Goal: Information Seeking & Learning: Learn about a topic

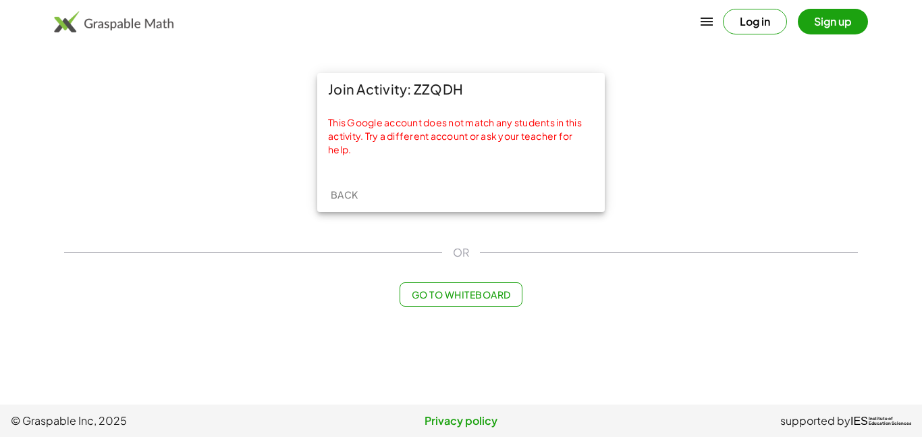
click at [820, 15] on button "Sign up" at bounding box center [833, 22] width 70 height 26
click at [336, 200] on span "Back" at bounding box center [344, 194] width 28 height 12
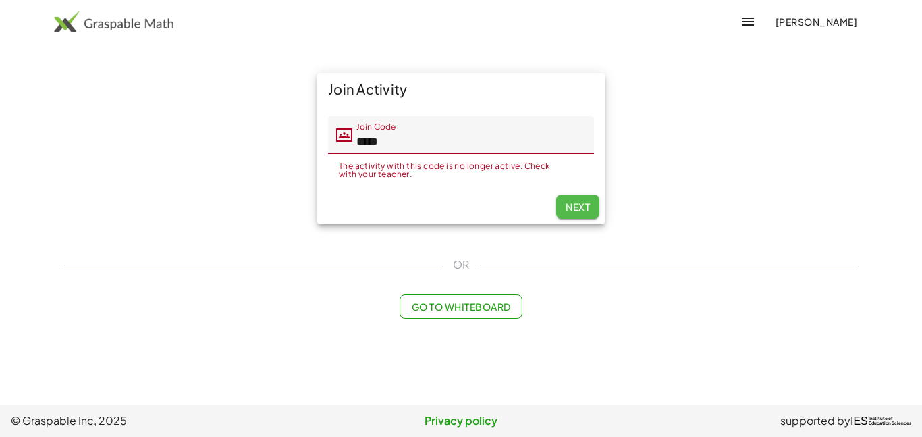
click at [567, 196] on button "Next" at bounding box center [577, 206] width 43 height 24
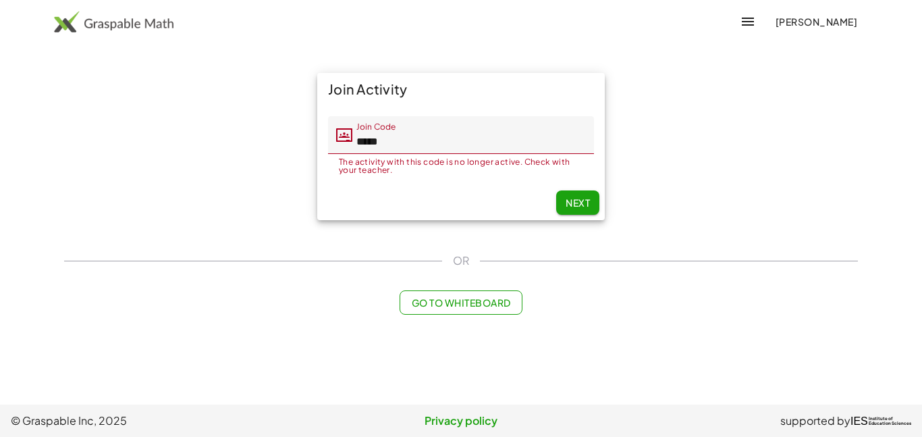
click at [560, 202] on button "Next" at bounding box center [577, 202] width 43 height 24
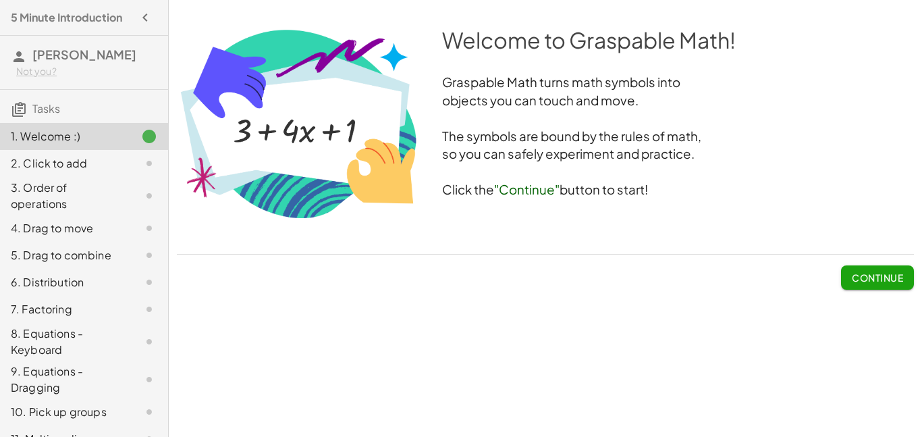
click at [906, 274] on button "Continue" at bounding box center [877, 277] width 73 height 24
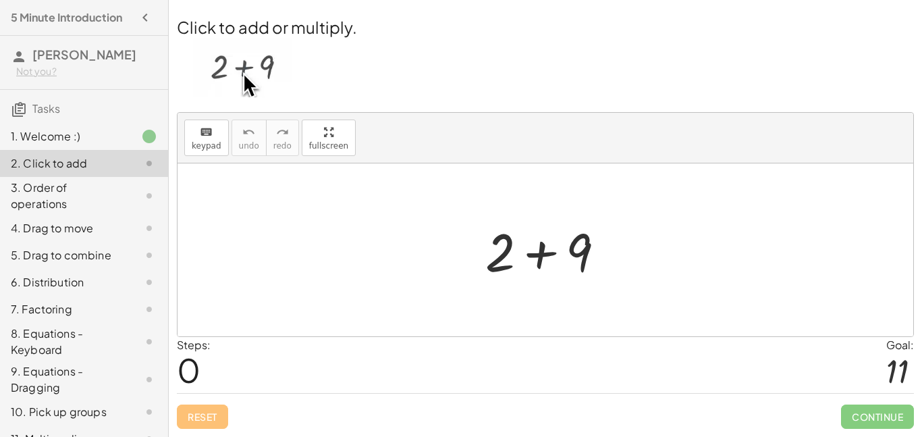
click at [565, 250] on div at bounding box center [551, 250] width 144 height 70
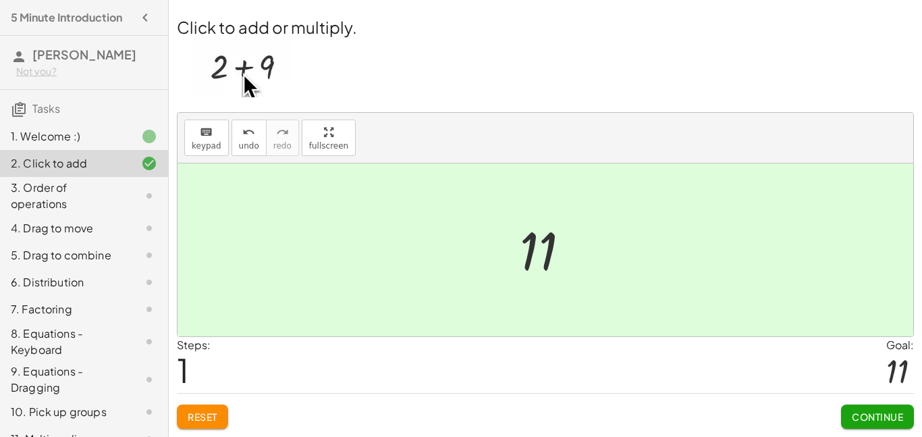
click at [876, 416] on span "Continue" at bounding box center [877, 417] width 51 height 12
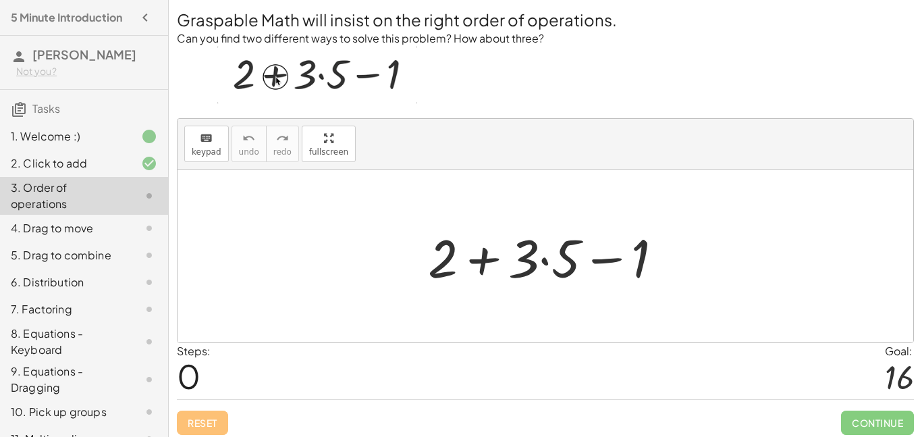
click at [481, 259] on div at bounding box center [550, 256] width 259 height 70
click at [544, 260] on div at bounding box center [550, 256] width 259 height 70
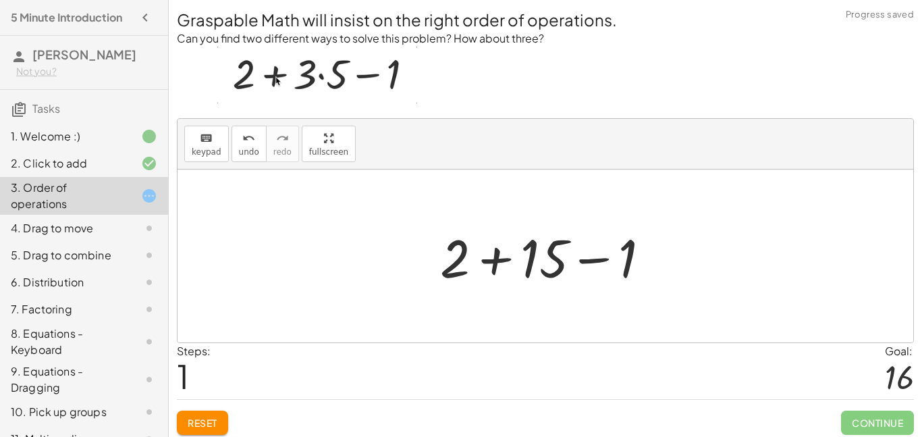
click at [490, 263] on div at bounding box center [551, 256] width 234 height 70
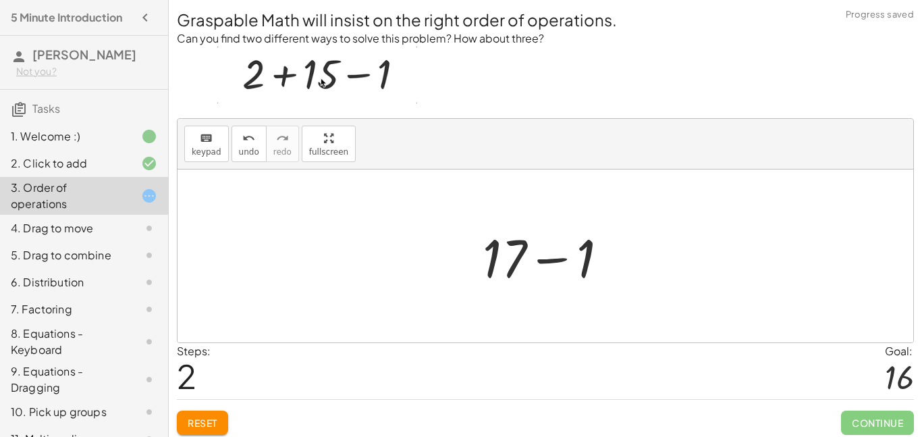
click at [552, 261] on div at bounding box center [551, 256] width 150 height 70
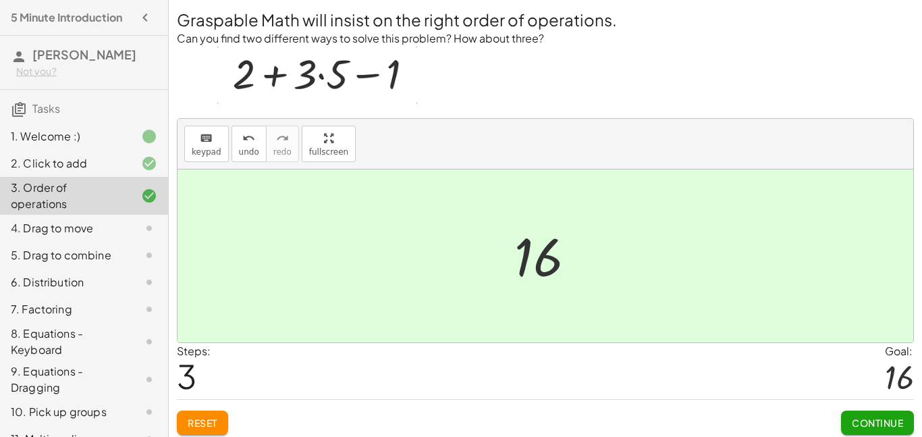
click at [883, 417] on span "Continue" at bounding box center [877, 423] width 51 height 12
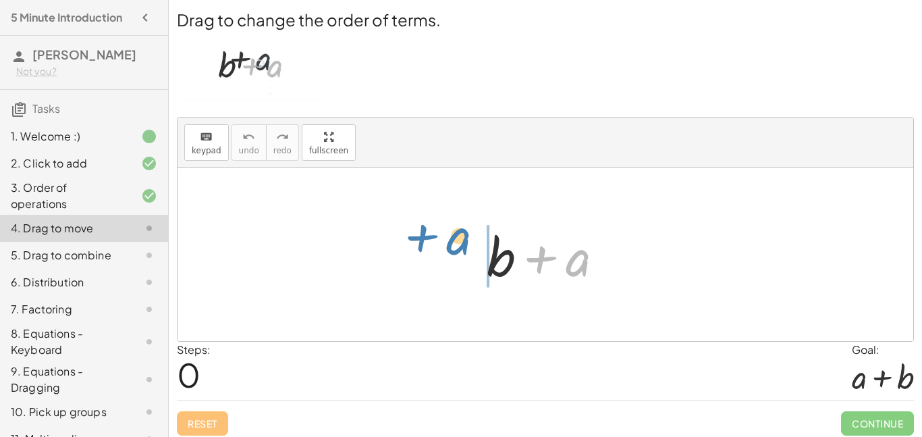
drag, startPoint x: 579, startPoint y: 275, endPoint x: 457, endPoint y: 255, distance: 124.0
click at [457, 255] on div "+ a + b + a" at bounding box center [546, 254] width 736 height 173
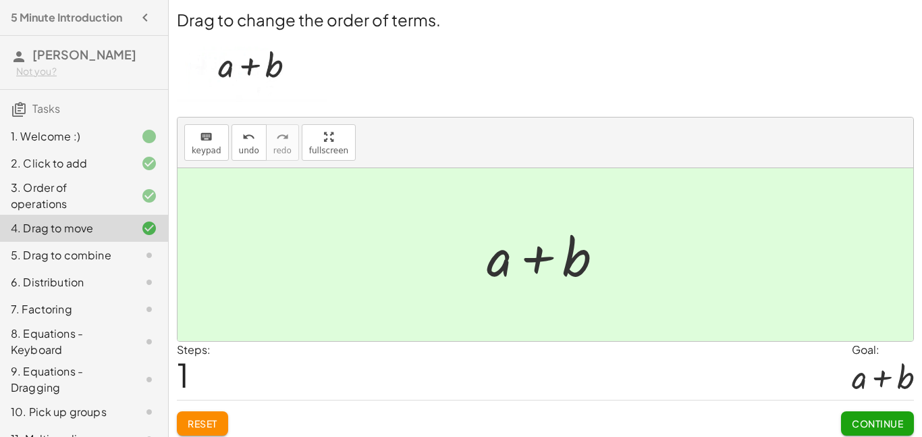
click at [902, 429] on button "Continue" at bounding box center [877, 423] width 73 height 24
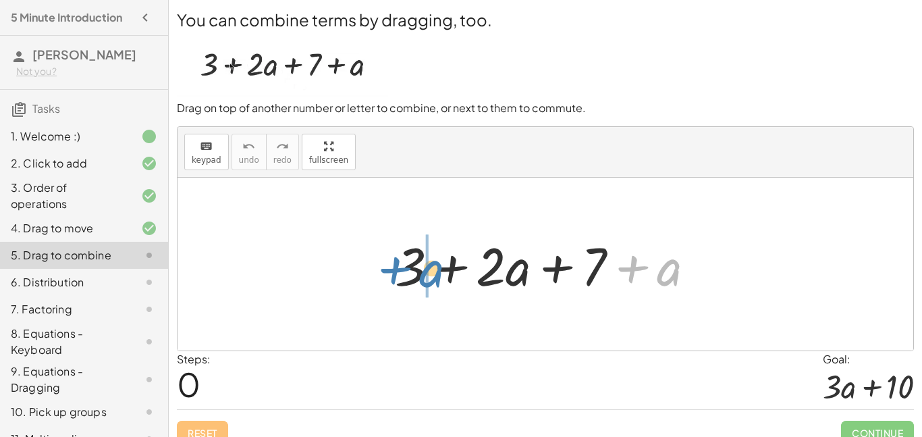
drag, startPoint x: 672, startPoint y: 279, endPoint x: 435, endPoint y: 280, distance: 237.0
click at [435, 280] on div at bounding box center [550, 265] width 325 height 70
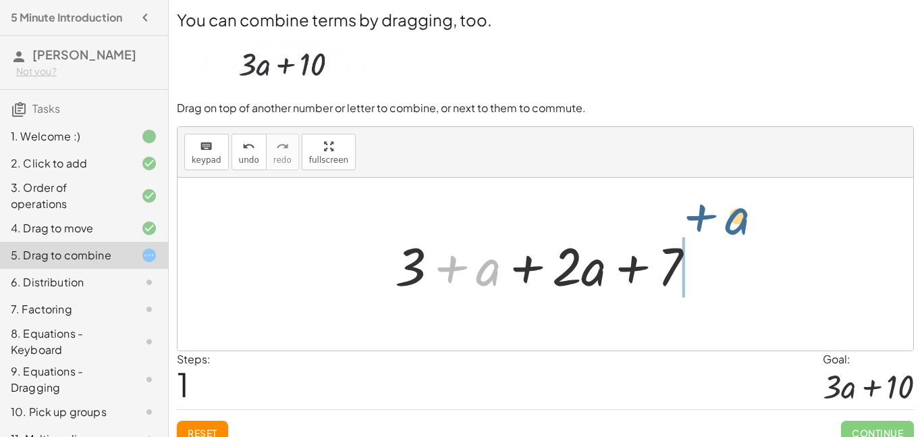
drag, startPoint x: 479, startPoint y: 281, endPoint x: 725, endPoint y: 274, distance: 245.9
click at [725, 274] on div "+ 3 + · 2 · a + 7 + a + a + 3 + · 2 · a + 7 + a" at bounding box center [546, 264] width 736 height 173
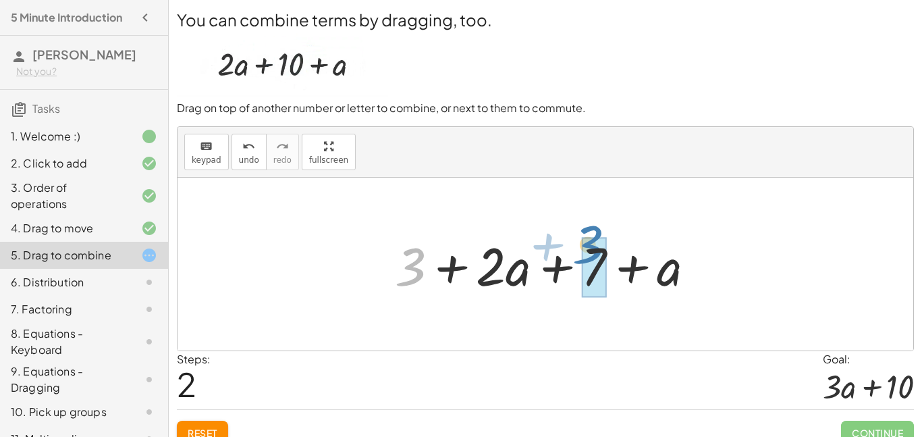
drag, startPoint x: 414, startPoint y: 263, endPoint x: 591, endPoint y: 244, distance: 177.9
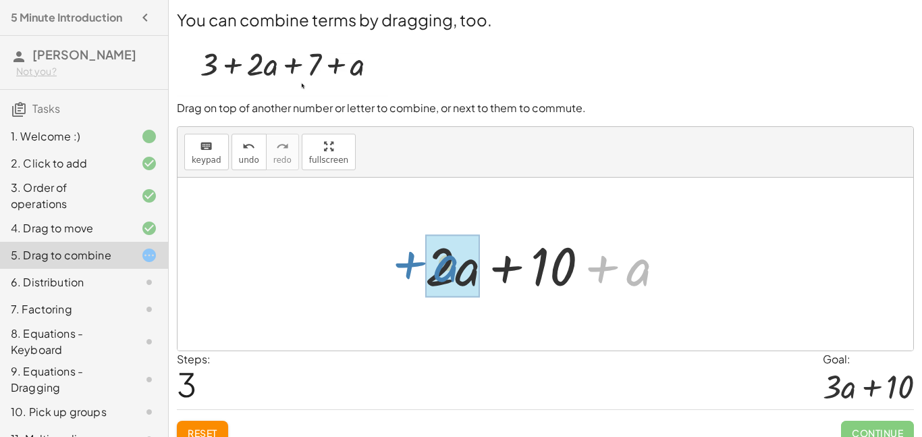
drag, startPoint x: 646, startPoint y: 277, endPoint x: 454, endPoint y: 273, distance: 191.8
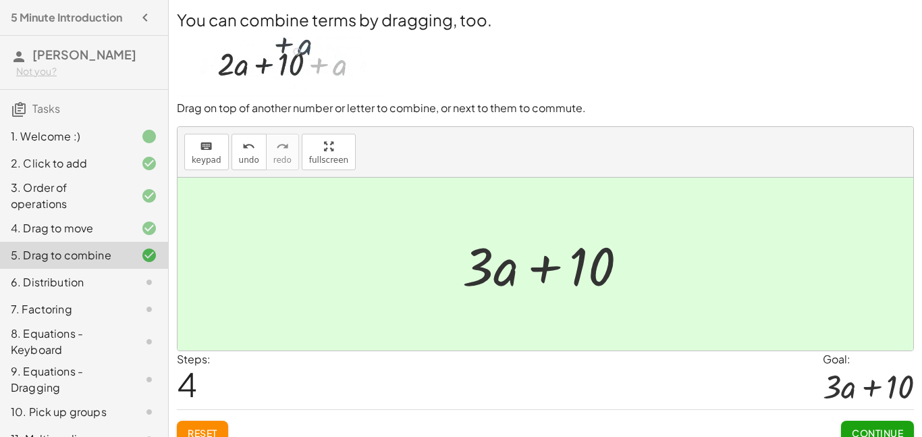
click at [545, 272] on div at bounding box center [551, 265] width 190 height 70
click at [880, 424] on button "Continue" at bounding box center [877, 433] width 73 height 24
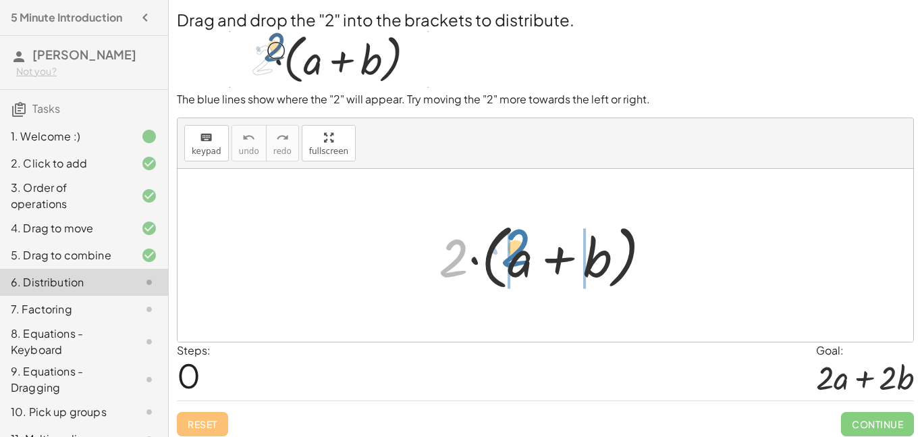
drag, startPoint x: 441, startPoint y: 263, endPoint x: 503, endPoint y: 253, distance: 62.8
click at [503, 253] on div at bounding box center [550, 256] width 237 height 78
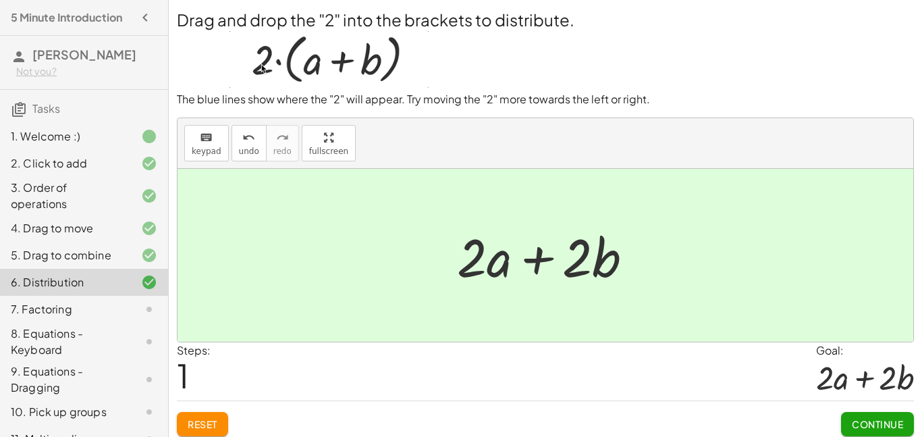
click at [863, 425] on span "Continue" at bounding box center [877, 424] width 51 height 12
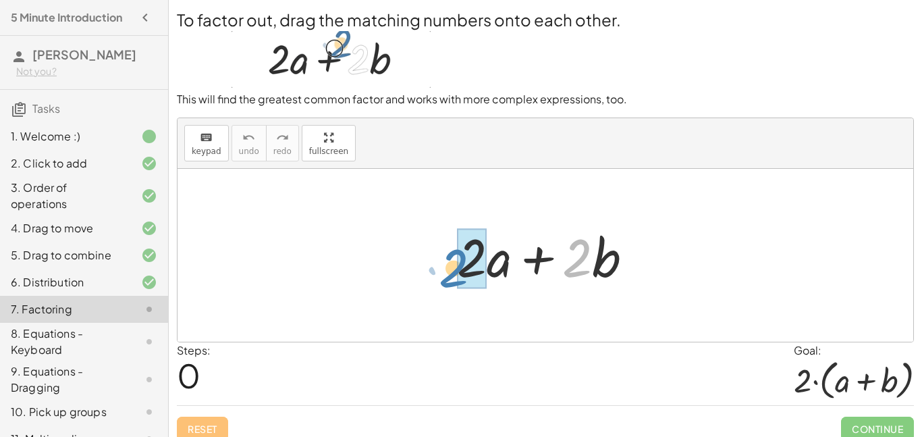
drag, startPoint x: 581, startPoint y: 260, endPoint x: 457, endPoint y: 270, distance: 124.0
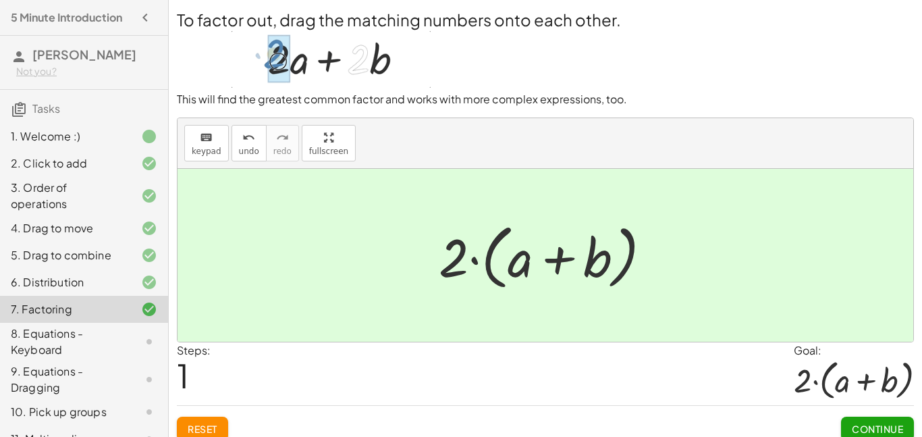
click at [878, 425] on span "Continue" at bounding box center [877, 429] width 51 height 12
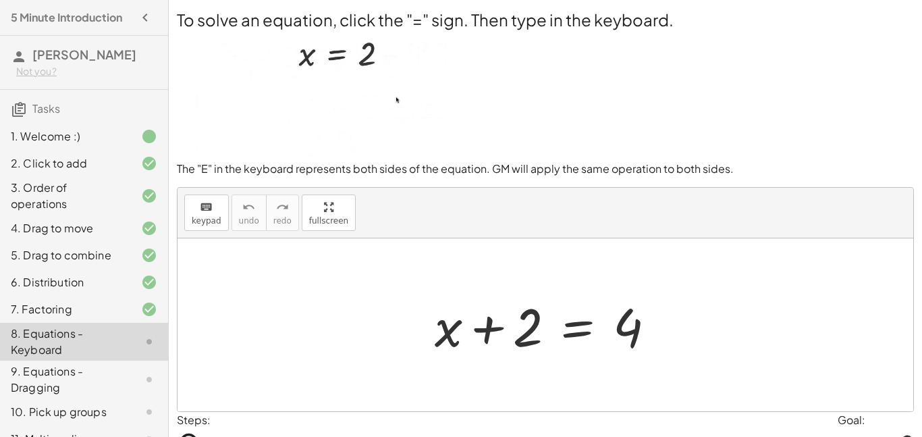
click at [585, 331] on div at bounding box center [550, 325] width 245 height 70
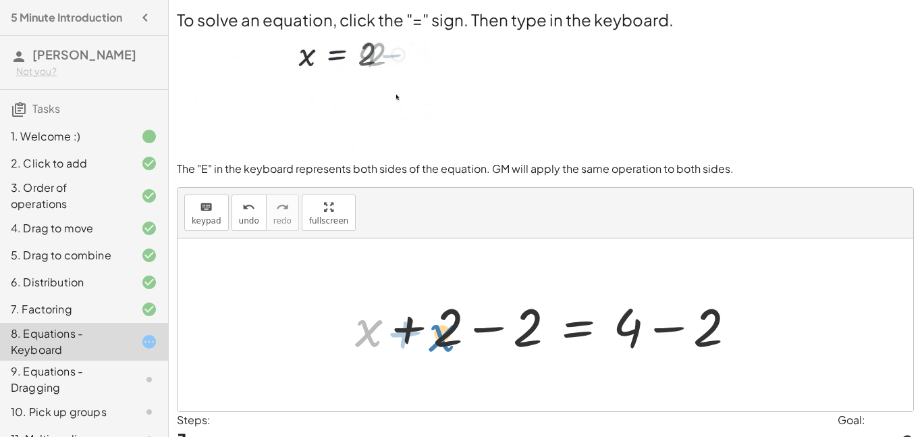
drag, startPoint x: 373, startPoint y: 330, endPoint x: 446, endPoint y: 335, distance: 73.8
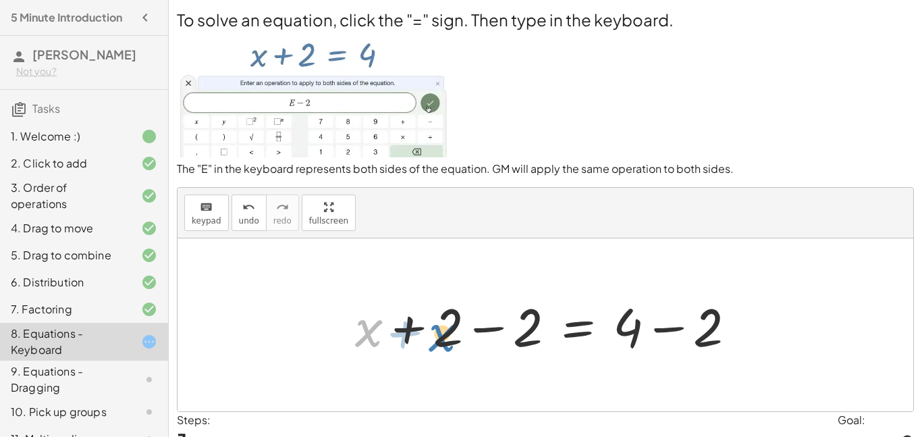
click at [446, 335] on div at bounding box center [550, 325] width 405 height 70
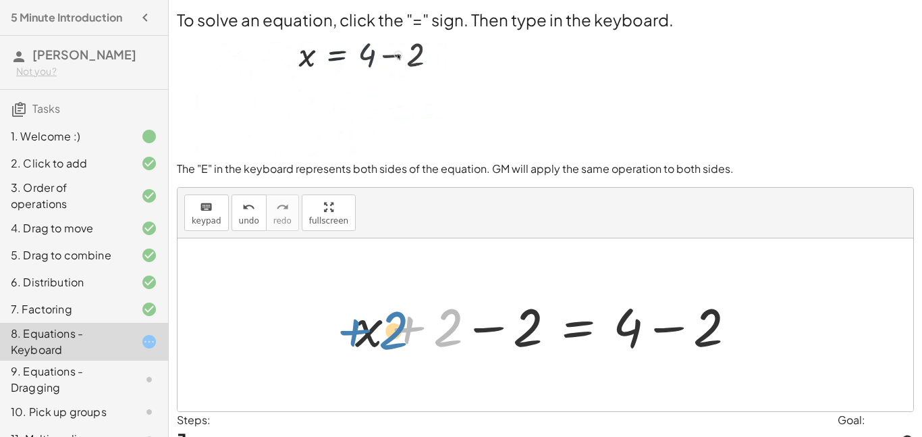
drag, startPoint x: 446, startPoint y: 335, endPoint x: 400, endPoint y: 338, distance: 46.7
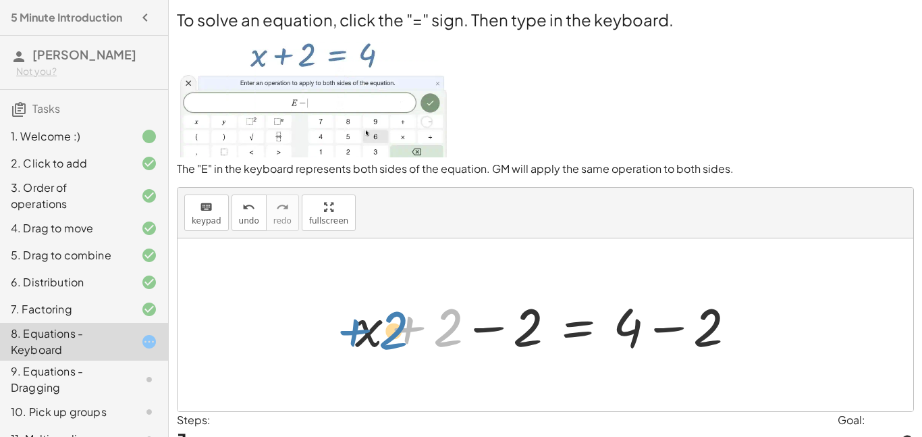
click at [400, 338] on div at bounding box center [550, 325] width 405 height 70
click at [493, 326] on div at bounding box center [550, 325] width 405 height 70
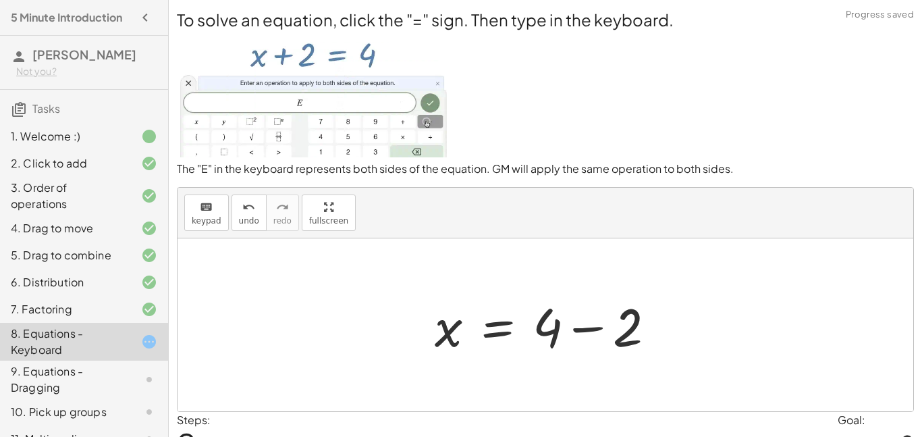
click at [587, 332] on div at bounding box center [550, 325] width 245 height 70
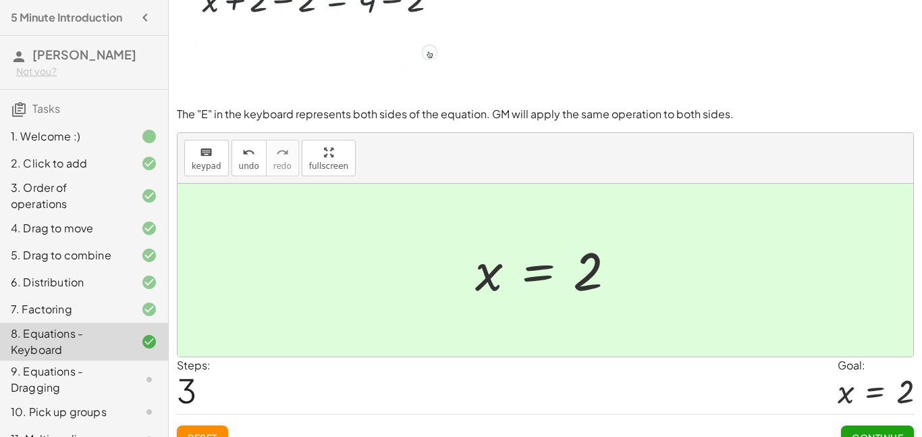
scroll to position [76, 0]
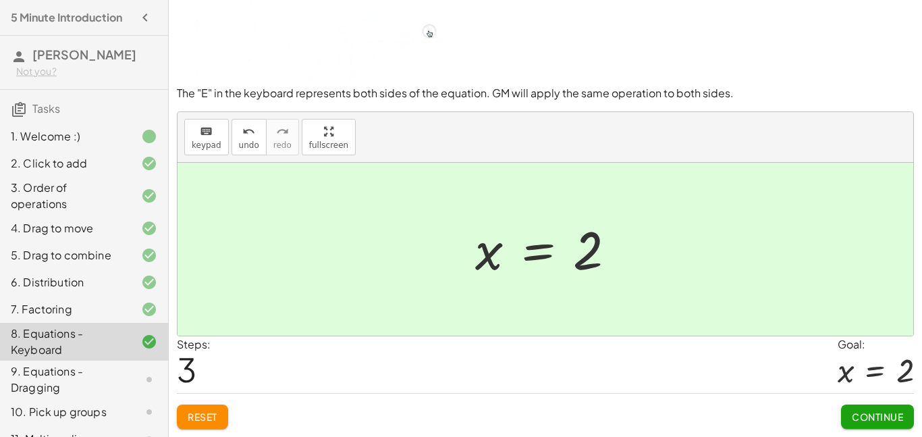
click at [885, 422] on button "Continue" at bounding box center [877, 416] width 73 height 24
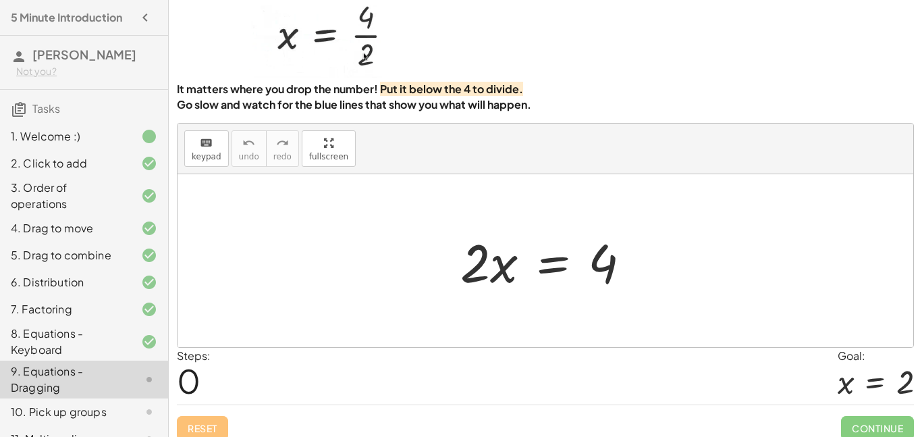
scroll to position [0, 0]
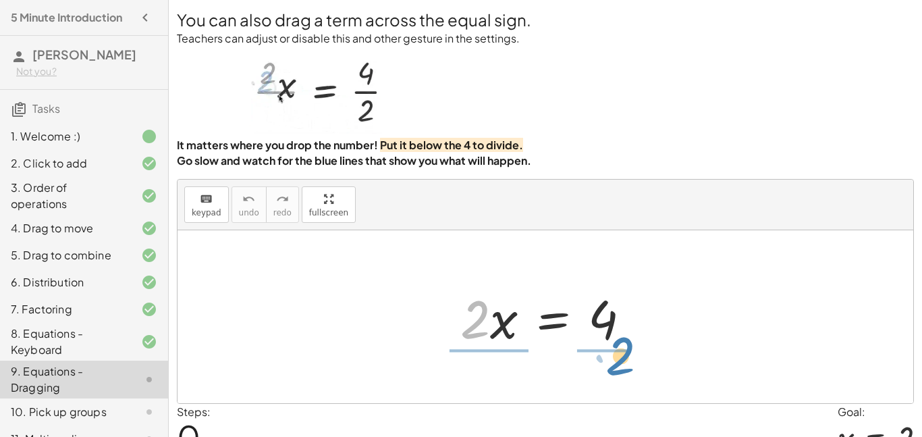
drag, startPoint x: 473, startPoint y: 330, endPoint x: 609, endPoint y: 371, distance: 142.5
click at [609, 371] on div "· 2 · x · 2 · x = 4" at bounding box center [546, 316] width 736 height 173
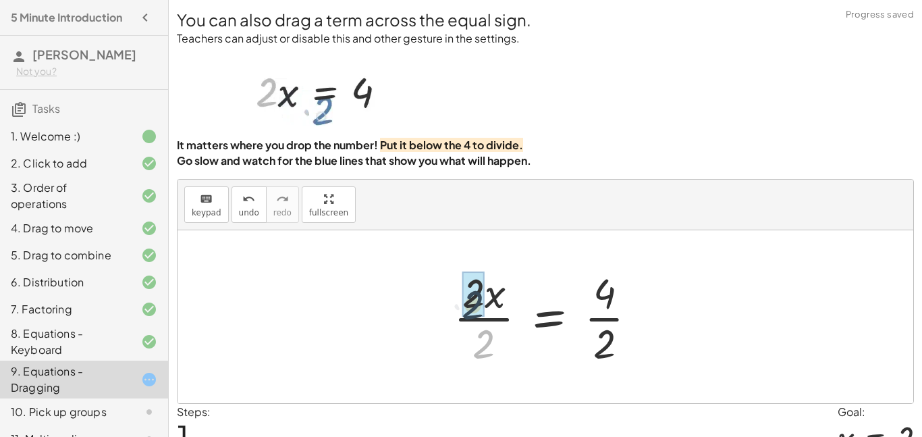
drag, startPoint x: 481, startPoint y: 338, endPoint x: 471, endPoint y: 294, distance: 45.2
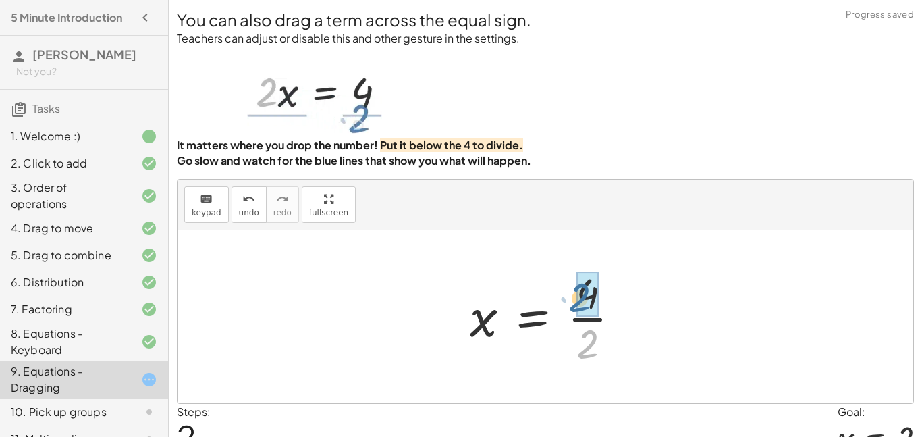
drag, startPoint x: 590, startPoint y: 350, endPoint x: 582, endPoint y: 303, distance: 47.3
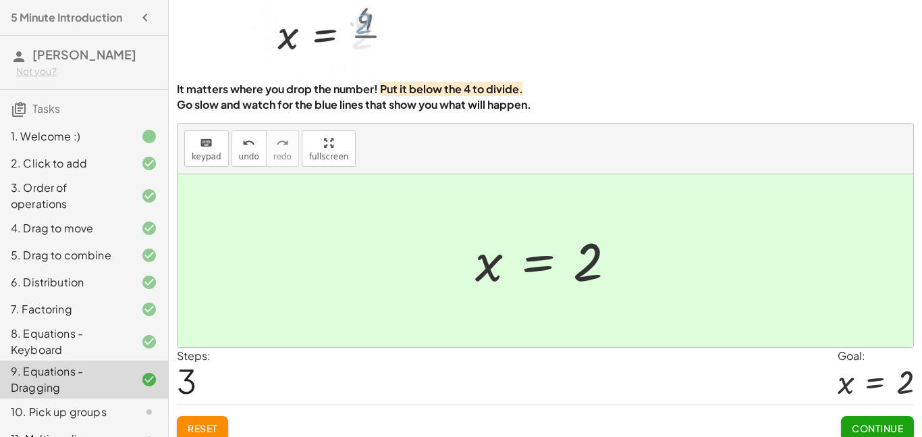
scroll to position [68, 0]
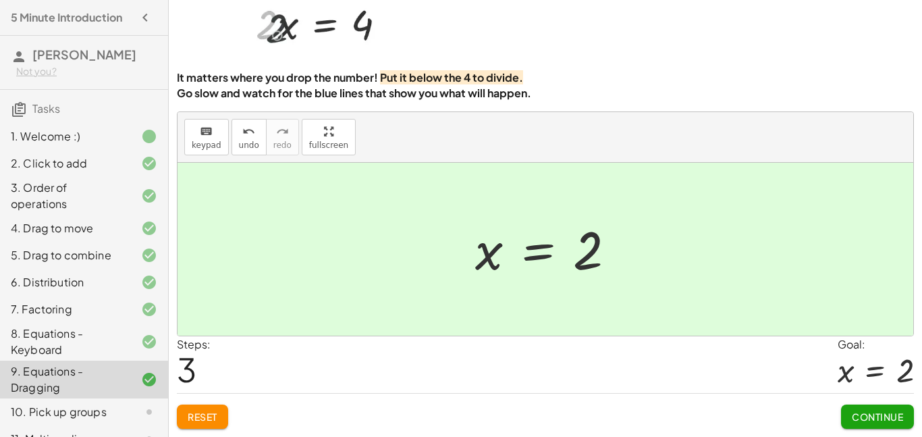
click at [878, 415] on span "Continue" at bounding box center [877, 417] width 51 height 12
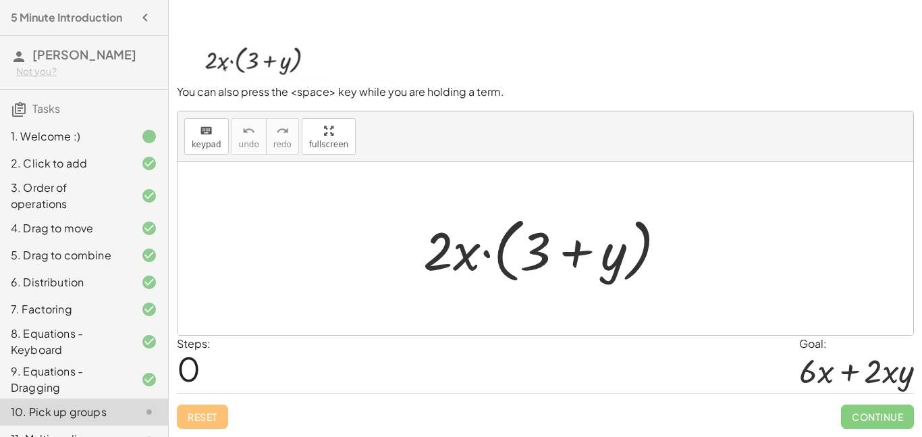
scroll to position [10, 0]
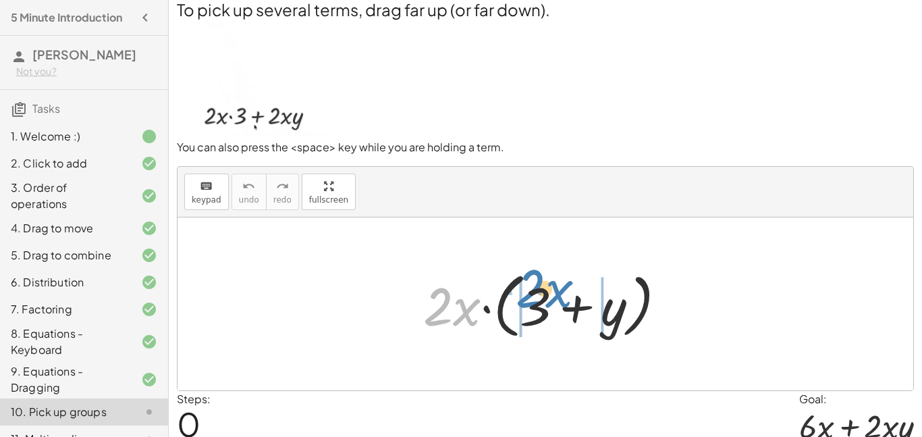
drag, startPoint x: 455, startPoint y: 315, endPoint x: 548, endPoint y: 296, distance: 94.3
click at [548, 296] on div at bounding box center [550, 304] width 267 height 78
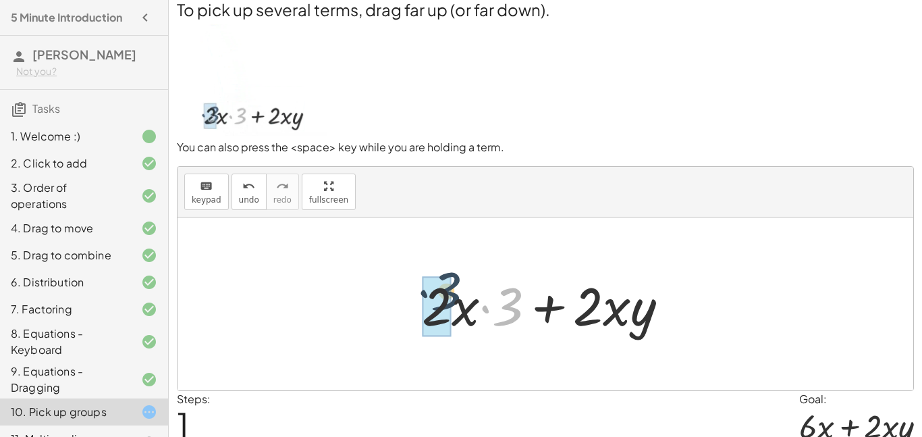
drag, startPoint x: 513, startPoint y: 315, endPoint x: 447, endPoint y: 300, distance: 67.8
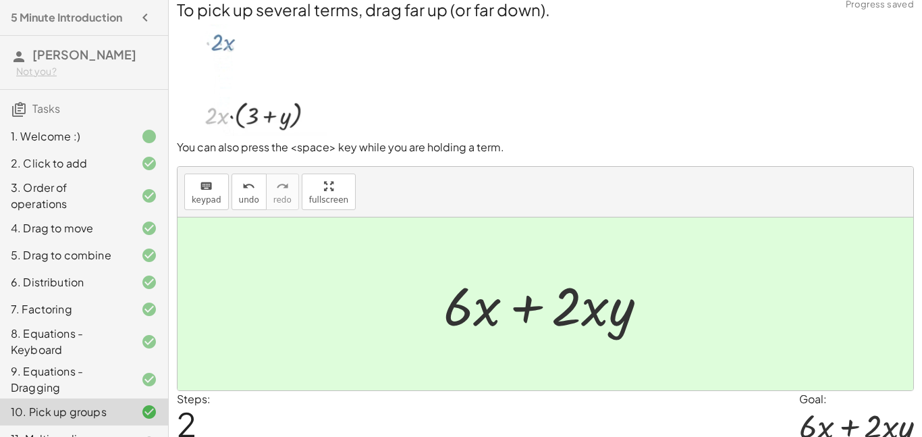
scroll to position [65, 0]
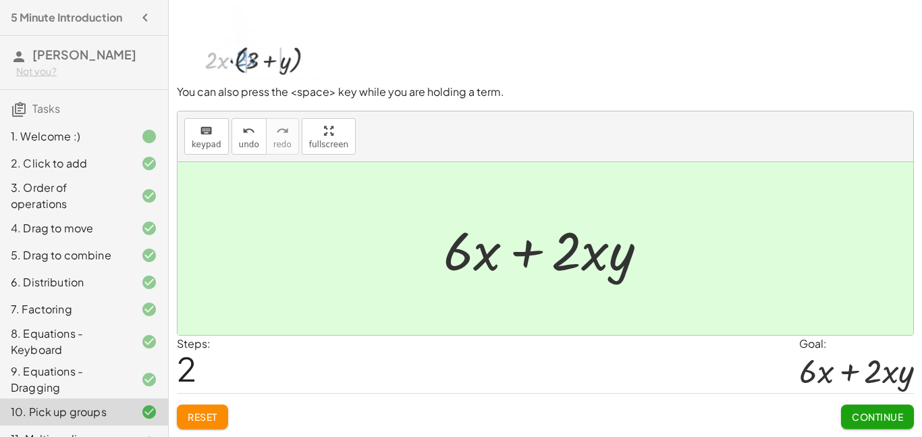
click at [902, 421] on span "Continue" at bounding box center [877, 417] width 51 height 12
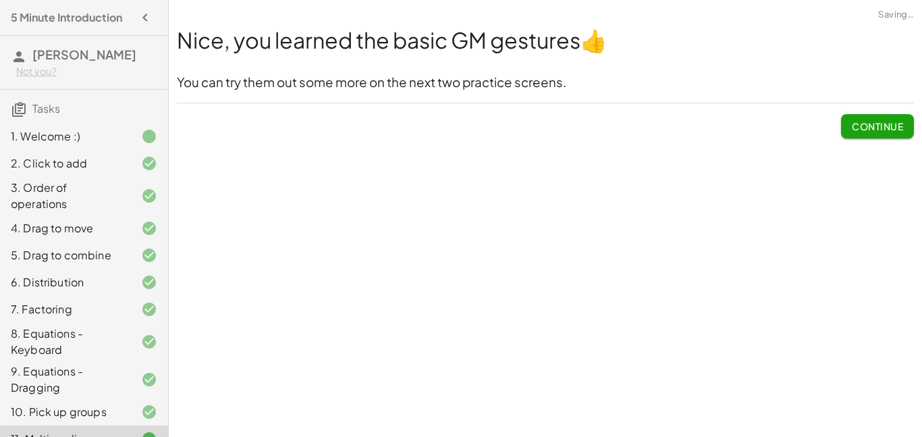
scroll to position [0, 0]
click at [852, 120] on span "Continue" at bounding box center [877, 126] width 51 height 12
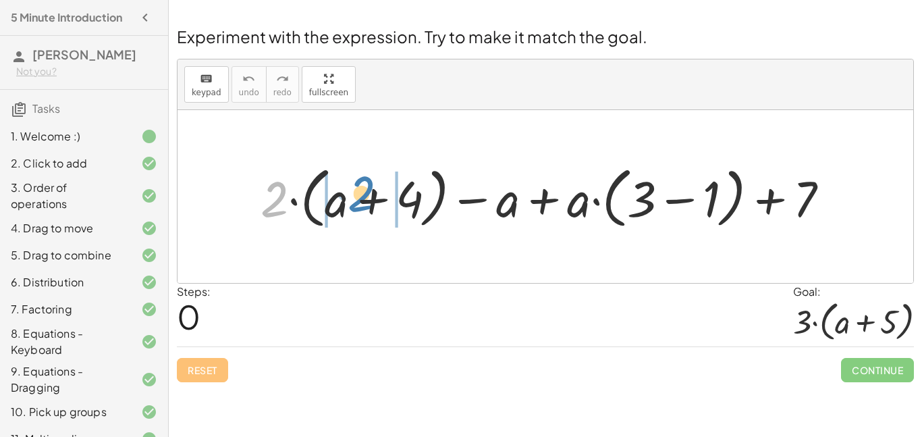
drag, startPoint x: 271, startPoint y: 202, endPoint x: 359, endPoint y: 196, distance: 87.3
click at [359, 196] on div at bounding box center [550, 196] width 593 height 73
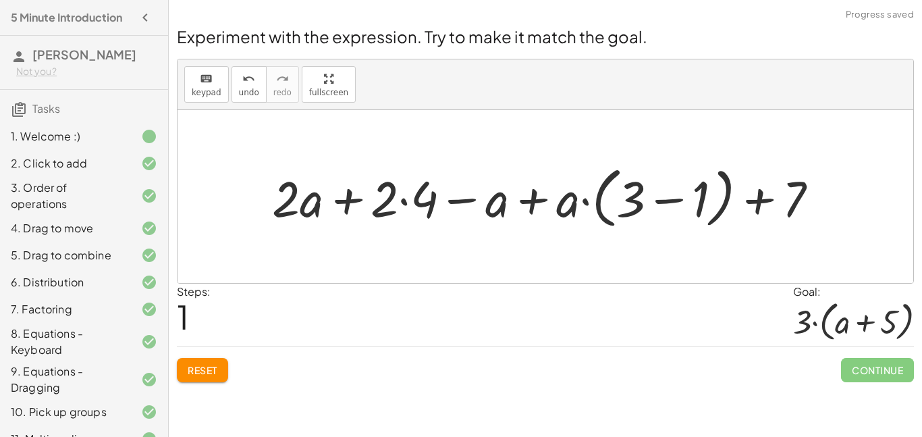
click at [345, 201] on div at bounding box center [550, 196] width 571 height 73
drag, startPoint x: 278, startPoint y: 204, endPoint x: 417, endPoint y: 201, distance: 139.1
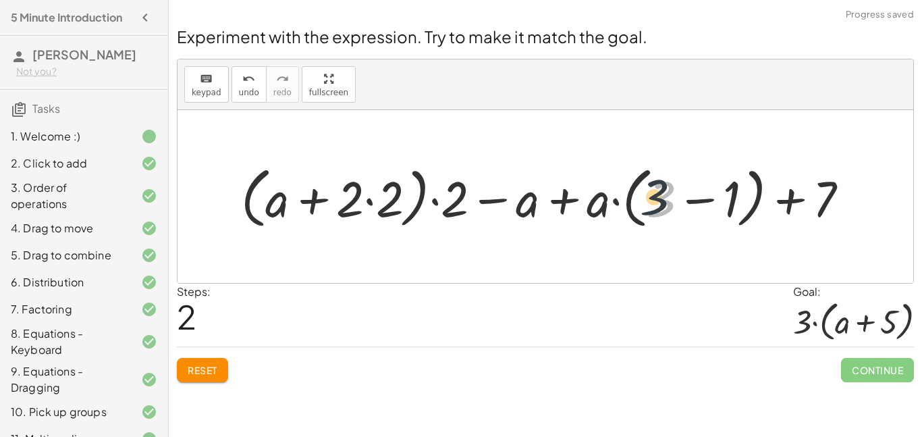
drag, startPoint x: 648, startPoint y: 203, endPoint x: 618, endPoint y: 194, distance: 31.4
click at [618, 194] on div at bounding box center [550, 196] width 633 height 73
drag, startPoint x: 661, startPoint y: 193, endPoint x: 725, endPoint y: 196, distance: 63.6
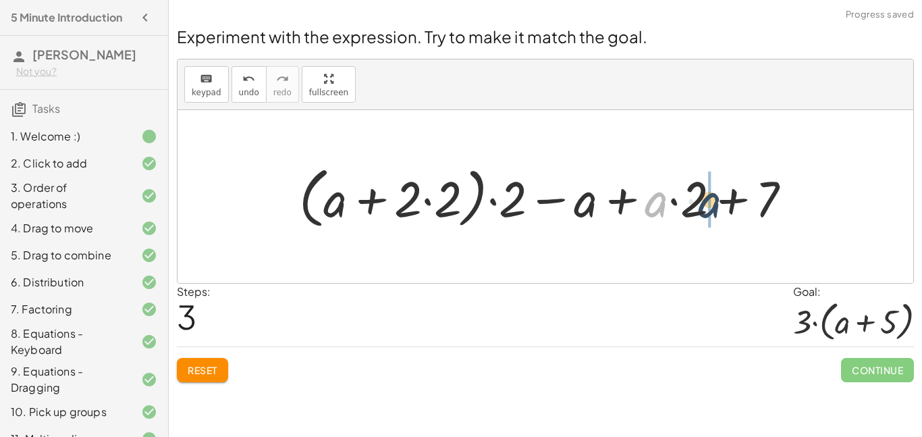
drag, startPoint x: 653, startPoint y: 207, endPoint x: 706, endPoint y: 207, distance: 53.3
click at [706, 207] on div at bounding box center [550, 196] width 517 height 73
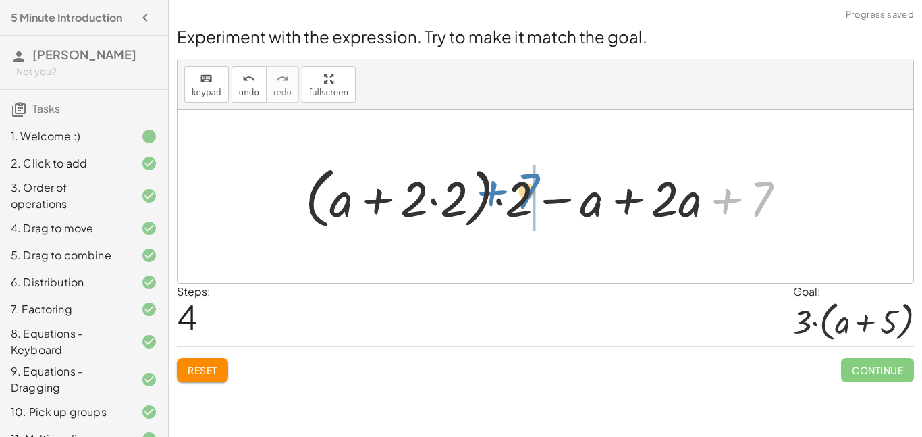
drag, startPoint x: 766, startPoint y: 206, endPoint x: 532, endPoint y: 198, distance: 234.4
click at [532, 198] on div at bounding box center [550, 196] width 505 height 73
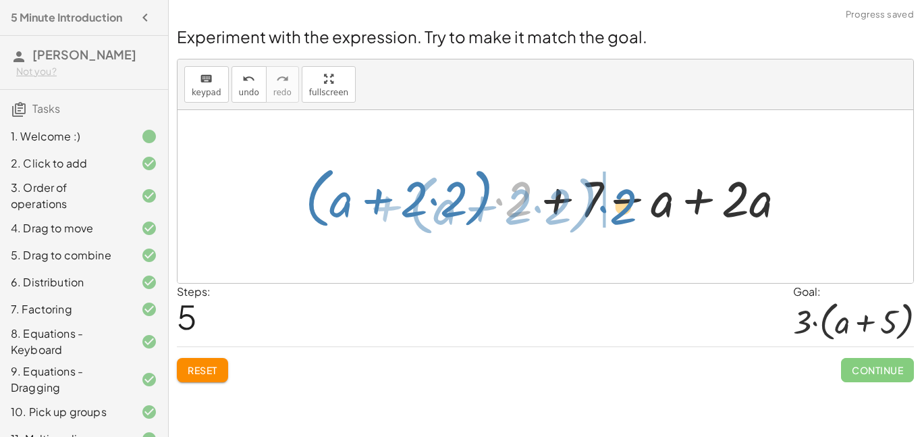
drag, startPoint x: 519, startPoint y: 209, endPoint x: 622, endPoint y: 215, distance: 103.5
click at [622, 215] on div at bounding box center [550, 196] width 505 height 73
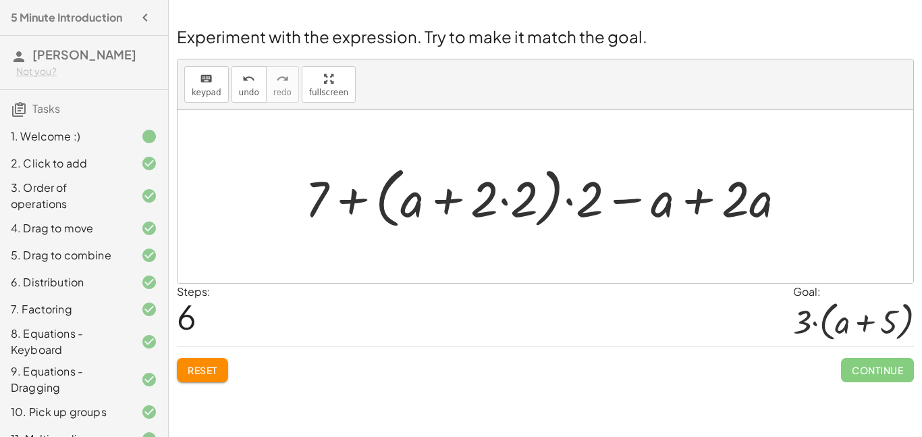
click at [210, 363] on button "Reset" at bounding box center [202, 370] width 51 height 24
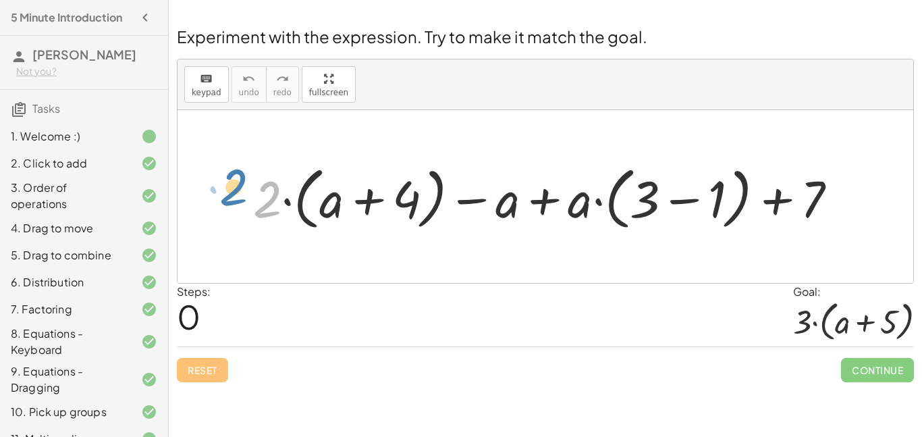
drag, startPoint x: 269, startPoint y: 202, endPoint x: 253, endPoint y: 193, distance: 18.4
click at [253, 193] on div at bounding box center [550, 196] width 608 height 75
click at [74, 203] on div "3. Order of operations" at bounding box center [65, 196] width 109 height 32
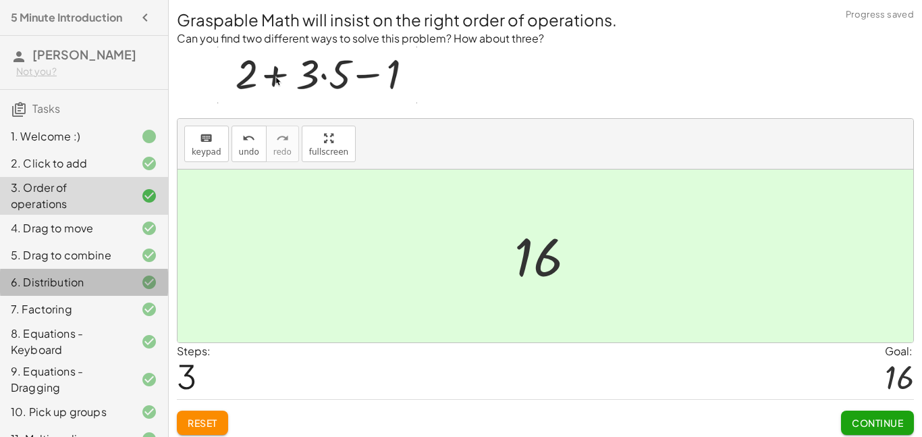
click at [88, 274] on div "6. Distribution" at bounding box center [65, 282] width 109 height 16
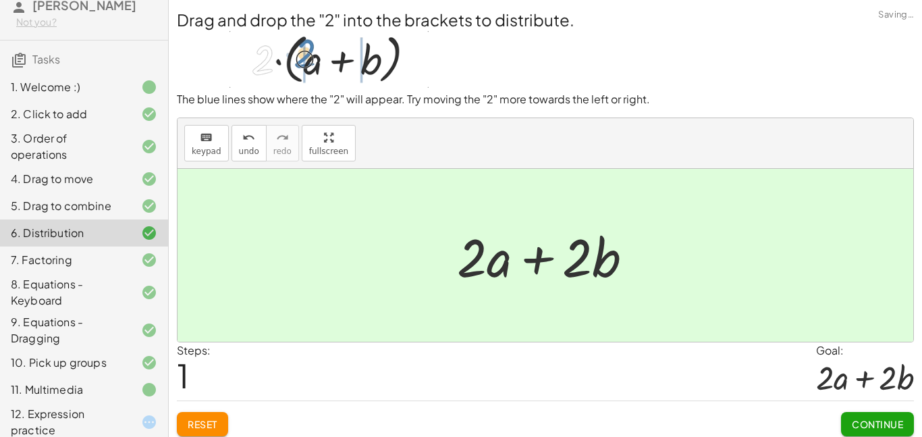
scroll to position [59, 0]
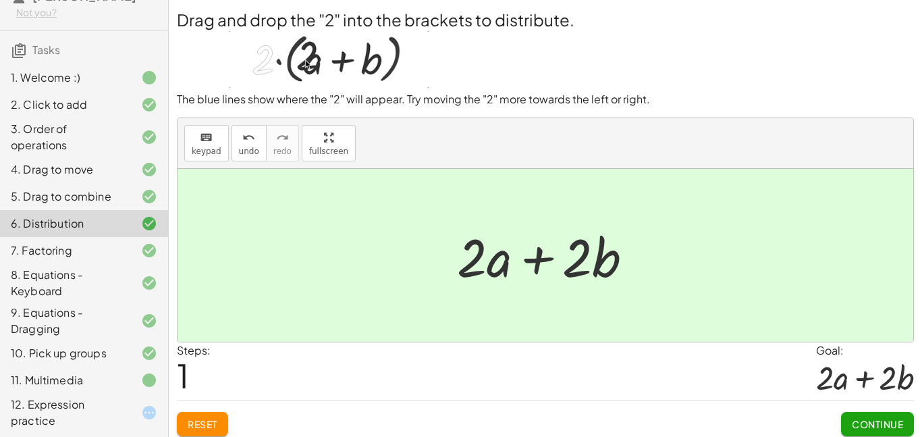
click at [93, 243] on div "7. Factoring" at bounding box center [65, 250] width 109 height 16
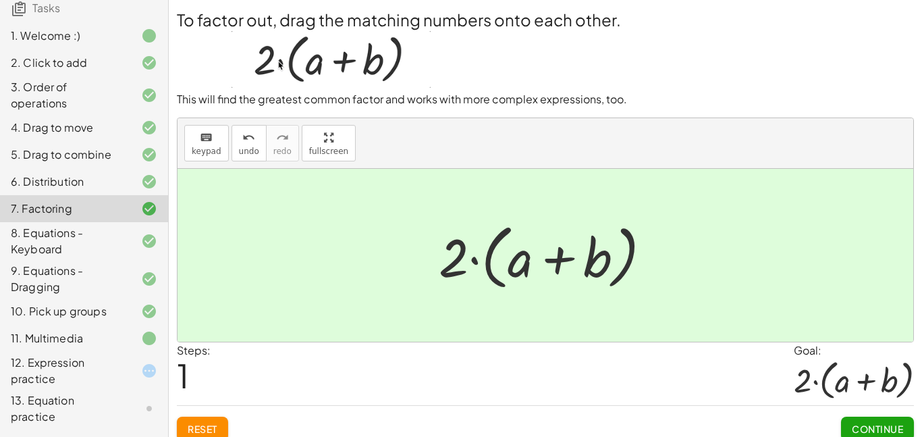
scroll to position [105, 0]
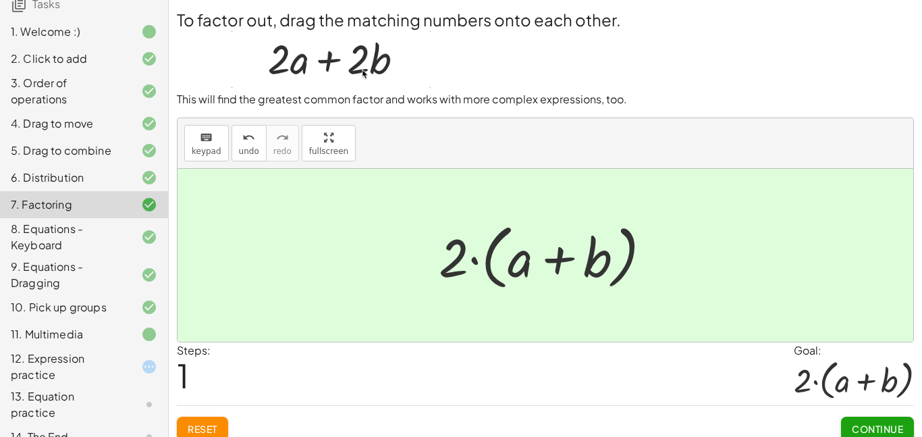
click at [93, 243] on div "8. Equations - Keyboard" at bounding box center [65, 237] width 109 height 32
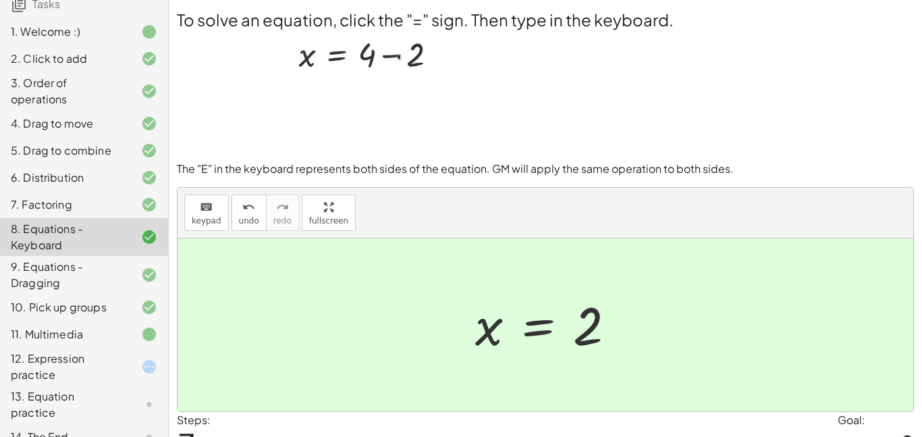
scroll to position [124, 0]
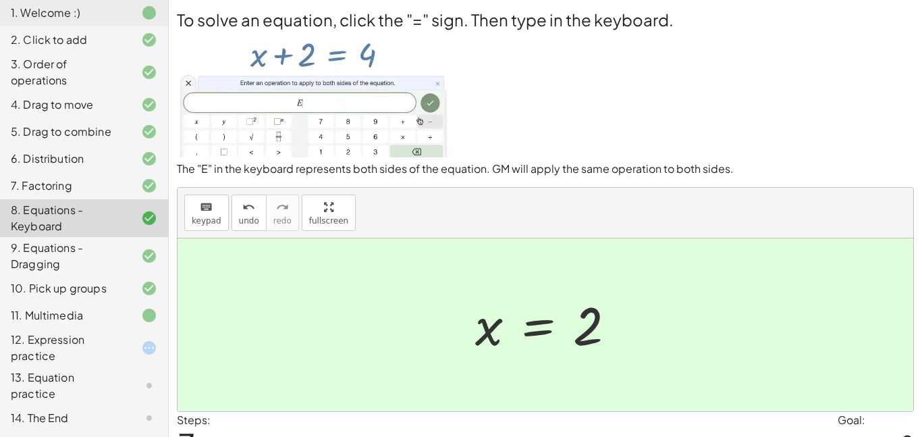
click at [80, 367] on div "13. Equation practice" at bounding box center [84, 386] width 168 height 38
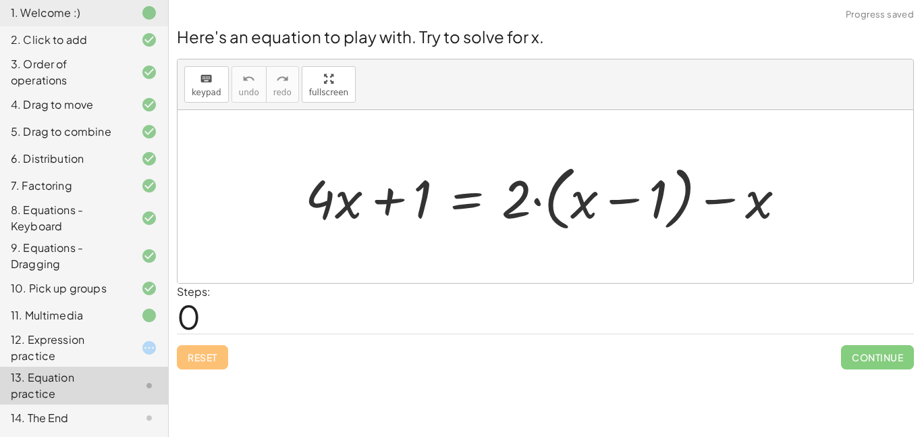
click at [91, 337] on div "12. Expression practice" at bounding box center [65, 348] width 109 height 32
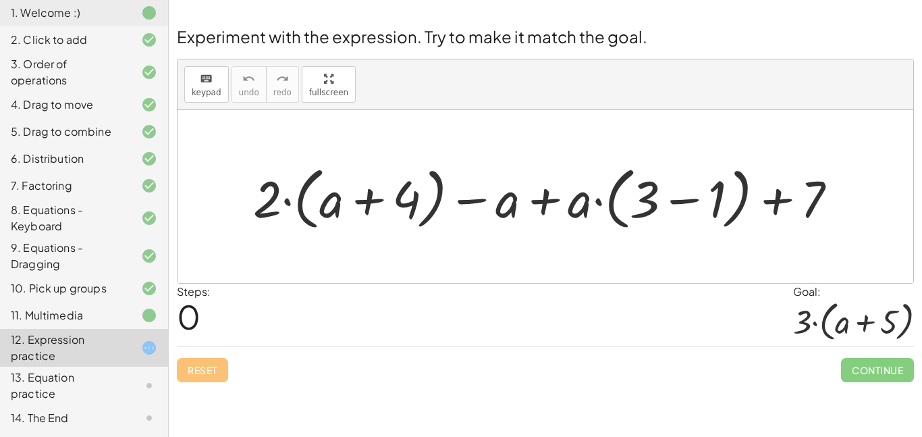
click at [370, 206] on div at bounding box center [550, 196] width 608 height 75
click at [682, 203] on div at bounding box center [550, 196] width 608 height 75
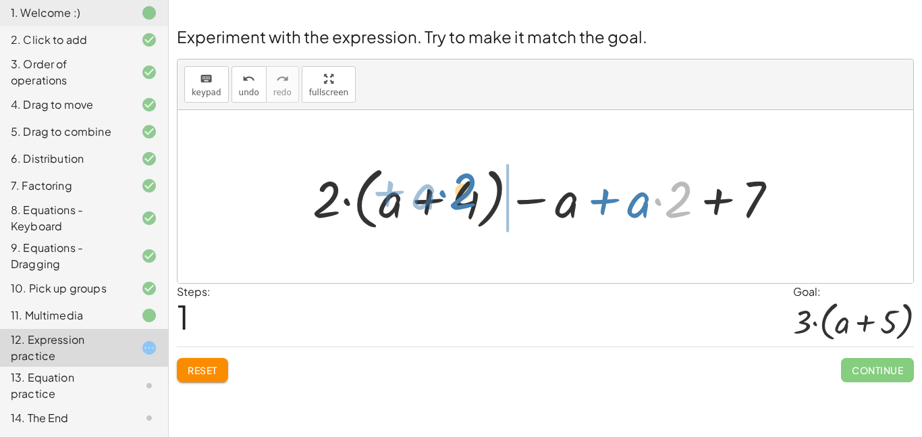
drag, startPoint x: 679, startPoint y: 207, endPoint x: 463, endPoint y: 199, distance: 216.2
click at [463, 199] on div at bounding box center [551, 196] width 490 height 75
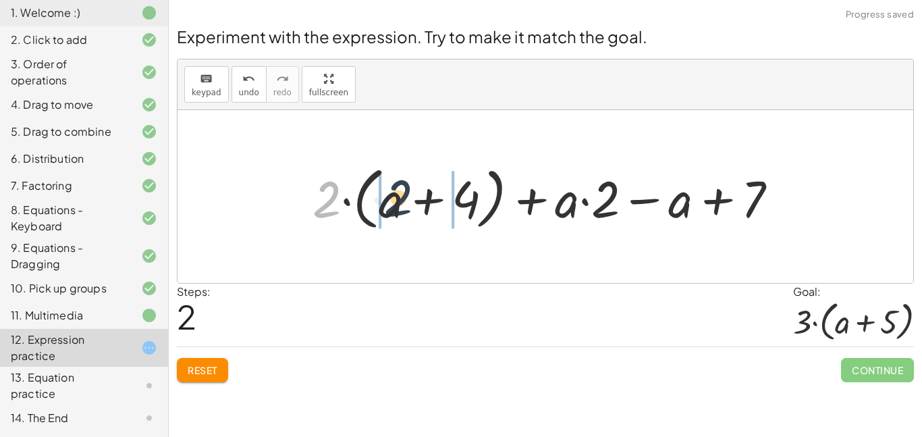
drag, startPoint x: 327, startPoint y: 203, endPoint x: 402, endPoint y: 202, distance: 75.0
click at [402, 202] on div at bounding box center [551, 196] width 490 height 75
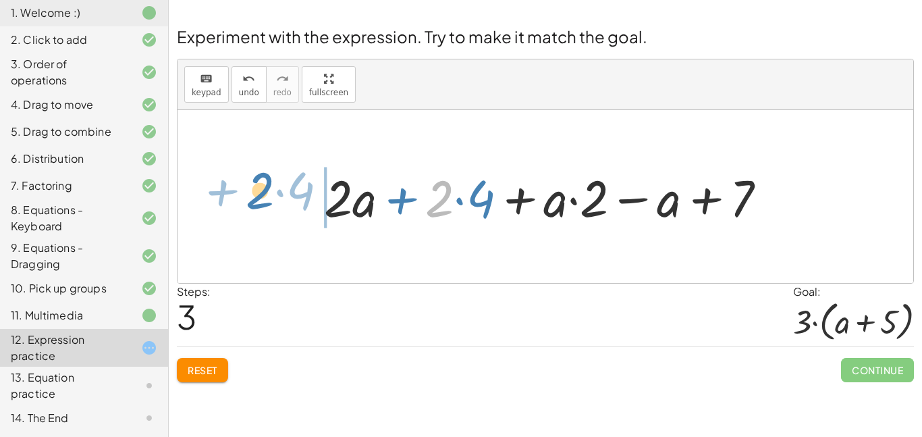
drag, startPoint x: 442, startPoint y: 213, endPoint x: 267, endPoint y: 207, distance: 175.0
click at [267, 207] on div "+ · 2 · ( + a + 4 ) − a + · a · ( + 3 − 1 ) + 7 + · 2 · ( + a + 4 ) − a + · a ·…" at bounding box center [546, 196] width 736 height 173
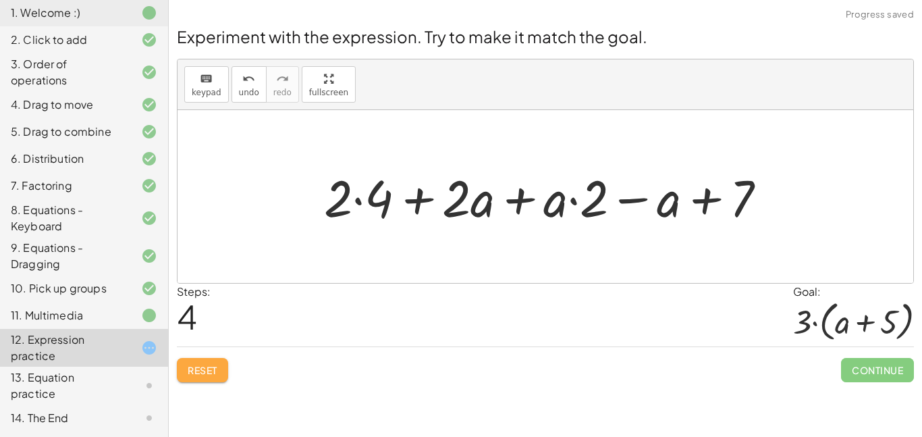
click at [214, 362] on button "Reset" at bounding box center [202, 370] width 51 height 24
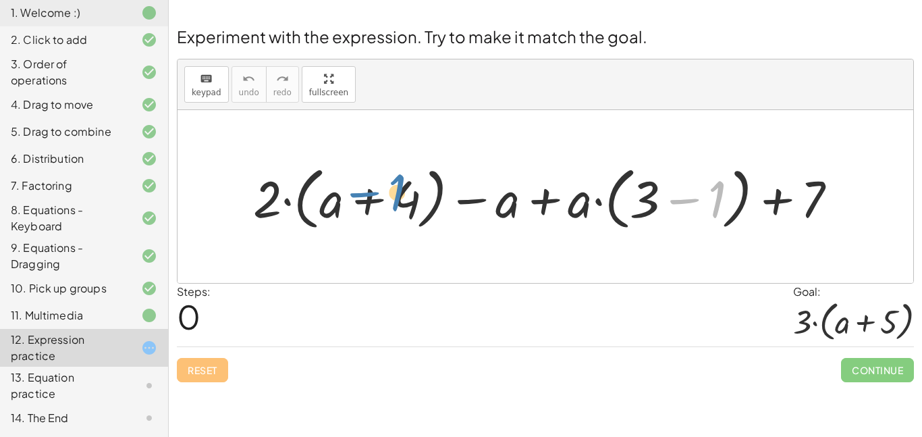
drag, startPoint x: 716, startPoint y: 196, endPoint x: 399, endPoint y: 192, distance: 317.4
click at [399, 192] on div at bounding box center [550, 196] width 609 height 75
drag, startPoint x: 709, startPoint y: 201, endPoint x: 695, endPoint y: 199, distance: 14.4
click at [695, 199] on div at bounding box center [550, 196] width 609 height 75
click at [689, 201] on div at bounding box center [550, 196] width 609 height 75
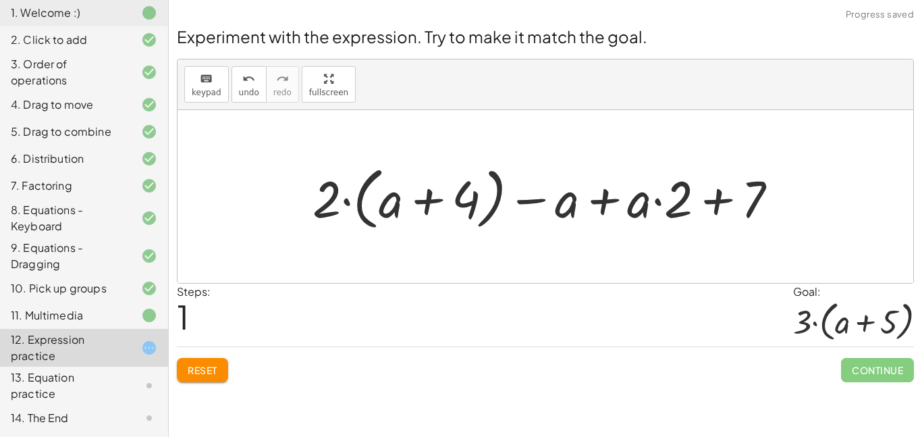
click at [227, 376] on button "Reset" at bounding box center [202, 370] width 51 height 24
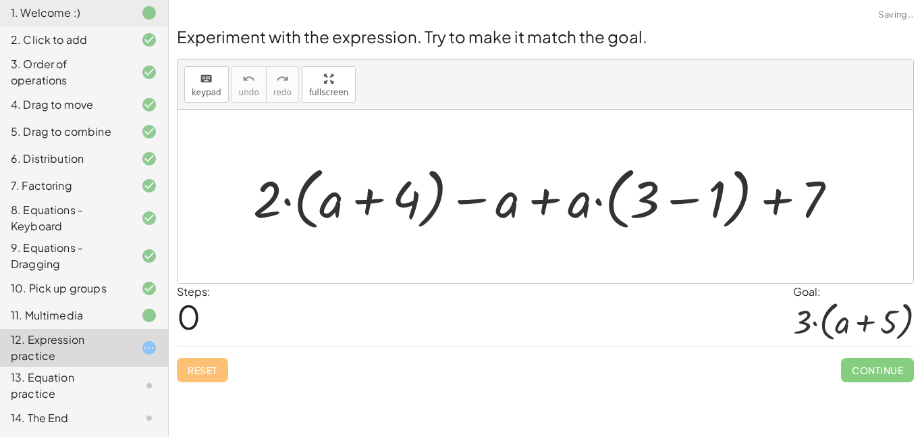
click at [470, 203] on div at bounding box center [550, 196] width 609 height 75
click at [557, 206] on div at bounding box center [550, 196] width 609 height 75
click at [546, 203] on div at bounding box center [550, 196] width 609 height 75
drag, startPoint x: 265, startPoint y: 203, endPoint x: 218, endPoint y: 174, distance: 55.3
click at [286, 203] on div at bounding box center [550, 196] width 609 height 75
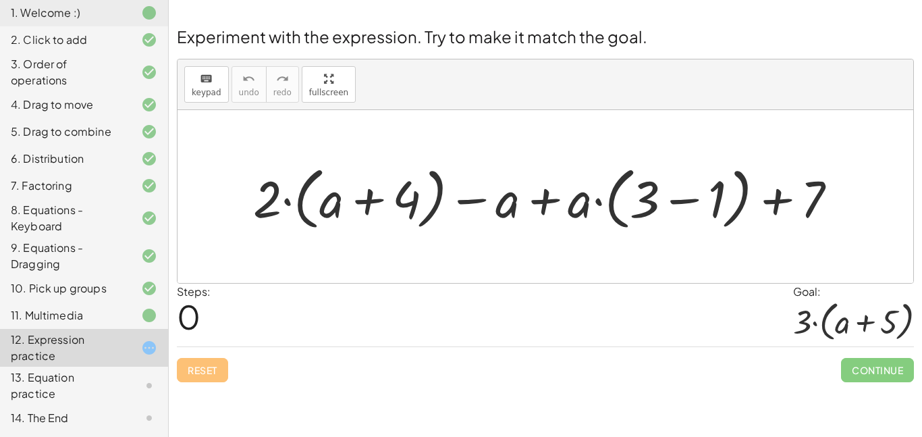
click at [604, 202] on div at bounding box center [550, 196] width 609 height 75
click at [789, 205] on div at bounding box center [550, 196] width 609 height 75
drag, startPoint x: 473, startPoint y: 206, endPoint x: 472, endPoint y: 190, distance: 16.3
click at [472, 190] on div at bounding box center [550, 196] width 609 height 75
drag, startPoint x: 668, startPoint y: 201, endPoint x: 654, endPoint y: 191, distance: 17.4
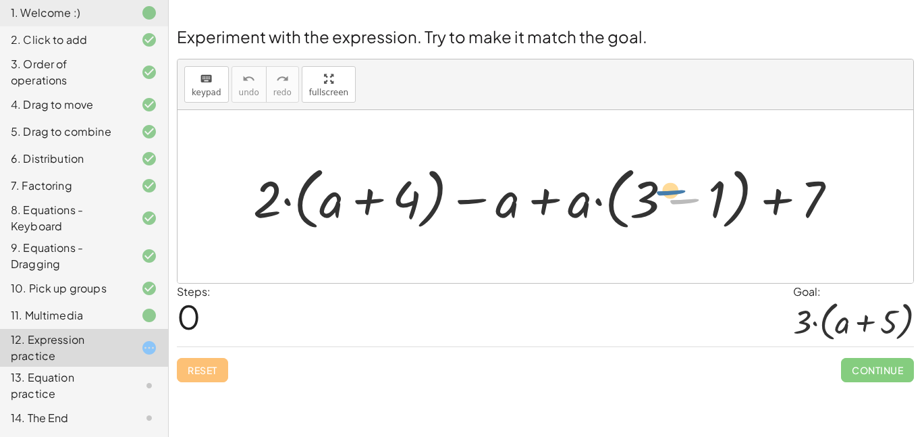
click at [654, 191] on div at bounding box center [550, 196] width 609 height 75
drag, startPoint x: 647, startPoint y: 194, endPoint x: 264, endPoint y: 195, distance: 382.9
click at [264, 195] on div at bounding box center [550, 196] width 609 height 75
drag, startPoint x: 267, startPoint y: 200, endPoint x: 288, endPoint y: 209, distance: 22.4
click at [288, 209] on div at bounding box center [550, 196] width 609 height 75
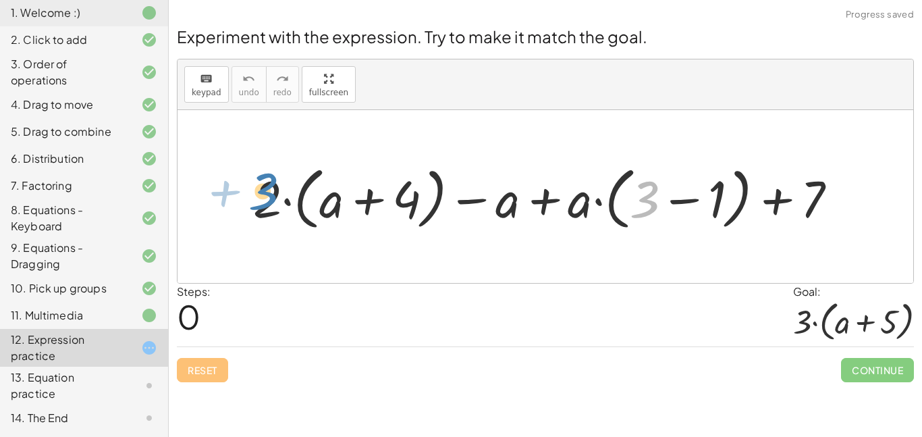
drag, startPoint x: 648, startPoint y: 205, endPoint x: 266, endPoint y: 197, distance: 381.6
click at [266, 197] on div at bounding box center [550, 196] width 609 height 75
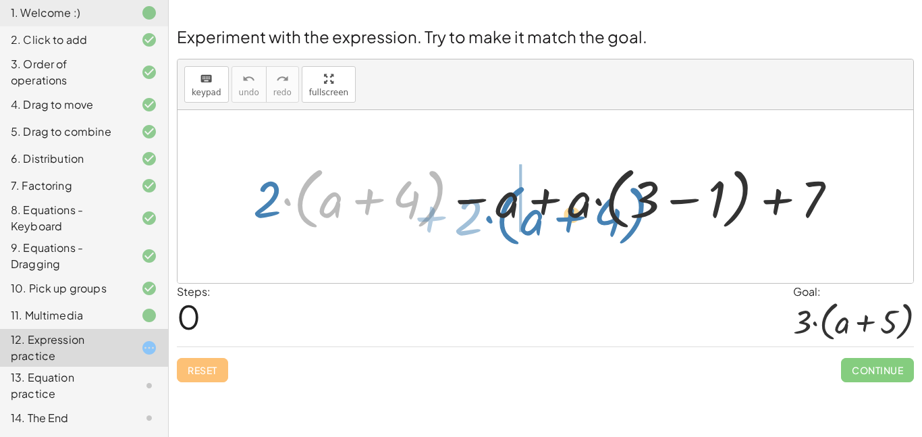
drag, startPoint x: 286, startPoint y: 202, endPoint x: 488, endPoint y: 219, distance: 201.9
click at [488, 219] on div at bounding box center [550, 196] width 609 height 75
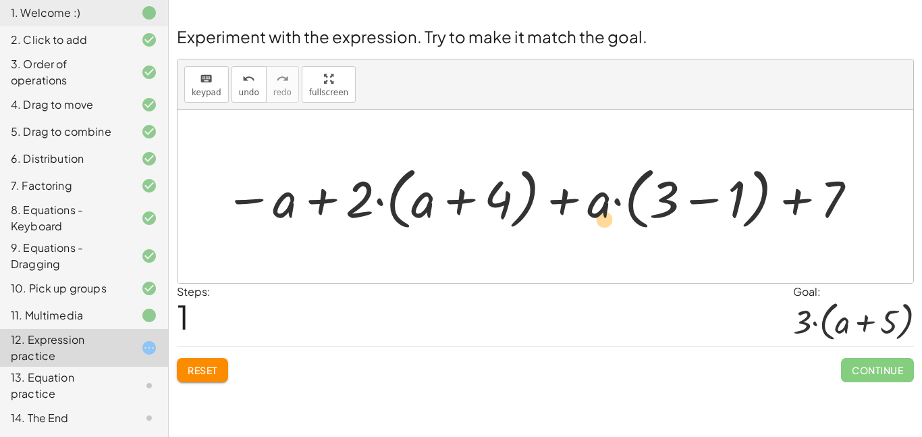
drag, startPoint x: 357, startPoint y: 207, endPoint x: 501, endPoint y: 235, distance: 147.3
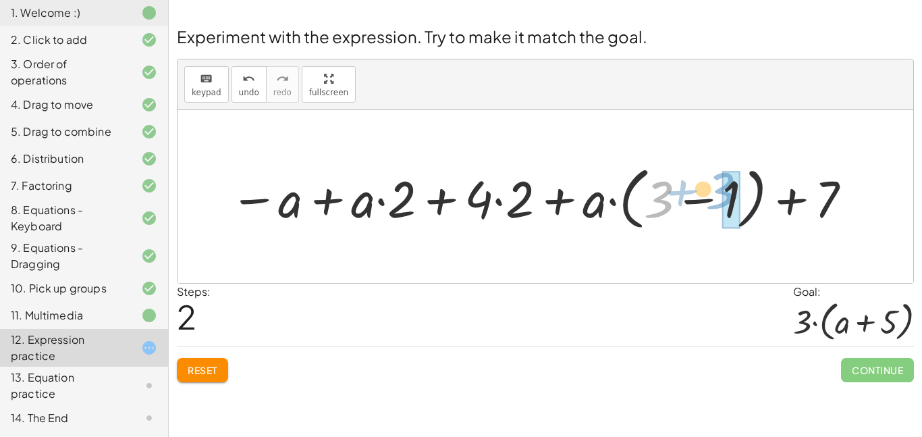
drag, startPoint x: 658, startPoint y: 209, endPoint x: 724, endPoint y: 201, distance: 66.0
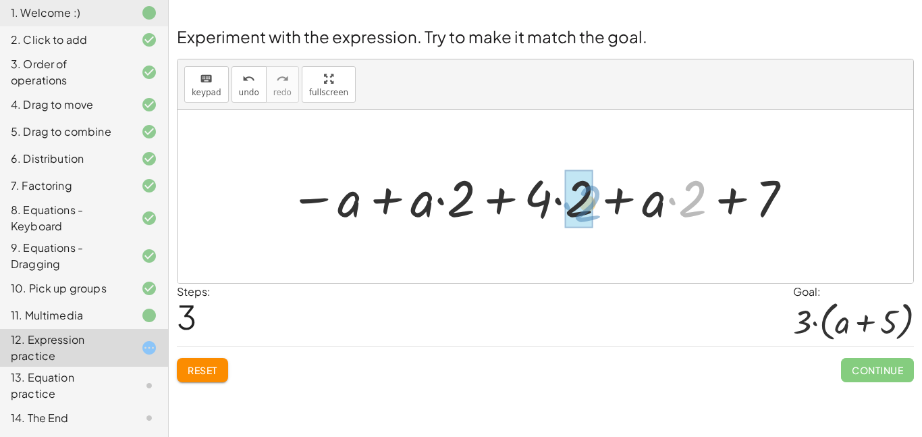
drag, startPoint x: 698, startPoint y: 208, endPoint x: 592, endPoint y: 212, distance: 106.1
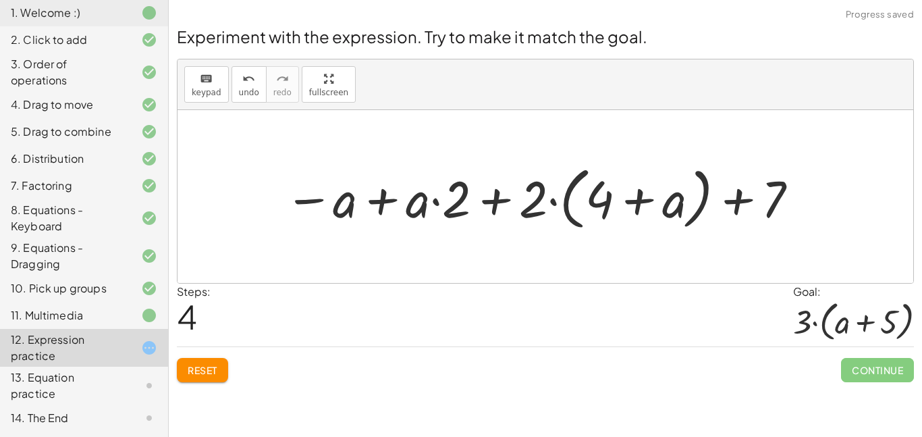
click at [500, 201] on div at bounding box center [542, 196] width 529 height 75
click at [739, 207] on div at bounding box center [542, 196] width 529 height 75
click at [215, 372] on span "Reset" at bounding box center [203, 370] width 30 height 12
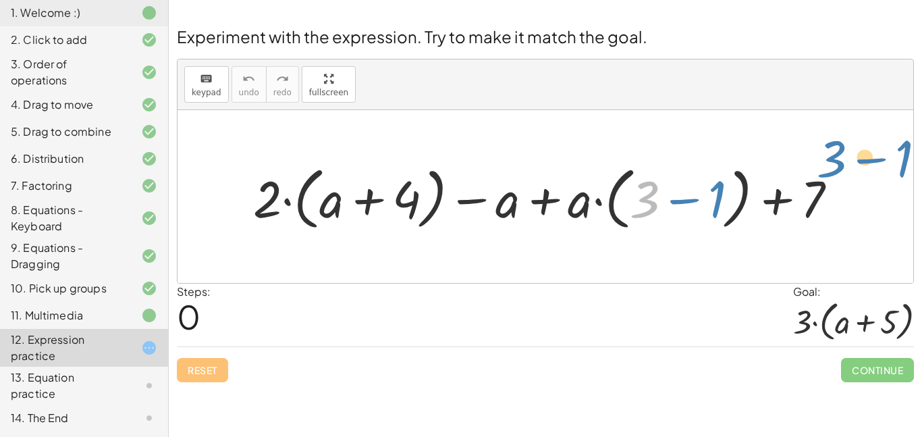
drag, startPoint x: 637, startPoint y: 208, endPoint x: 778, endPoint y: 170, distance: 145.5
click at [778, 170] on div at bounding box center [550, 196] width 609 height 75
click at [126, 315] on div at bounding box center [139, 315] width 38 height 16
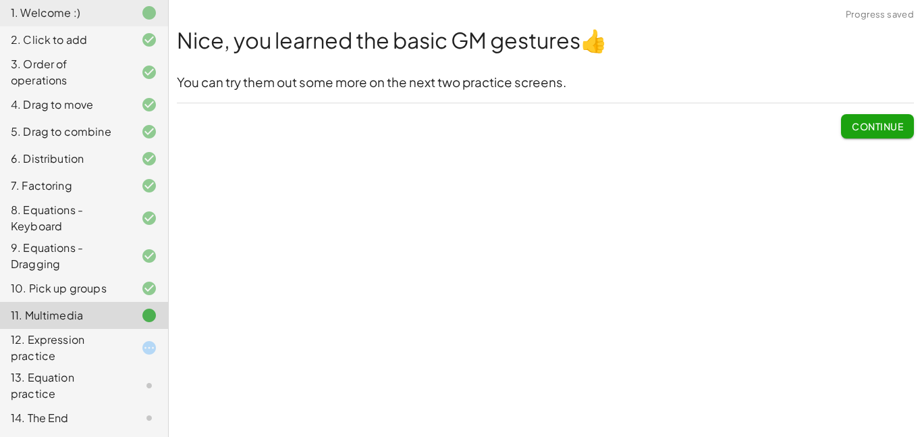
click at [115, 344] on div "12. Expression practice" at bounding box center [65, 348] width 109 height 32
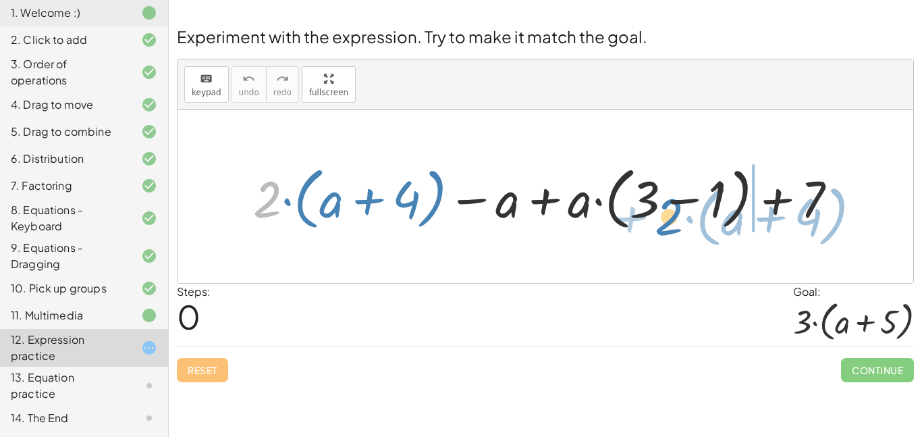
drag, startPoint x: 267, startPoint y: 209, endPoint x: 669, endPoint y: 227, distance: 402.2
click at [669, 227] on div at bounding box center [550, 196] width 609 height 75
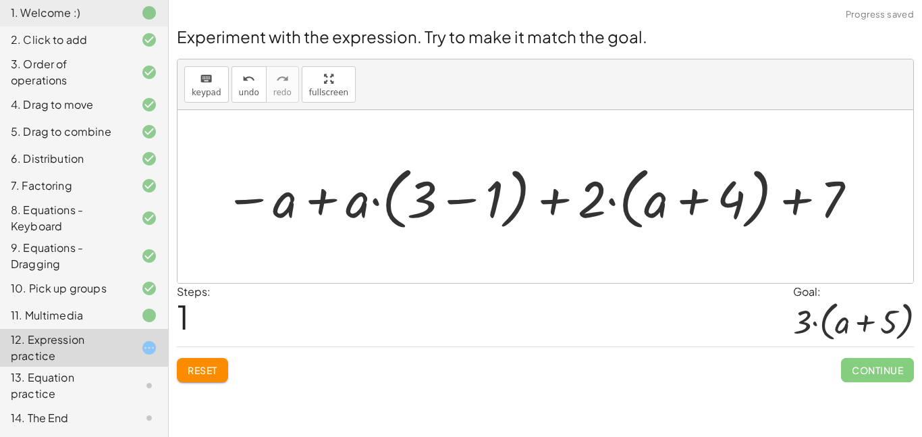
click at [217, 375] on span "Reset" at bounding box center [203, 370] width 30 height 12
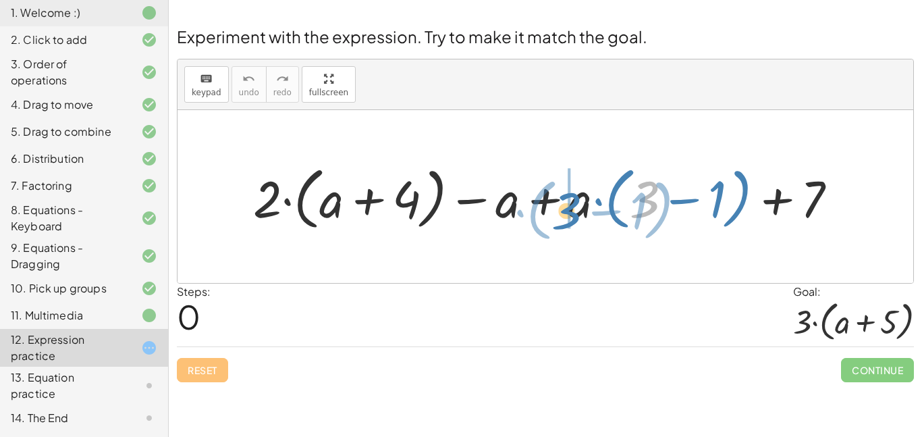
drag, startPoint x: 652, startPoint y: 215, endPoint x: 574, endPoint y: 227, distance: 79.2
click at [574, 227] on div at bounding box center [550, 196] width 609 height 75
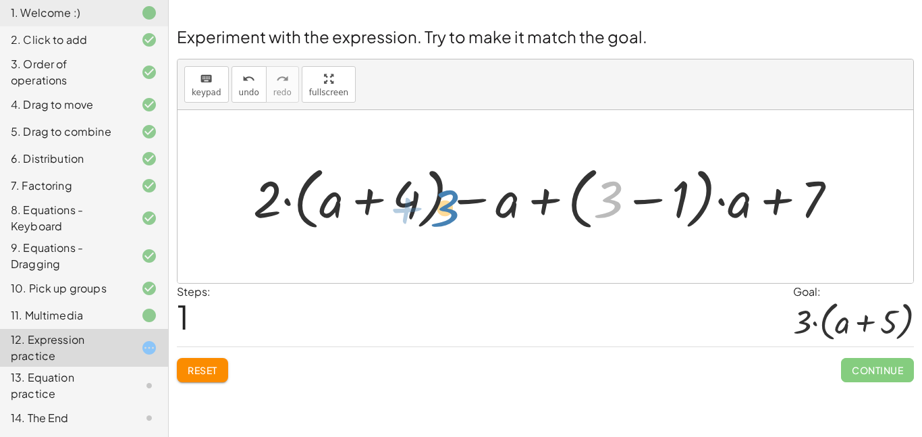
drag, startPoint x: 603, startPoint y: 201, endPoint x: 433, endPoint y: 209, distance: 170.4
click at [433, 209] on div at bounding box center [550, 196] width 609 height 75
drag, startPoint x: 263, startPoint y: 205, endPoint x: 465, endPoint y: 194, distance: 202.2
click at [465, 194] on div at bounding box center [550, 196] width 609 height 75
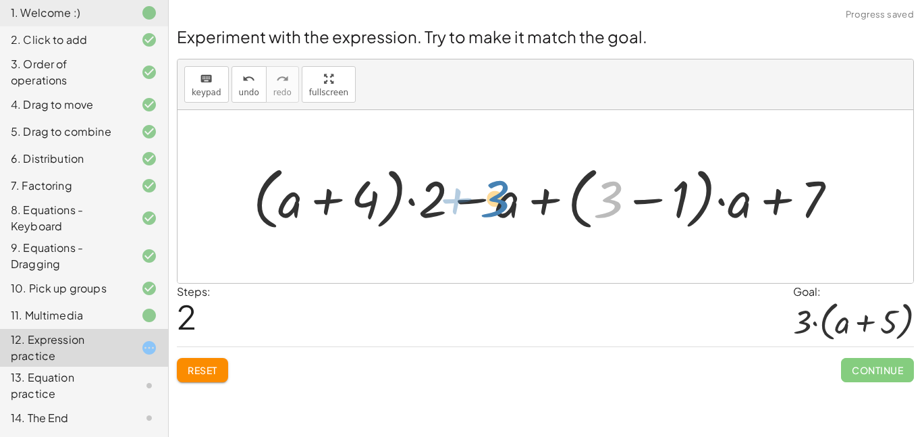
drag, startPoint x: 603, startPoint y: 203, endPoint x: 569, endPoint y: 200, distance: 34.6
click at [569, 200] on div at bounding box center [550, 196] width 609 height 75
drag, startPoint x: 501, startPoint y: 209, endPoint x: 677, endPoint y: 209, distance: 176.2
click at [677, 209] on div at bounding box center [550, 196] width 609 height 75
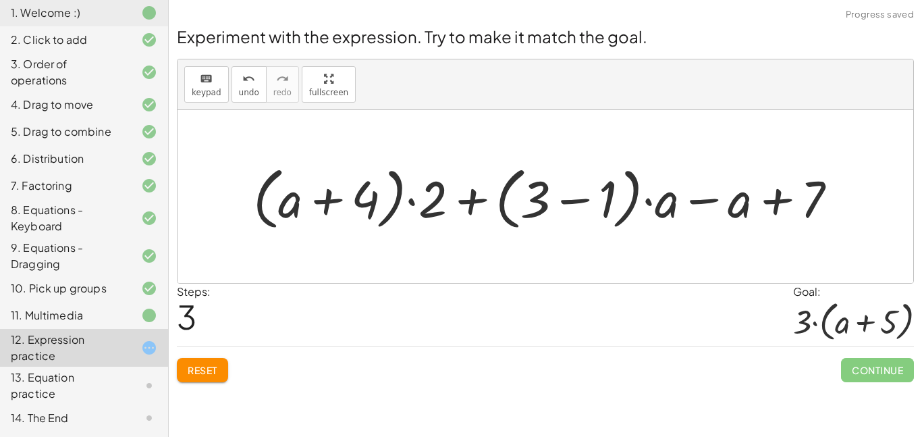
click at [471, 207] on div at bounding box center [550, 196] width 609 height 75
click at [338, 207] on div at bounding box center [550, 196] width 609 height 75
click at [396, 199] on div at bounding box center [550, 196] width 609 height 75
click at [413, 203] on div at bounding box center [550, 196] width 609 height 75
click at [468, 202] on div at bounding box center [550, 196] width 609 height 75
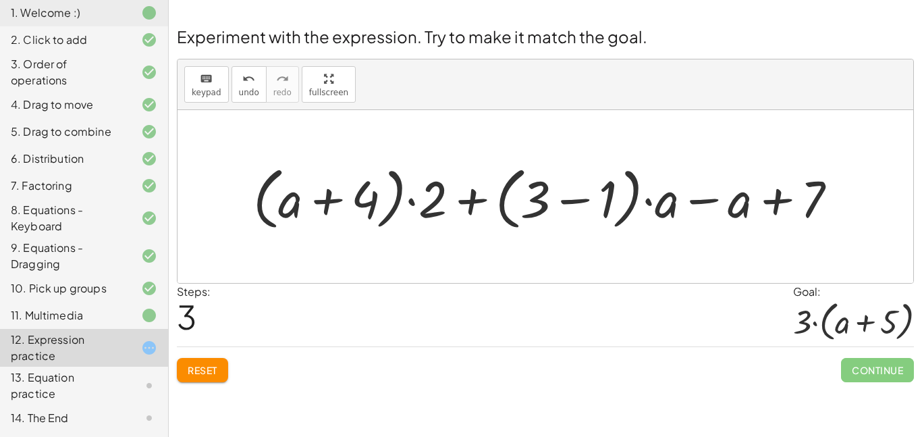
click at [706, 202] on div at bounding box center [550, 196] width 609 height 75
click at [781, 203] on div at bounding box center [550, 196] width 609 height 75
click at [676, 207] on div at bounding box center [550, 196] width 609 height 75
click at [635, 209] on div at bounding box center [550, 196] width 609 height 75
click at [203, 372] on span "Reset" at bounding box center [203, 370] width 30 height 12
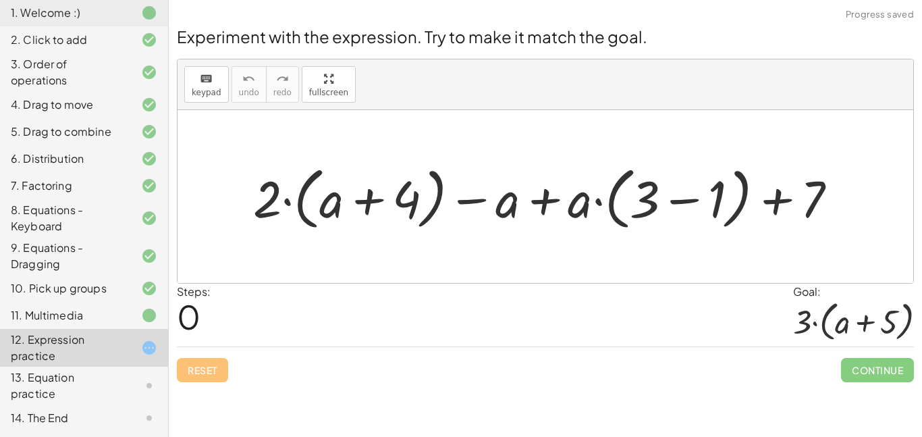
click at [544, 198] on div at bounding box center [550, 196] width 609 height 75
click at [629, 205] on div at bounding box center [550, 196] width 609 height 75
click at [635, 205] on div at bounding box center [550, 196] width 609 height 75
click at [646, 210] on div at bounding box center [550, 196] width 609 height 75
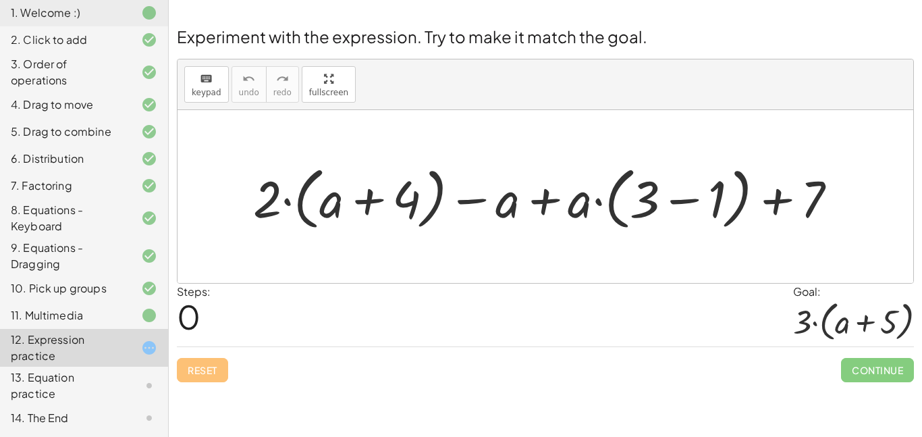
click at [654, 208] on div at bounding box center [550, 196] width 609 height 75
click at [677, 204] on div at bounding box center [550, 196] width 609 height 75
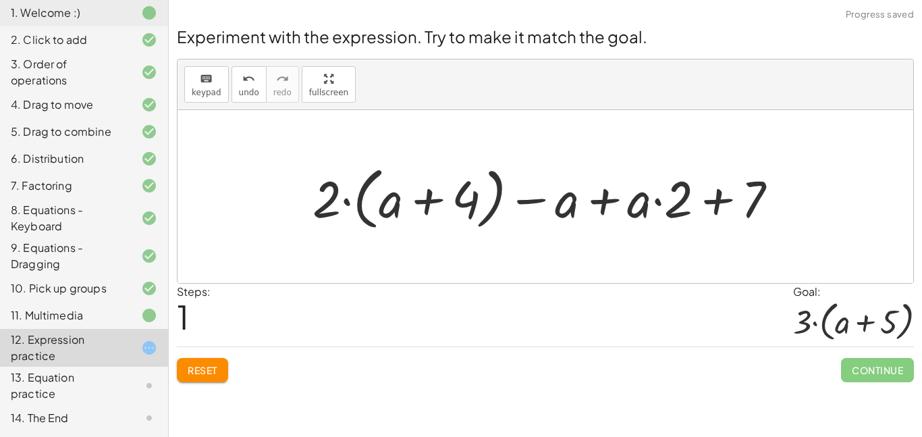
click at [712, 208] on div at bounding box center [551, 196] width 490 height 75
click at [603, 208] on div at bounding box center [551, 196] width 490 height 75
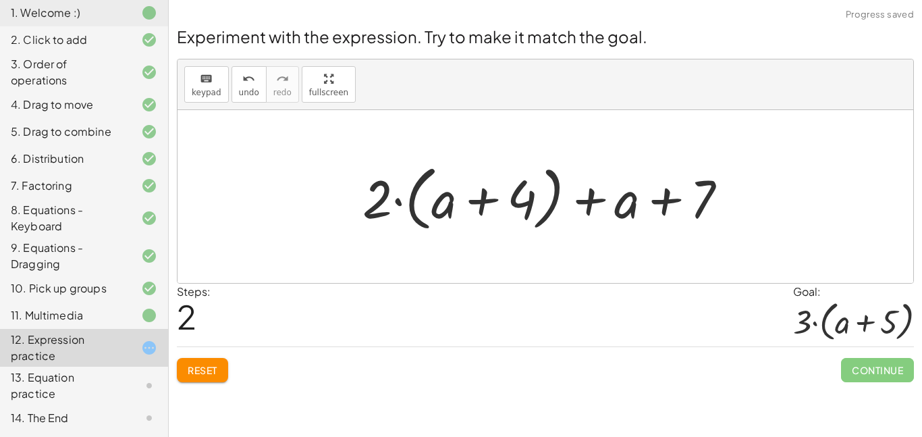
click at [665, 204] on div at bounding box center [551, 197] width 390 height 78
click at [591, 209] on div at bounding box center [551, 197] width 390 height 78
click at [522, 200] on div at bounding box center [551, 197] width 390 height 78
click at [469, 208] on div at bounding box center [551, 197] width 390 height 78
click at [398, 202] on div at bounding box center [551, 197] width 390 height 78
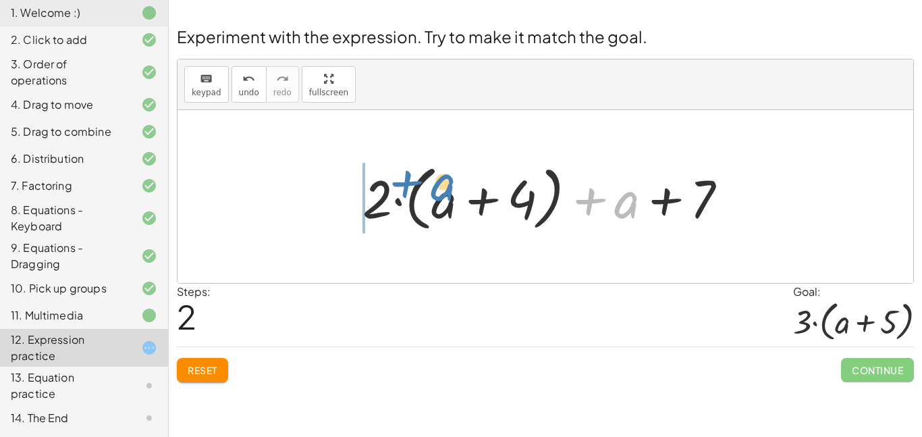
drag, startPoint x: 597, startPoint y: 201, endPoint x: 413, endPoint y: 181, distance: 184.7
click at [413, 181] on div at bounding box center [551, 197] width 390 height 78
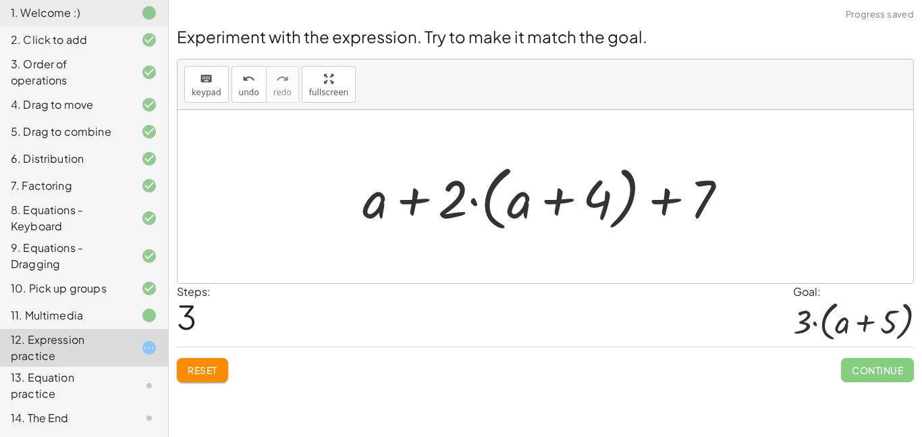
click at [425, 203] on div at bounding box center [551, 197] width 390 height 78
drag, startPoint x: 707, startPoint y: 204, endPoint x: 320, endPoint y: 195, distance: 387.0
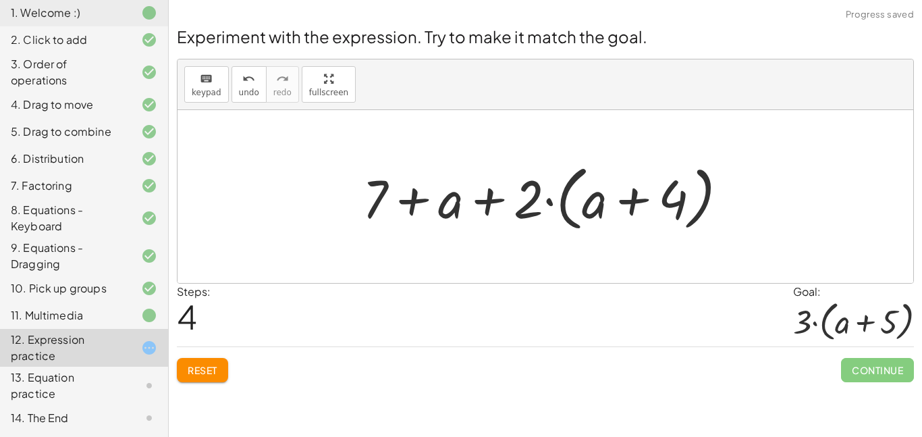
click at [425, 210] on div at bounding box center [551, 197] width 390 height 78
click at [472, 209] on div at bounding box center [551, 197] width 390 height 78
click at [605, 197] on div at bounding box center [551, 197] width 390 height 78
click at [602, 197] on div at bounding box center [551, 197] width 390 height 78
click at [579, 219] on div at bounding box center [551, 197] width 390 height 78
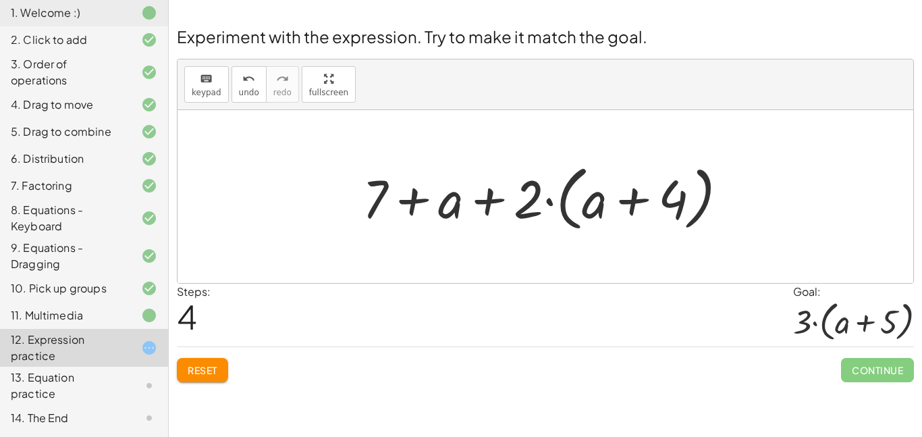
click at [596, 211] on div at bounding box center [551, 197] width 390 height 78
click at [195, 367] on span "Reset" at bounding box center [203, 370] width 30 height 12
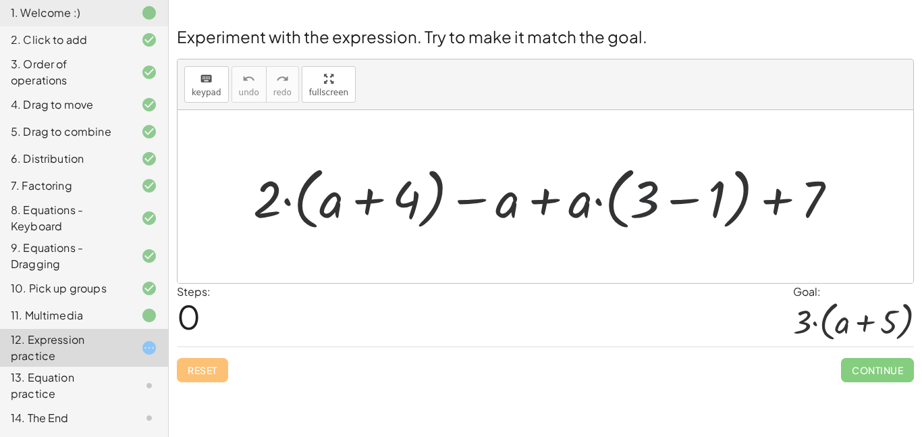
click at [641, 195] on div at bounding box center [550, 196] width 609 height 75
click at [671, 201] on div at bounding box center [550, 196] width 609 height 75
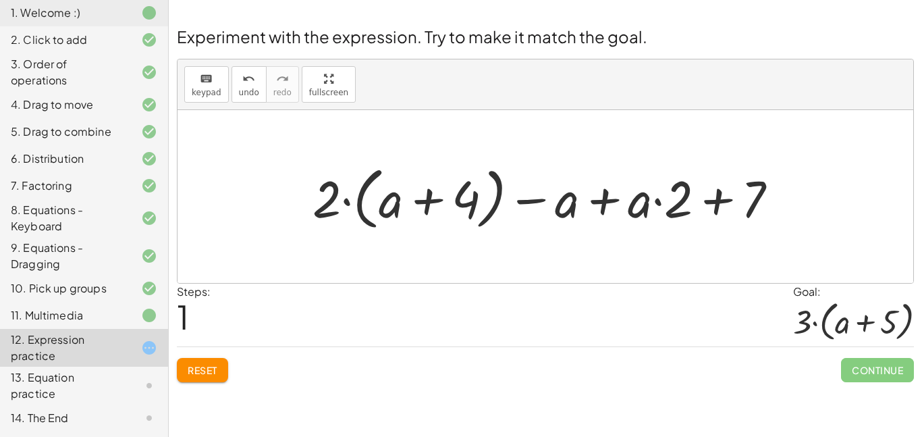
click at [608, 204] on div at bounding box center [551, 196] width 490 height 75
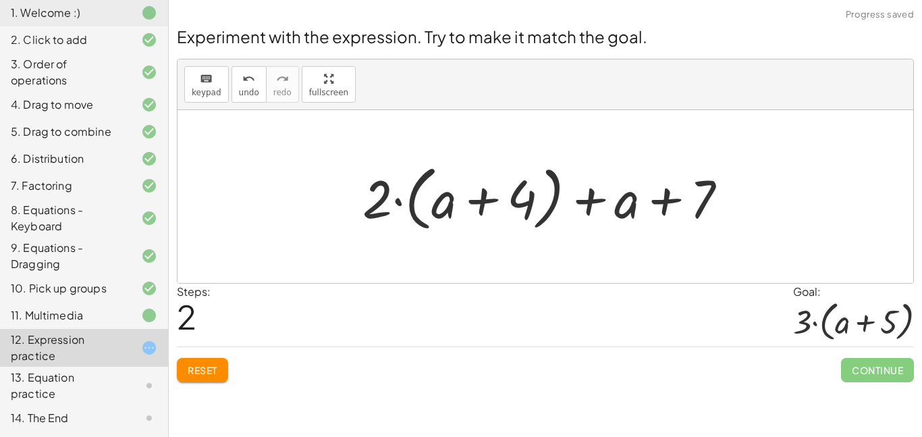
click at [589, 202] on div at bounding box center [551, 197] width 390 height 78
click at [662, 209] on div at bounding box center [551, 197] width 390 height 78
drag, startPoint x: 662, startPoint y: 209, endPoint x: 485, endPoint y: 167, distance: 181.1
click at [485, 167] on div at bounding box center [551, 197] width 390 height 78
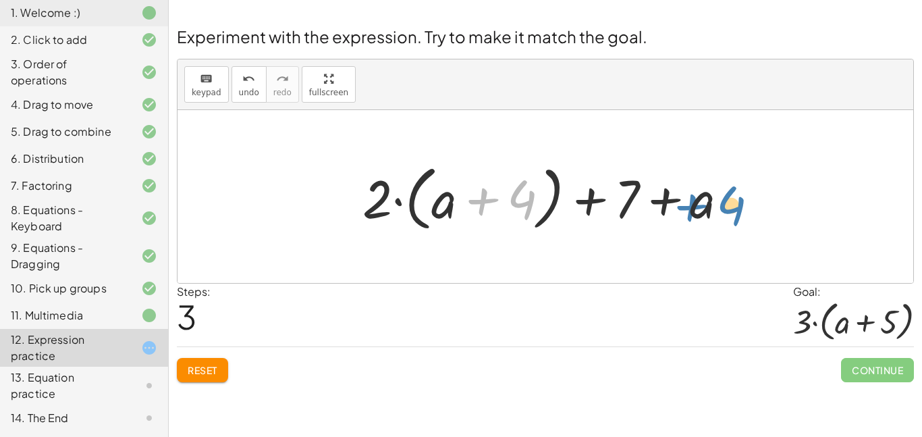
drag, startPoint x: 500, startPoint y: 190, endPoint x: 710, endPoint y: 199, distance: 209.5
click at [710, 199] on div at bounding box center [551, 197] width 390 height 78
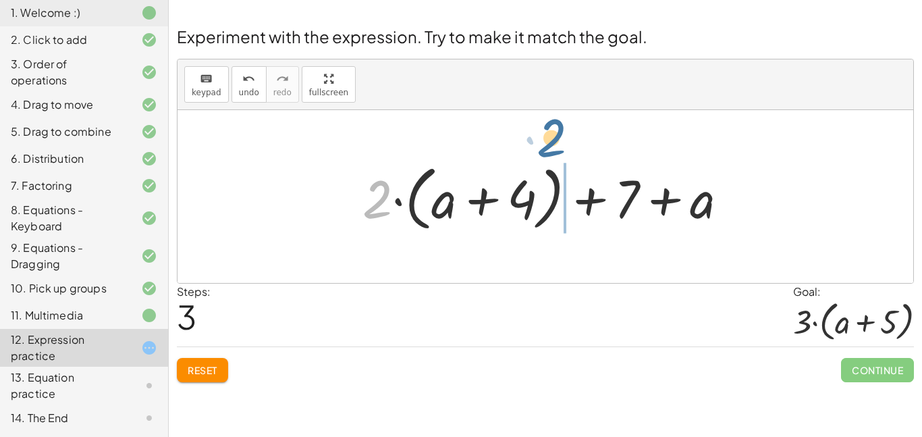
drag, startPoint x: 375, startPoint y: 194, endPoint x: 550, endPoint y: 132, distance: 186.0
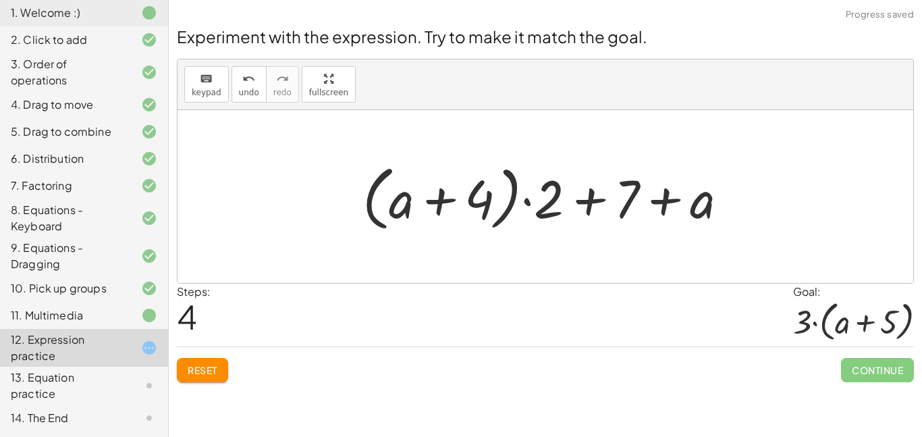
click at [422, 203] on div at bounding box center [551, 197] width 390 height 78
click at [567, 192] on div at bounding box center [551, 197] width 390 height 78
click at [691, 211] on div at bounding box center [551, 197] width 390 height 78
click at [631, 209] on div at bounding box center [551, 197] width 390 height 78
click at [663, 203] on div at bounding box center [551, 197] width 390 height 78
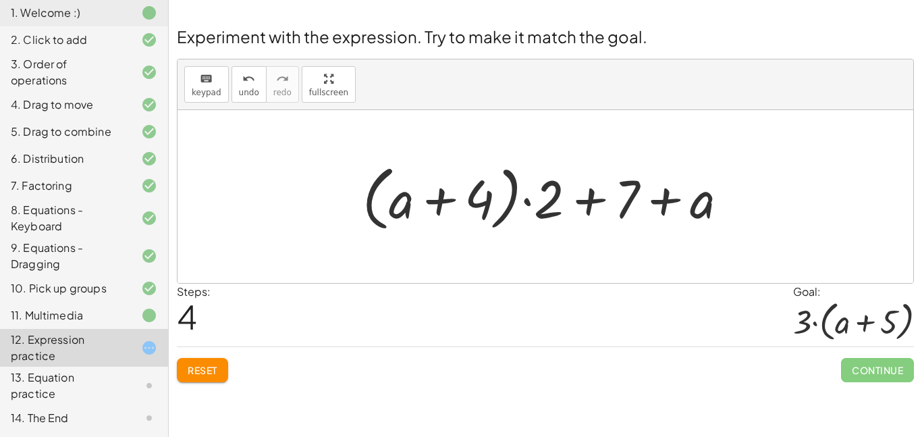
click at [215, 379] on button "Reset" at bounding box center [202, 370] width 51 height 24
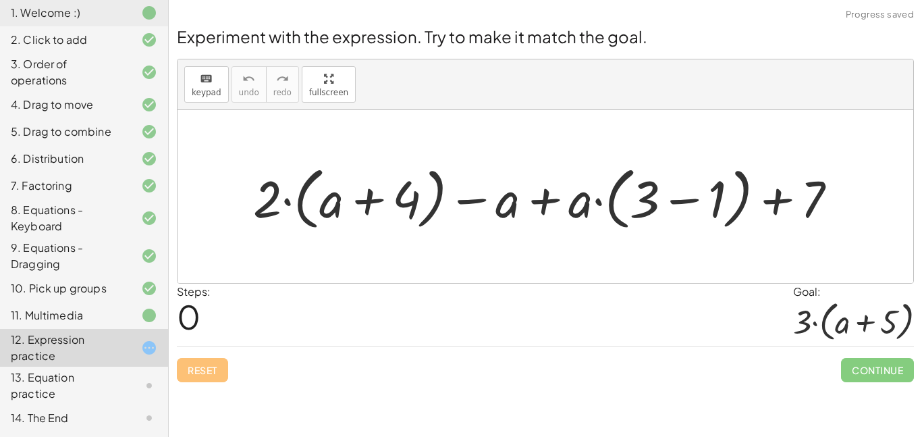
click at [101, 377] on div "13. Equation practice" at bounding box center [65, 385] width 109 height 32
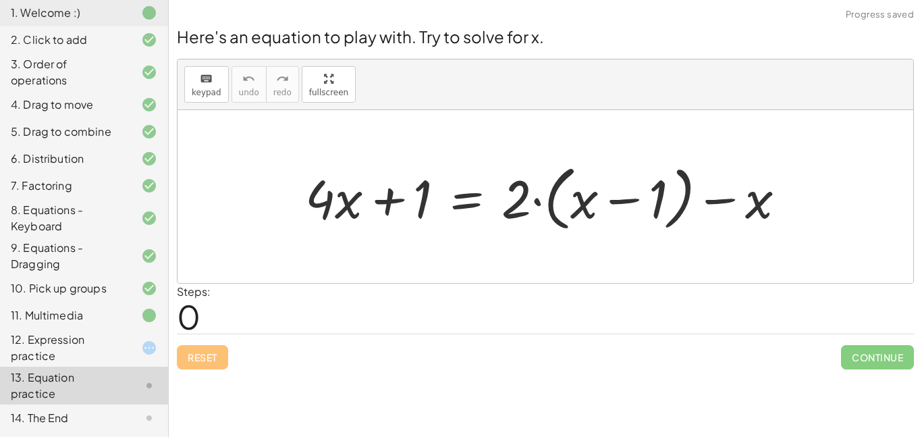
click at [85, 421] on div "14. The End" at bounding box center [65, 418] width 109 height 16
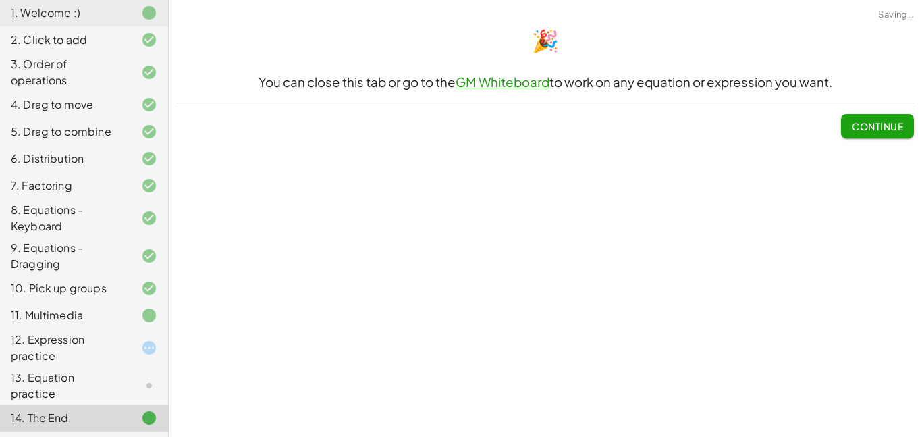
click at [85, 338] on div "12. Expression practice" at bounding box center [65, 348] width 109 height 32
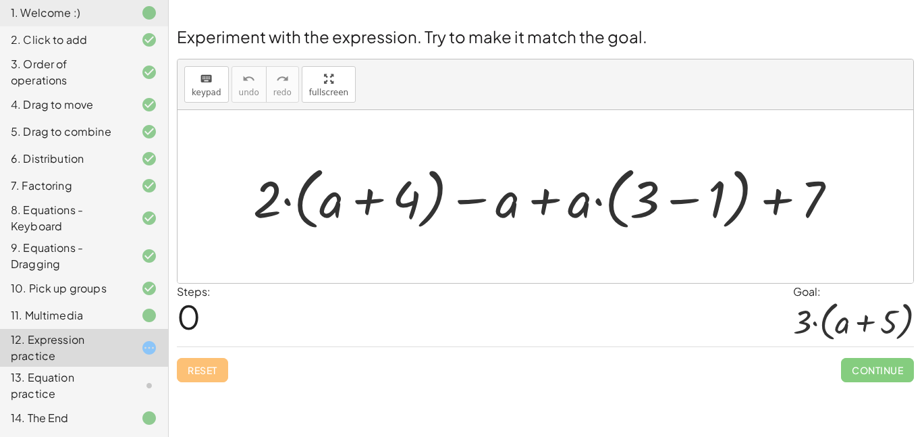
click at [288, 202] on div at bounding box center [550, 196] width 608 height 75
click at [351, 199] on div at bounding box center [550, 196] width 608 height 75
click at [373, 203] on div at bounding box center [550, 196] width 608 height 75
click at [475, 204] on div at bounding box center [550, 196] width 608 height 75
click at [86, 167] on div "6. Distribution" at bounding box center [65, 159] width 109 height 16
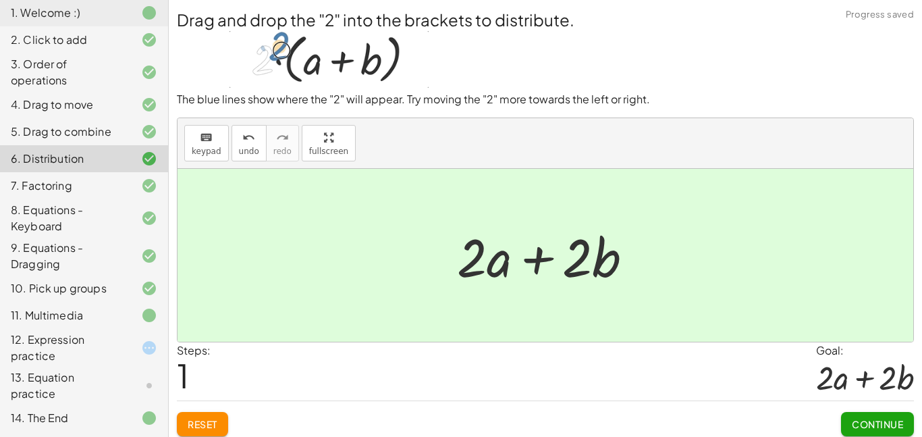
scroll to position [0, 0]
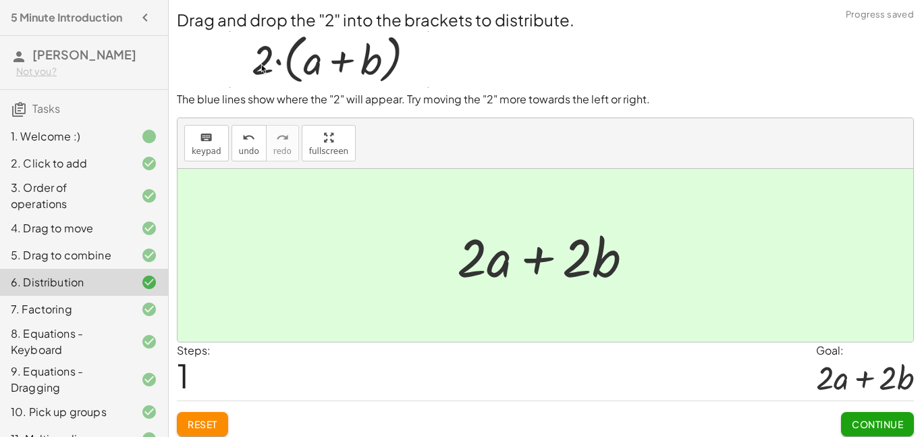
click at [75, 161] on div "2. Click to add" at bounding box center [65, 163] width 109 height 16
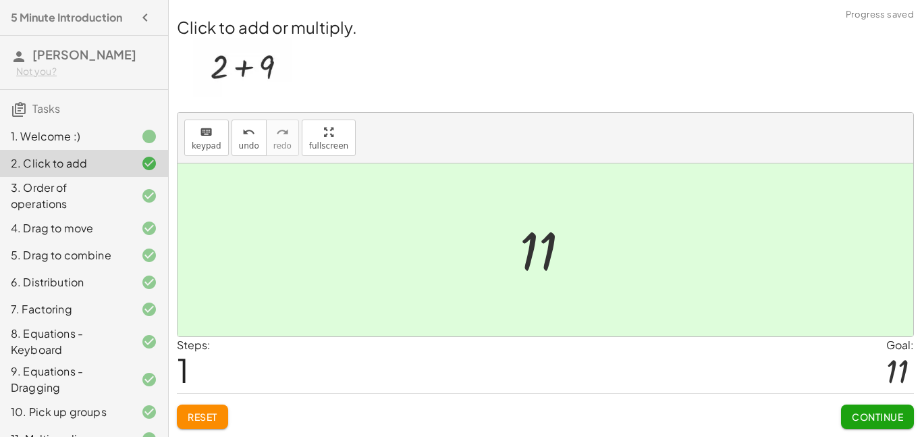
click at [69, 193] on div "3. Order of operations" at bounding box center [65, 196] width 109 height 32
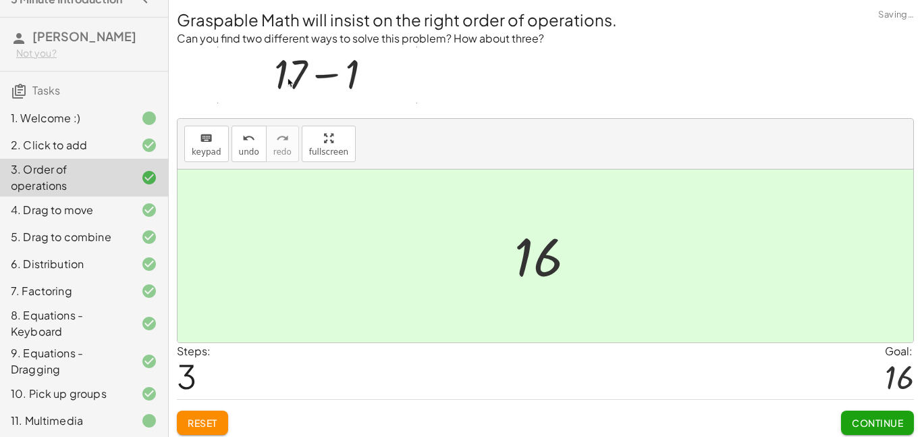
scroll to position [19, 0]
click at [57, 212] on div "4. Drag to move" at bounding box center [65, 209] width 109 height 16
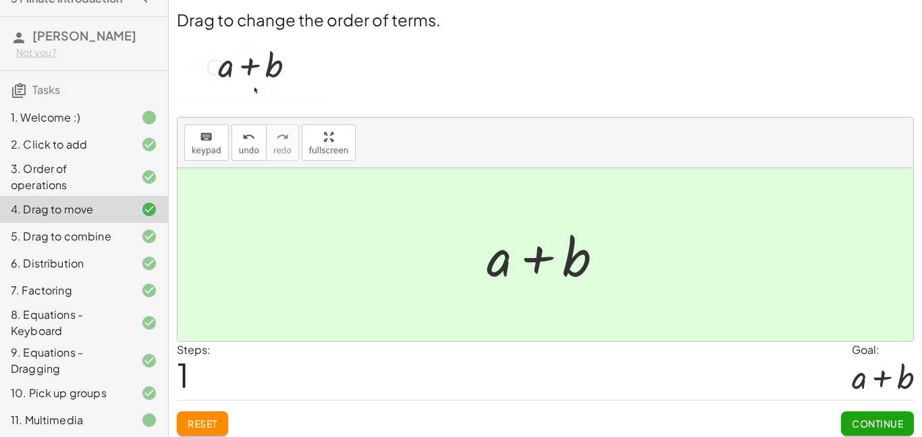
click at [55, 238] on div "5. Drag to combine" at bounding box center [65, 236] width 109 height 16
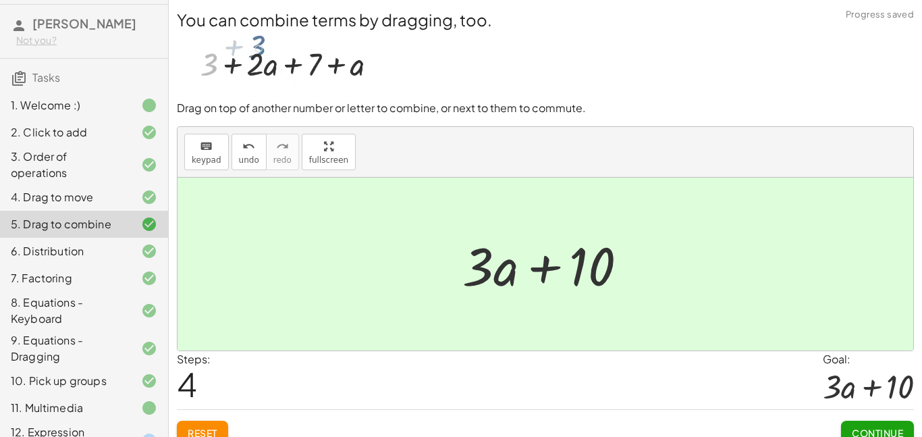
scroll to position [33, 0]
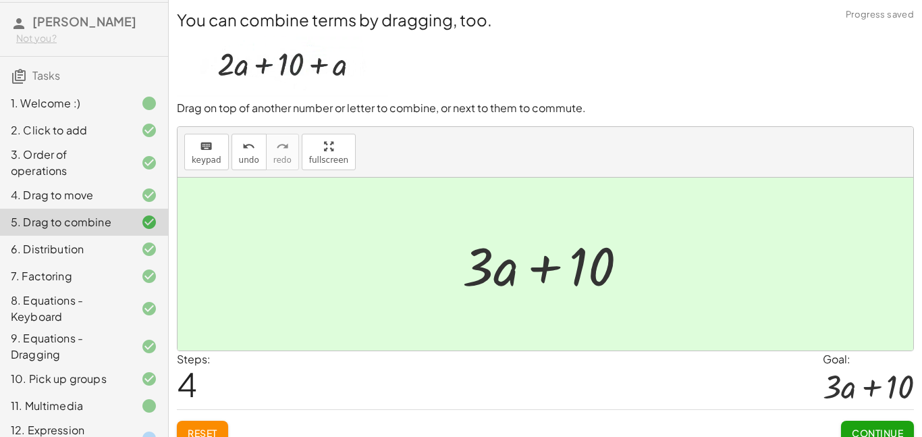
click at [57, 217] on div "5. Drag to combine" at bounding box center [65, 222] width 109 height 16
click at [57, 246] on div "6. Distribution" at bounding box center [65, 249] width 109 height 16
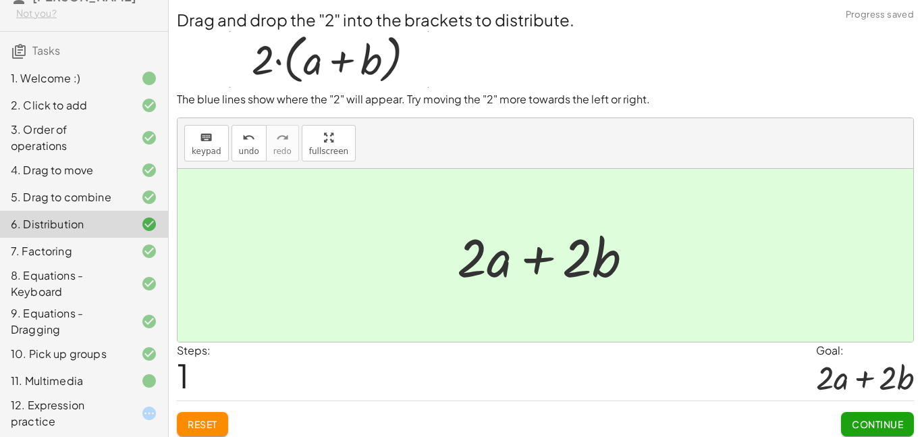
scroll to position [59, 0]
click at [51, 255] on div "7. Factoring" at bounding box center [65, 250] width 109 height 16
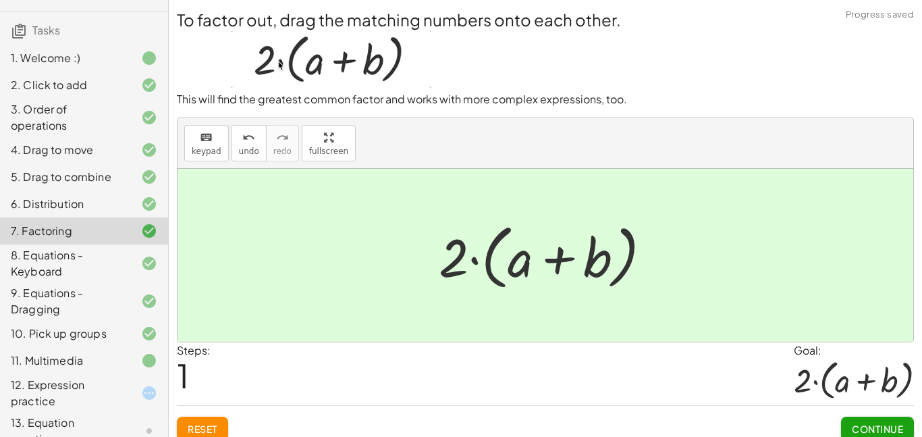
scroll to position [82, 0]
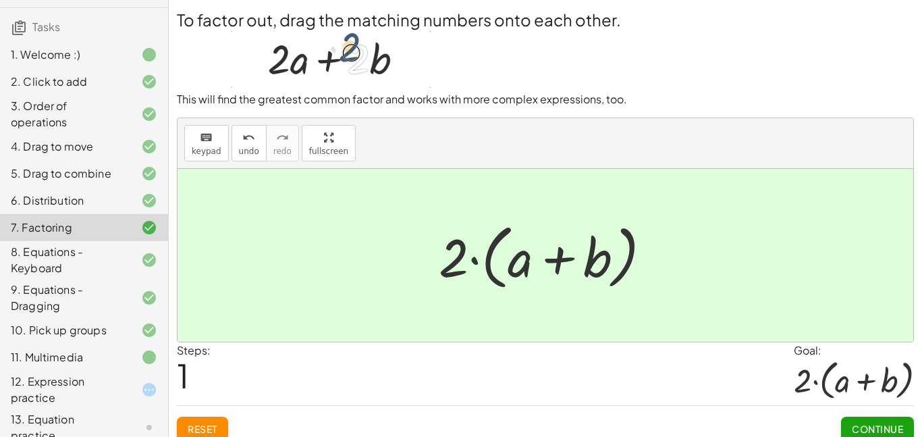
click at [52, 250] on div "8. Equations - Keyboard" at bounding box center [65, 260] width 109 height 32
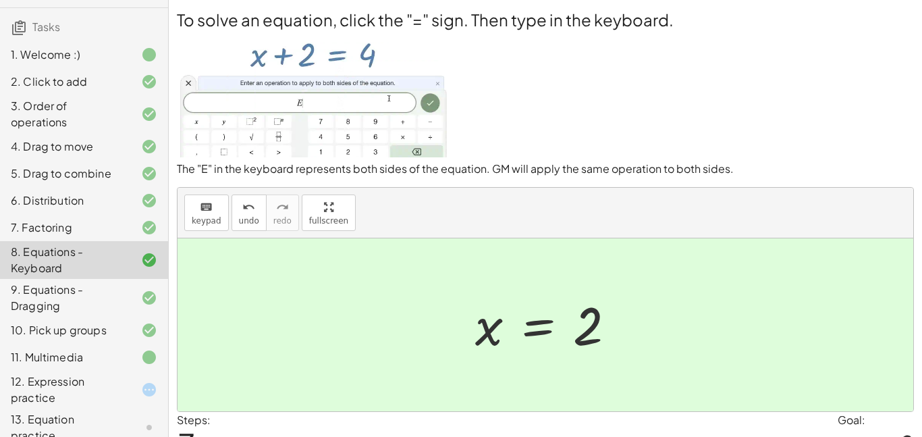
click at [55, 292] on div "9. Equations - Dragging" at bounding box center [65, 298] width 109 height 32
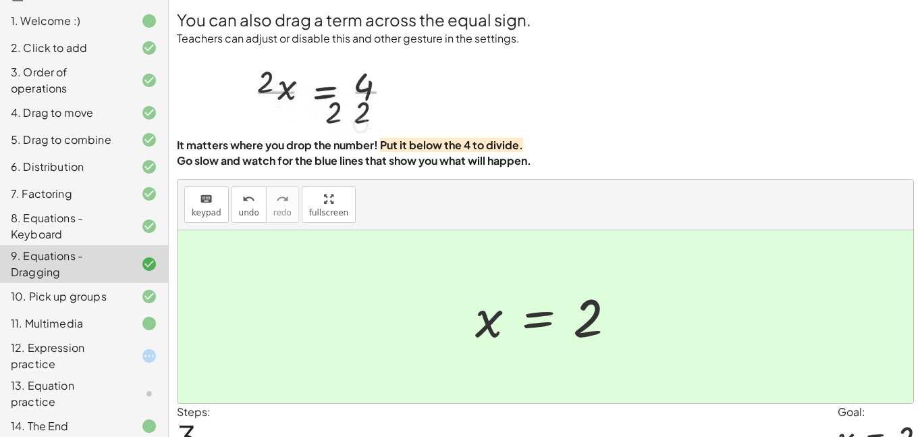
scroll to position [124, 0]
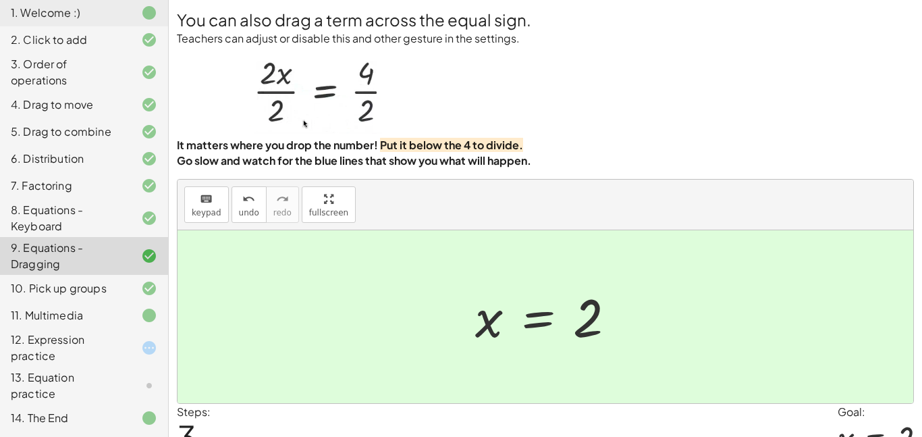
click at [70, 286] on div "10. Pick up groups" at bounding box center [65, 288] width 109 height 16
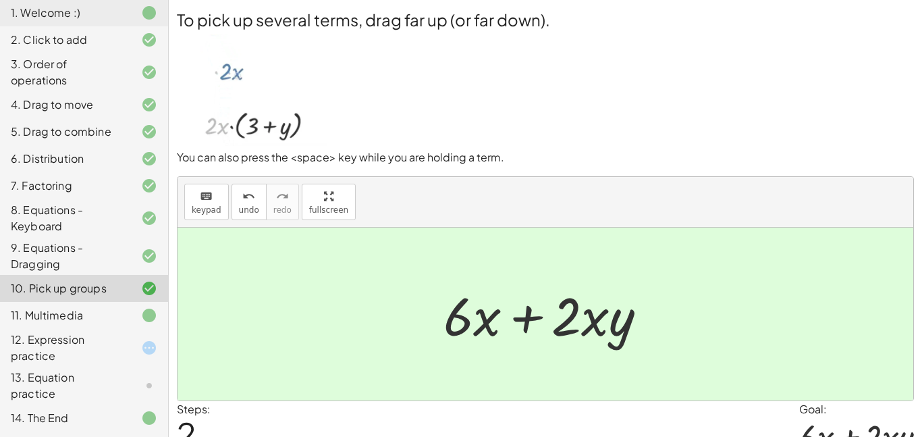
click at [74, 309] on div "11. Multimedia" at bounding box center [65, 315] width 109 height 16
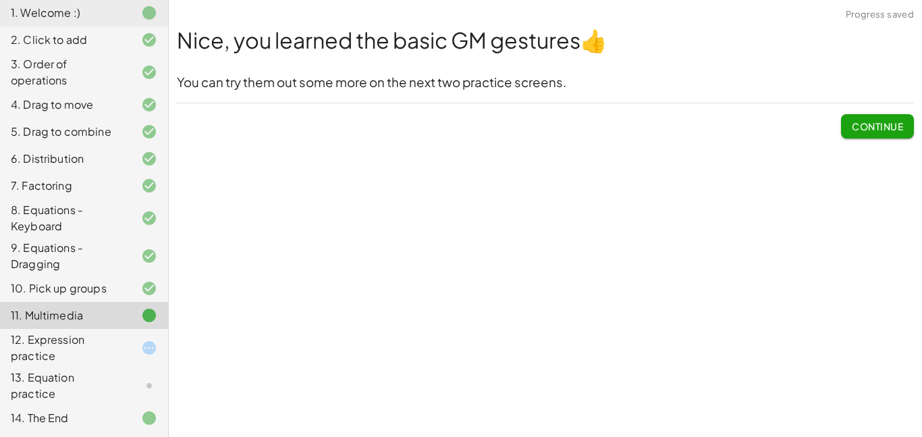
click at [74, 347] on div "12. Expression practice" at bounding box center [65, 348] width 109 height 32
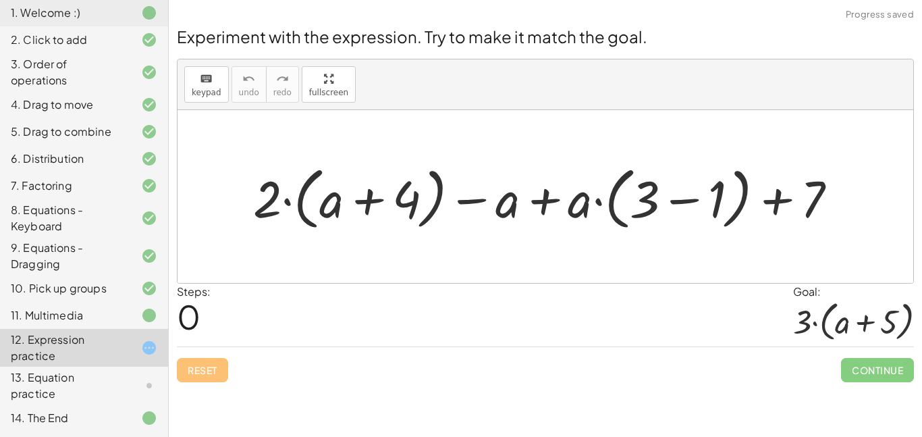
click at [288, 204] on div at bounding box center [550, 196] width 609 height 75
drag, startPoint x: 503, startPoint y: 205, endPoint x: 583, endPoint y: 206, distance: 79.7
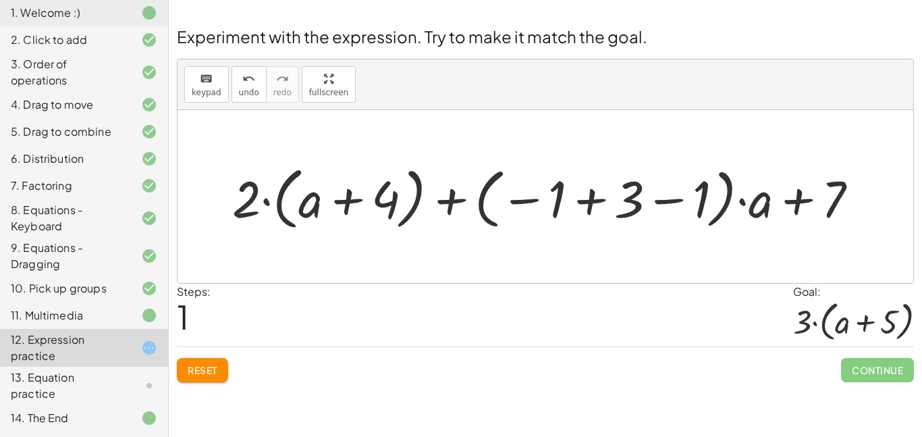
click at [592, 204] on div at bounding box center [551, 196] width 651 height 75
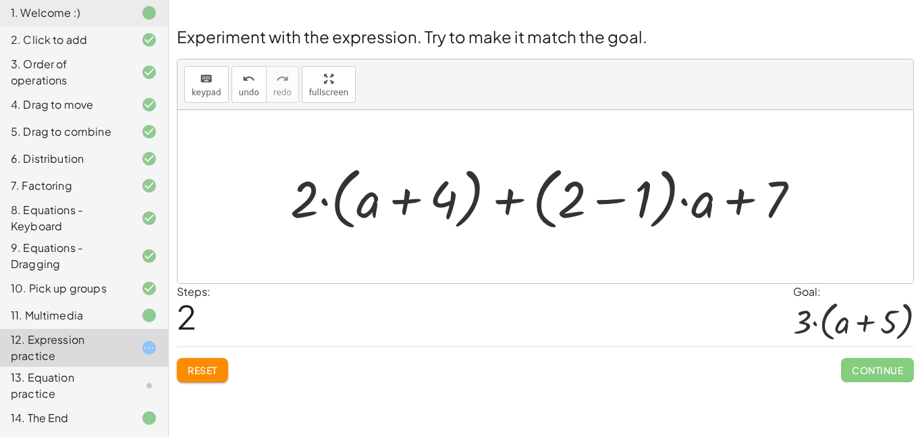
click at [605, 203] on div at bounding box center [551, 196] width 535 height 75
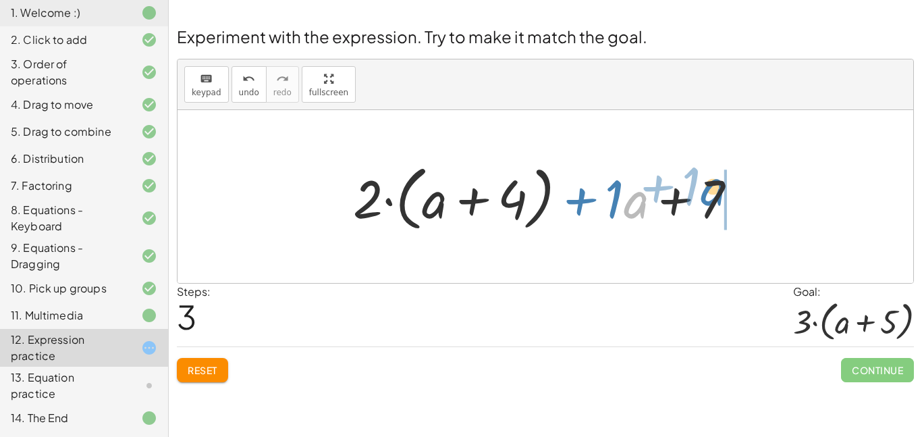
drag, startPoint x: 631, startPoint y: 211, endPoint x: 708, endPoint y: 199, distance: 78.0
click at [708, 199] on div at bounding box center [550, 197] width 409 height 78
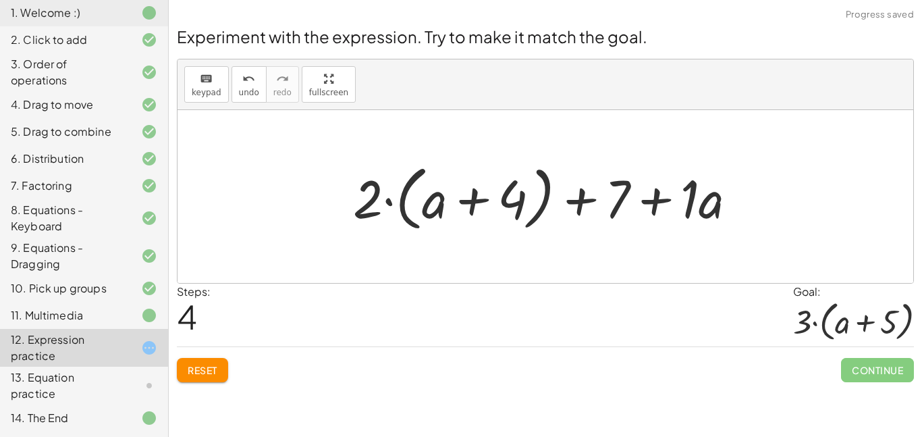
click at [662, 199] on div at bounding box center [550, 197] width 409 height 78
click at [577, 212] on div at bounding box center [550, 197] width 409 height 78
click at [484, 209] on div at bounding box center [550, 197] width 409 height 78
click at [206, 371] on span "Reset" at bounding box center [203, 370] width 30 height 12
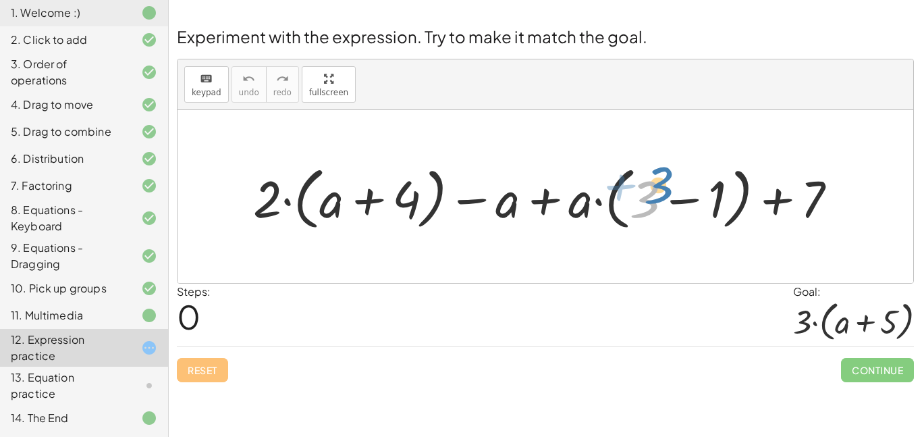
drag, startPoint x: 650, startPoint y: 205, endPoint x: 672, endPoint y: 192, distance: 24.8
click at [672, 192] on div at bounding box center [550, 196] width 609 height 75
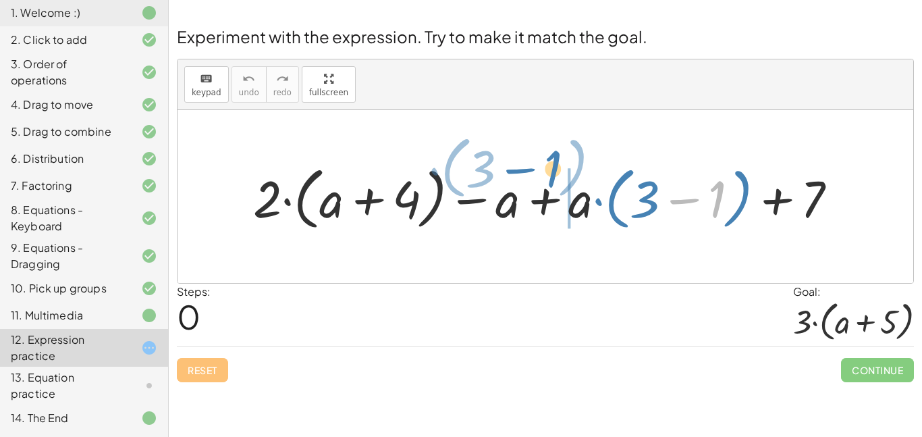
drag, startPoint x: 716, startPoint y: 199, endPoint x: 550, endPoint y: 178, distance: 168.2
click at [550, 178] on div at bounding box center [550, 196] width 609 height 75
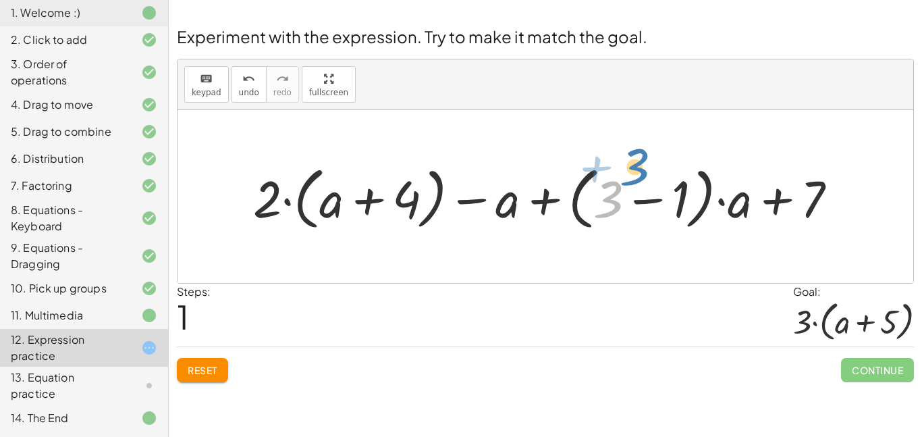
drag, startPoint x: 614, startPoint y: 199, endPoint x: 638, endPoint y: 174, distance: 34.9
click at [638, 174] on div at bounding box center [550, 196] width 609 height 75
click at [723, 204] on div at bounding box center [550, 196] width 609 height 75
click at [647, 203] on div at bounding box center [550, 196] width 609 height 75
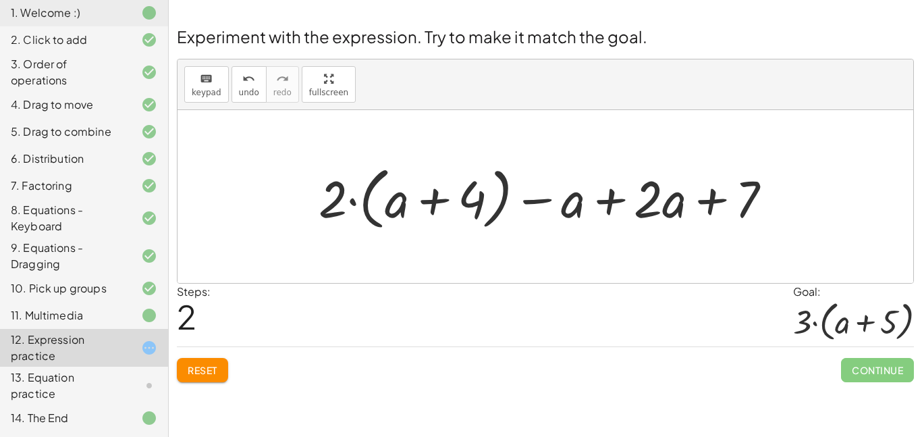
click at [708, 210] on div at bounding box center [550, 196] width 477 height 75
click at [606, 203] on div at bounding box center [550, 196] width 477 height 75
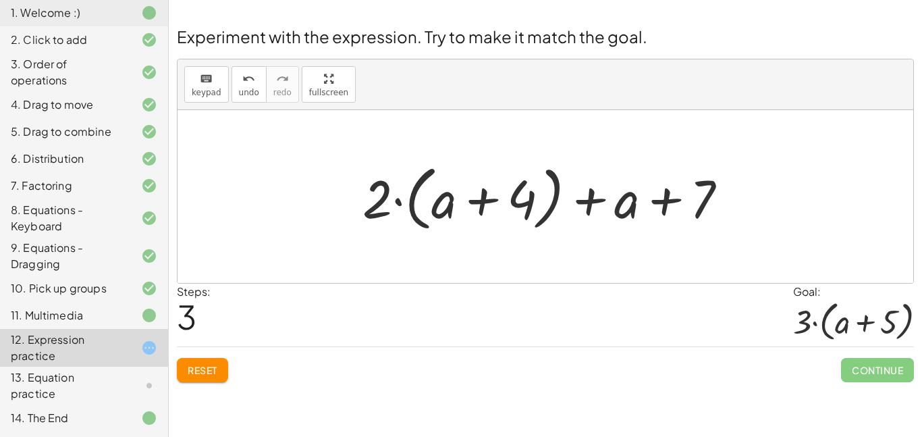
click at [474, 199] on div at bounding box center [551, 197] width 390 height 78
click at [404, 199] on div at bounding box center [551, 197] width 390 height 78
click at [397, 201] on div at bounding box center [551, 197] width 390 height 78
click at [681, 202] on div at bounding box center [551, 197] width 390 height 78
click at [191, 365] on span "Reset" at bounding box center [203, 370] width 30 height 12
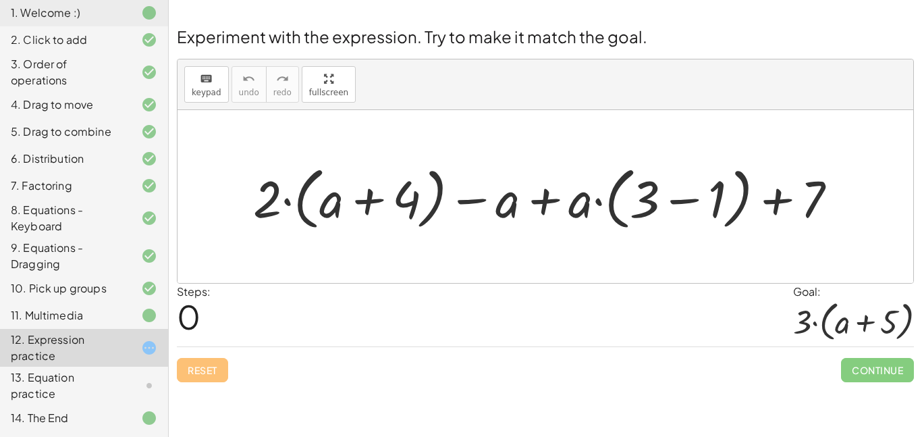
click at [369, 203] on div at bounding box center [550, 196] width 609 height 75
click at [686, 201] on div at bounding box center [550, 196] width 609 height 75
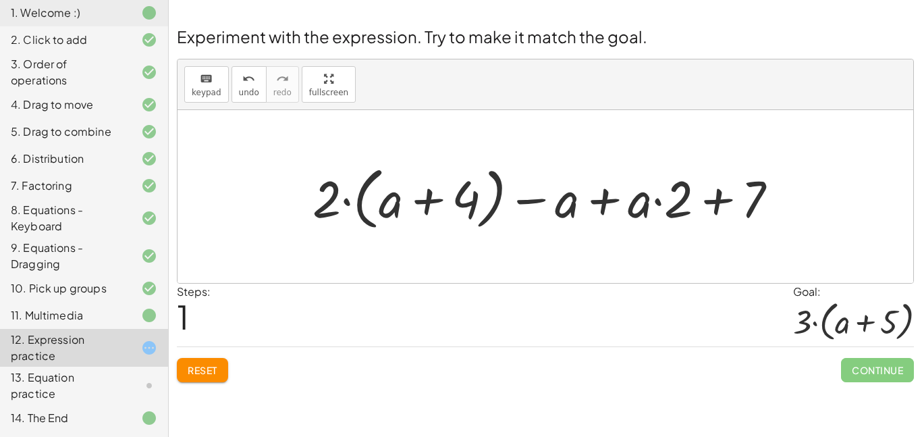
click at [717, 205] on div at bounding box center [551, 196] width 490 height 75
click at [603, 211] on div at bounding box center [551, 196] width 490 height 75
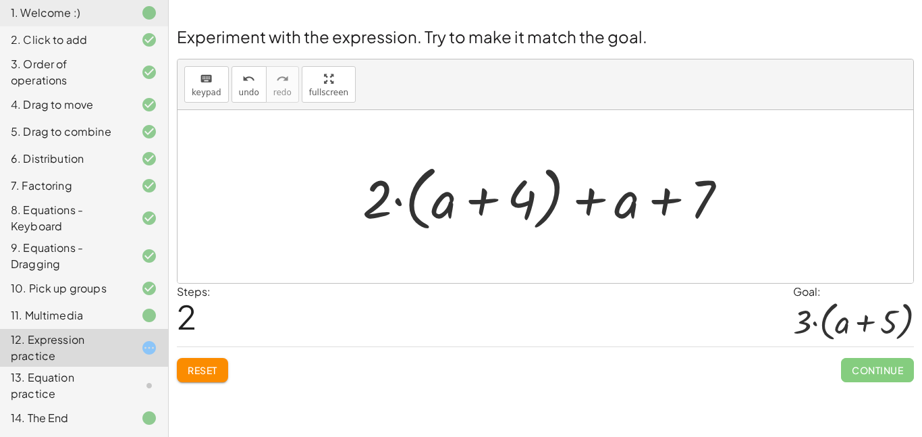
click at [398, 201] on div at bounding box center [551, 197] width 390 height 78
drag, startPoint x: 592, startPoint y: 202, endPoint x: 401, endPoint y: 214, distance: 191.5
click at [401, 214] on div at bounding box center [551, 197] width 390 height 78
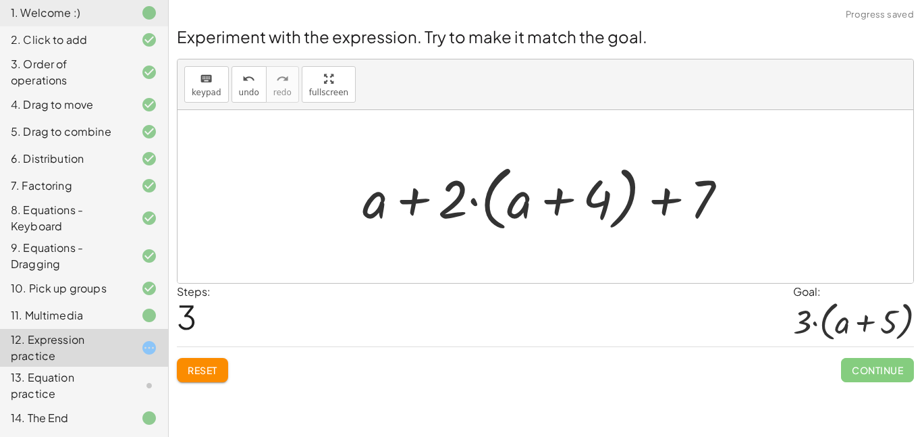
click at [421, 205] on div at bounding box center [551, 197] width 390 height 78
drag, startPoint x: 458, startPoint y: 198, endPoint x: 536, endPoint y: 187, distance: 78.4
click at [536, 187] on div at bounding box center [551, 197] width 390 height 78
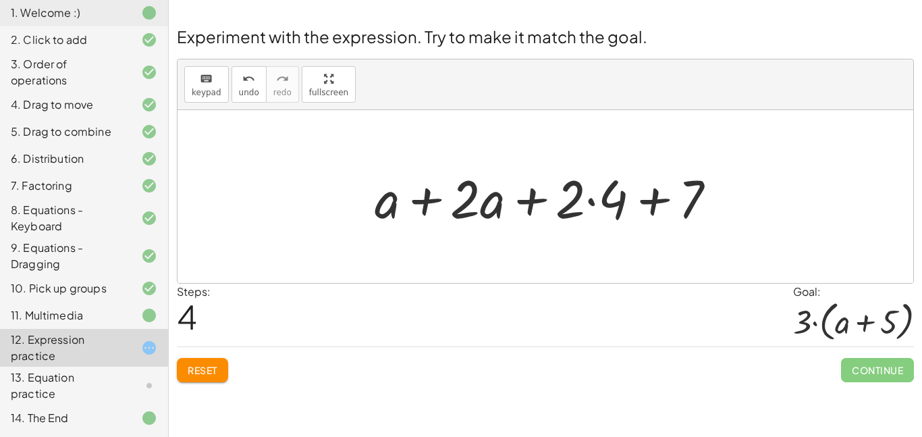
click at [532, 205] on div at bounding box center [551, 197] width 366 height 70
click at [659, 209] on div at bounding box center [551, 197] width 366 height 70
click at [417, 208] on div at bounding box center [551, 197] width 366 height 70
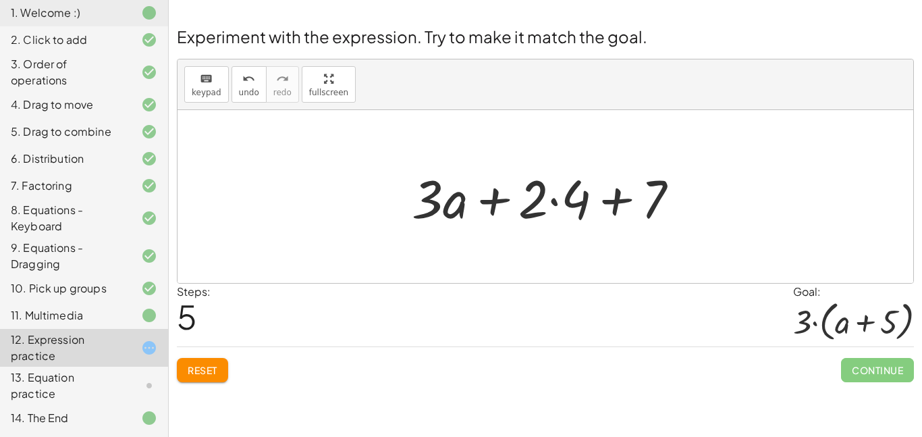
click at [556, 204] on div at bounding box center [550, 197] width 291 height 70
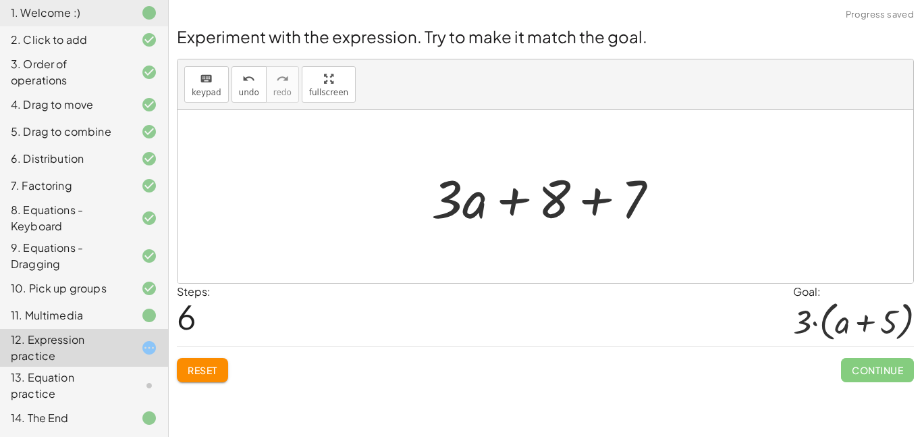
click at [599, 207] on div at bounding box center [551, 197] width 252 height 70
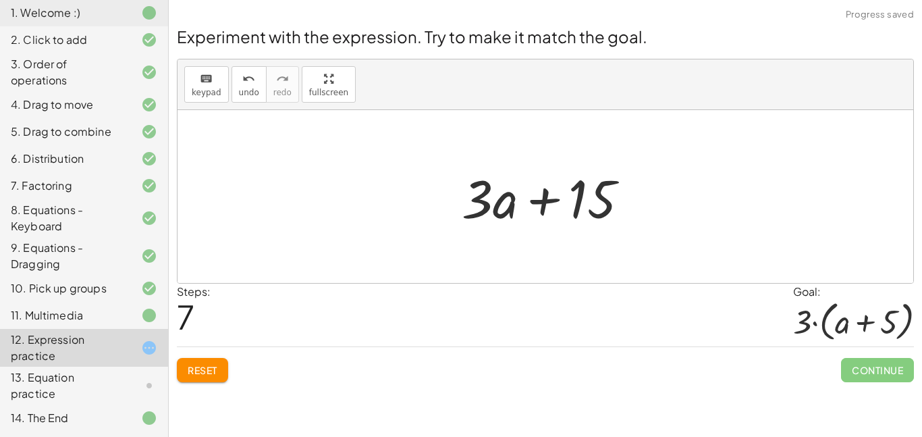
click at [533, 207] on div at bounding box center [551, 197] width 192 height 70
click at [512, 208] on div at bounding box center [551, 197] width 192 height 70
click at [203, 381] on button "Reset" at bounding box center [202, 370] width 51 height 24
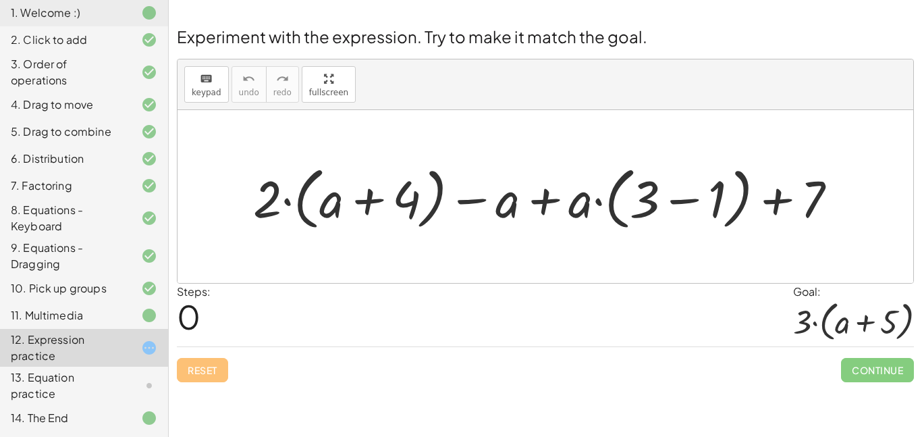
click at [514, 207] on div at bounding box center [550, 196] width 609 height 75
click at [477, 200] on div at bounding box center [550, 196] width 609 height 75
drag, startPoint x: 806, startPoint y: 203, endPoint x: 558, endPoint y: 220, distance: 247.7
click at [558, 220] on div at bounding box center [550, 196] width 609 height 75
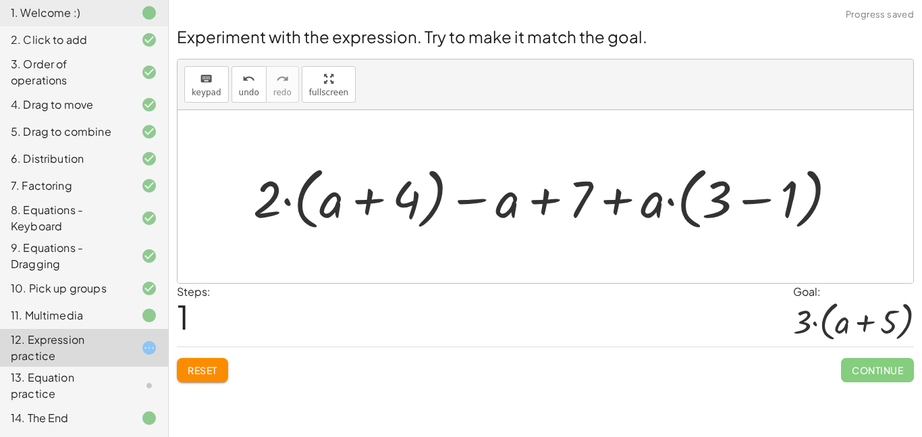
click at [494, 208] on div at bounding box center [550, 196] width 609 height 75
click at [535, 209] on div at bounding box center [550, 196] width 609 height 75
click at [612, 211] on div at bounding box center [550, 196] width 609 height 75
drag, startPoint x: 270, startPoint y: 207, endPoint x: 493, endPoint y: 199, distance: 223.0
click at [493, 199] on div at bounding box center [550, 196] width 609 height 75
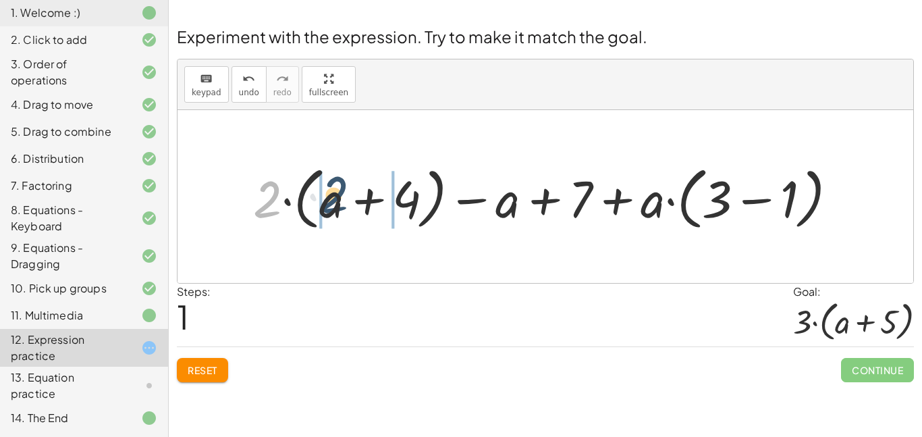
drag, startPoint x: 273, startPoint y: 194, endPoint x: 344, endPoint y: 191, distance: 70.3
click at [344, 191] on div at bounding box center [550, 196] width 609 height 75
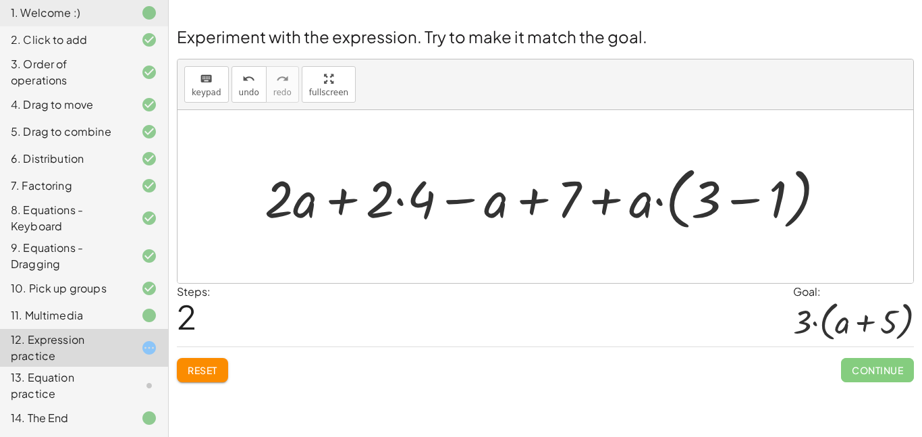
click at [401, 204] on div at bounding box center [551, 196] width 586 height 75
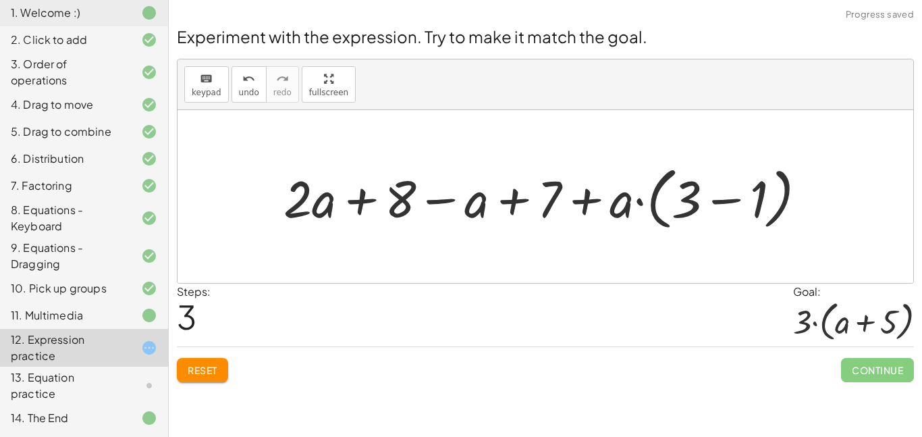
click at [203, 362] on button "Reset" at bounding box center [202, 370] width 51 height 24
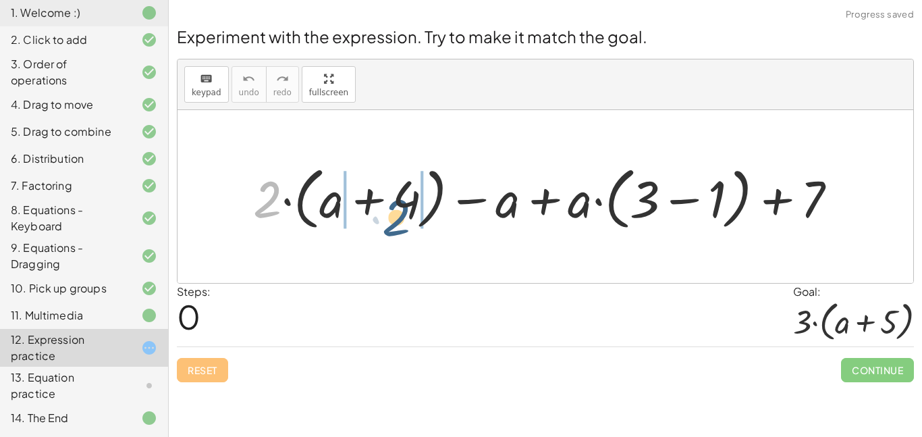
drag, startPoint x: 271, startPoint y: 186, endPoint x: 400, endPoint y: 204, distance: 130.3
click at [400, 204] on div at bounding box center [550, 196] width 609 height 75
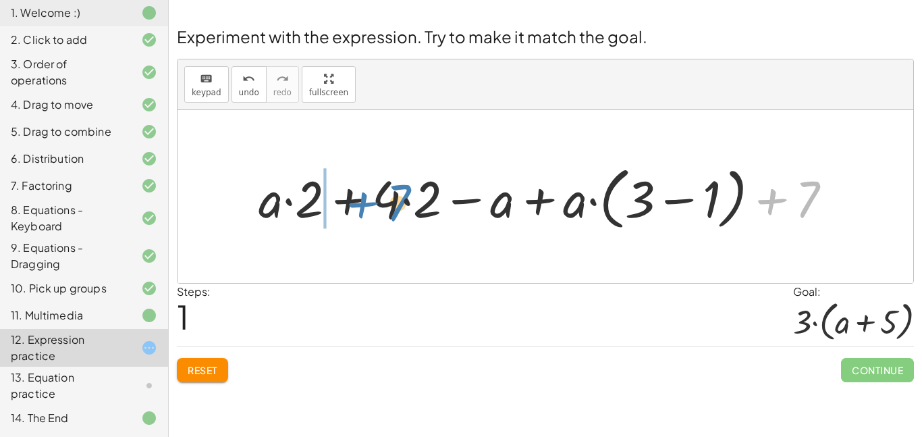
drag, startPoint x: 810, startPoint y: 187, endPoint x: 399, endPoint y: 190, distance: 411.2
click at [399, 190] on div at bounding box center [551, 196] width 598 height 75
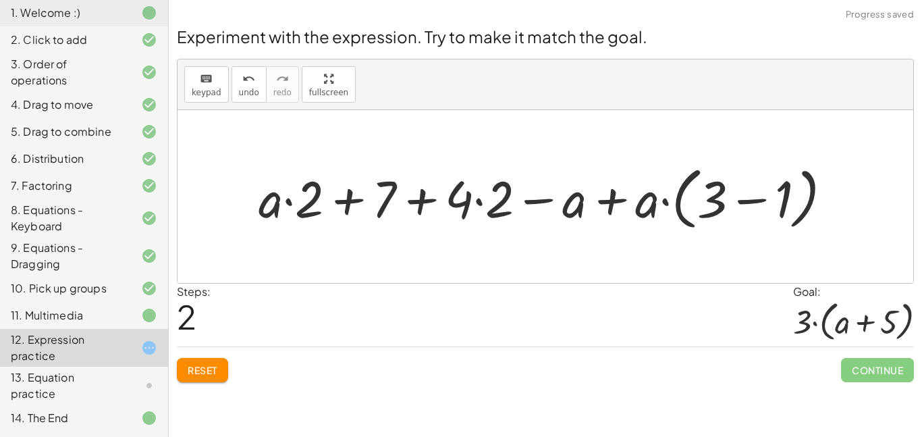
click at [419, 208] on div at bounding box center [551, 196] width 598 height 75
click at [479, 202] on div at bounding box center [551, 196] width 598 height 75
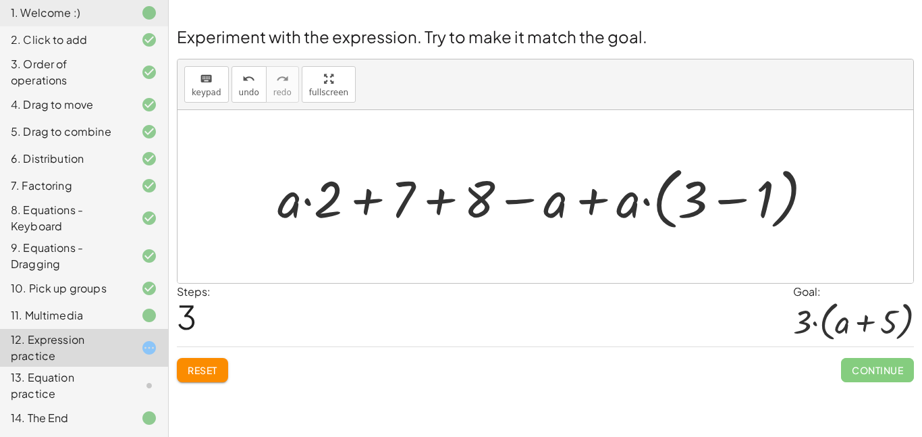
click at [438, 201] on div at bounding box center [551, 196] width 560 height 75
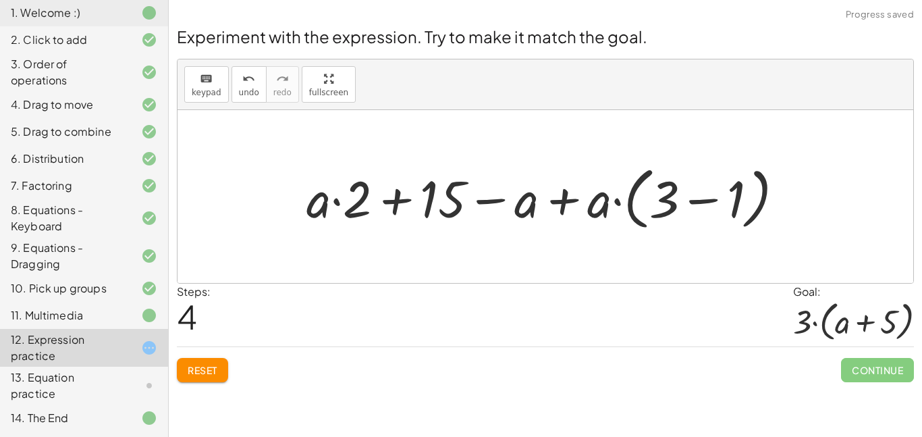
click at [483, 201] on div at bounding box center [551, 196] width 502 height 75
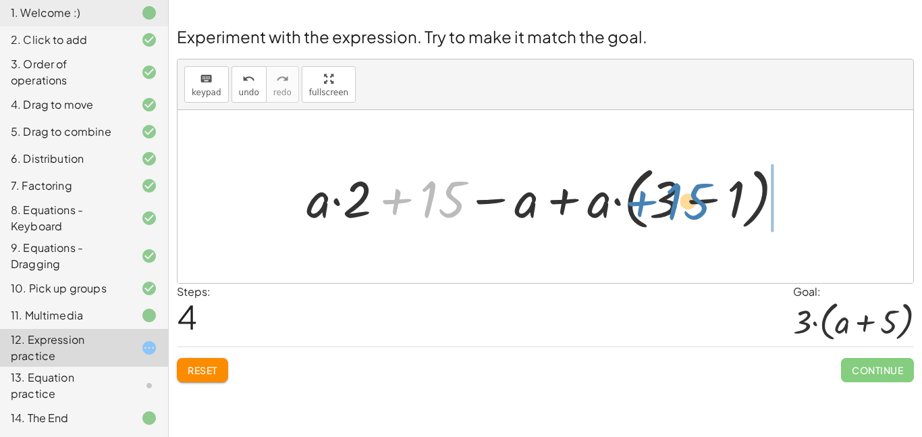
drag, startPoint x: 446, startPoint y: 200, endPoint x: 693, endPoint y: 202, distance: 246.5
click at [693, 202] on div at bounding box center [551, 196] width 502 height 75
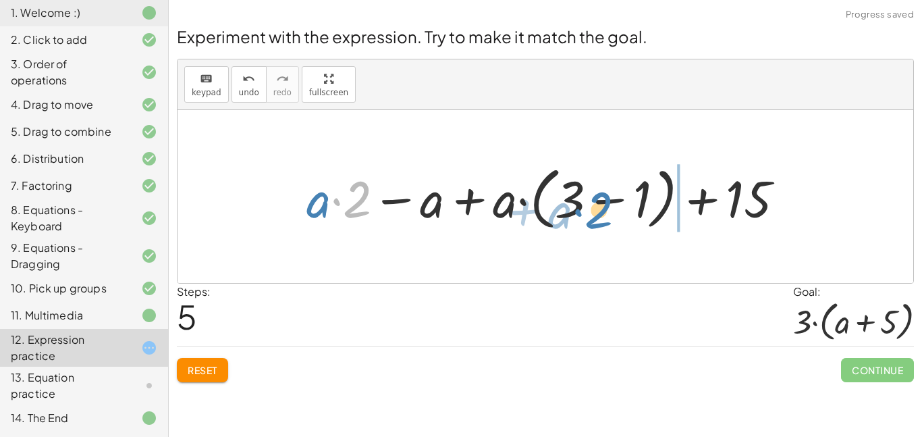
drag, startPoint x: 363, startPoint y: 206, endPoint x: 619, endPoint y: 217, distance: 256.2
click at [619, 217] on div at bounding box center [551, 196] width 502 height 75
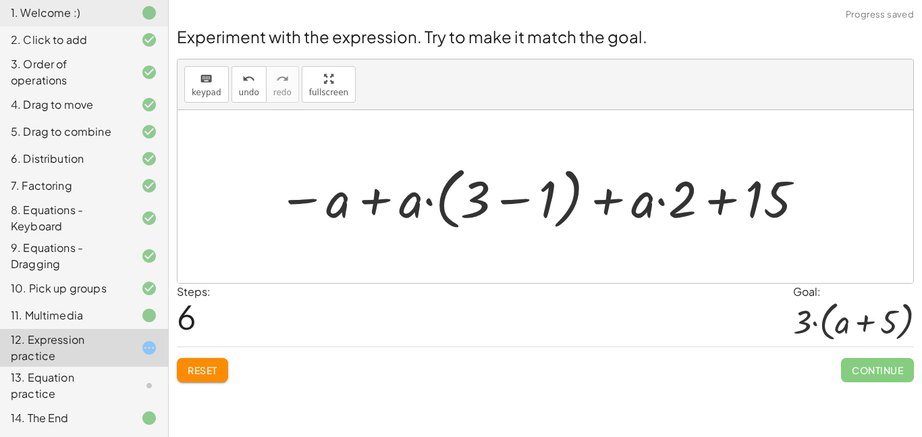
click at [496, 202] on div at bounding box center [542, 196] width 542 height 75
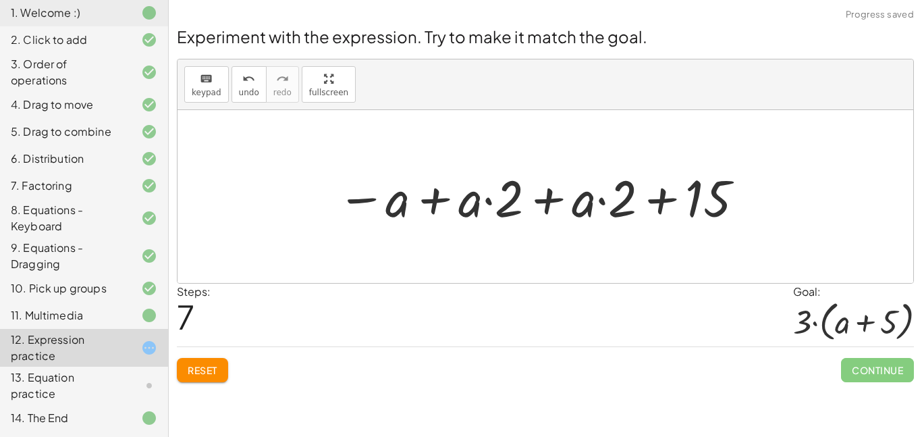
click at [207, 370] on span "Reset" at bounding box center [203, 370] width 30 height 12
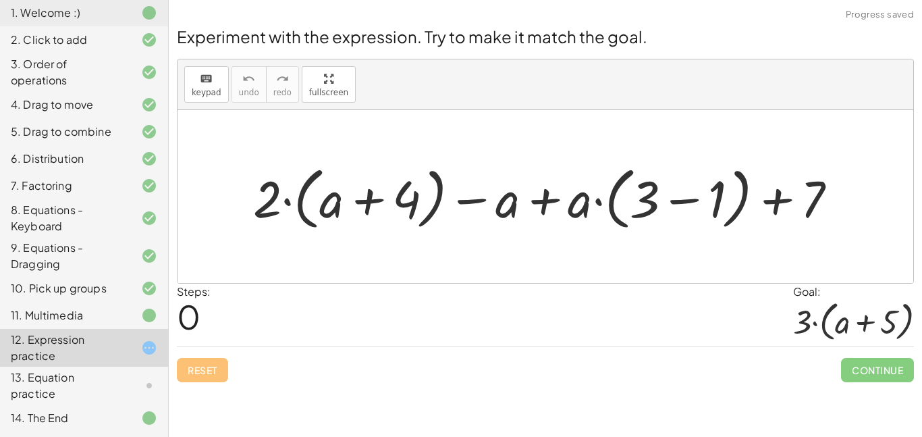
click at [299, 203] on div at bounding box center [550, 196] width 609 height 75
click at [321, 207] on div at bounding box center [550, 196] width 609 height 75
click at [367, 206] on div at bounding box center [550, 196] width 609 height 75
click at [466, 203] on div at bounding box center [550, 196] width 609 height 75
click at [548, 204] on div at bounding box center [550, 196] width 609 height 75
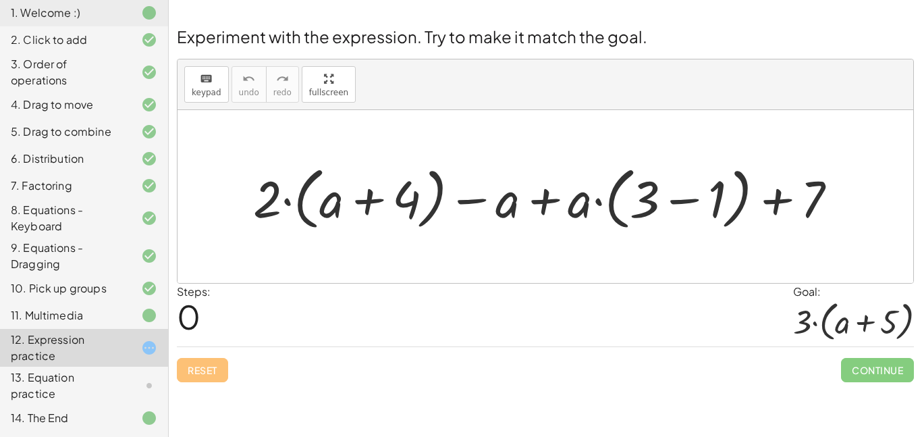
click at [677, 205] on div at bounding box center [550, 196] width 609 height 75
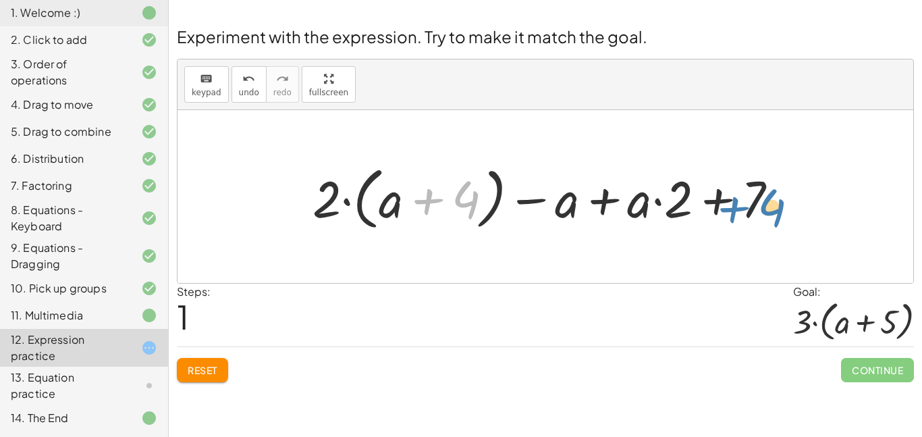
drag, startPoint x: 473, startPoint y: 203, endPoint x: 779, endPoint y: 209, distance: 306.6
click at [779, 209] on div at bounding box center [551, 196] width 490 height 75
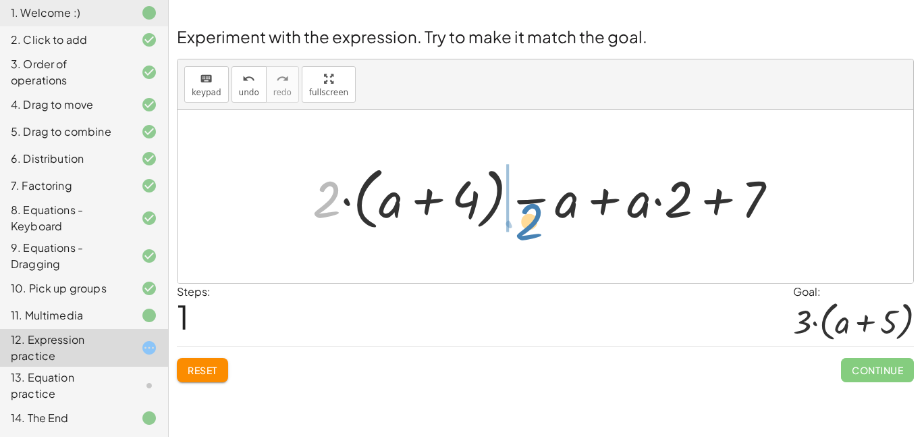
drag, startPoint x: 315, startPoint y: 205, endPoint x: 498, endPoint y: 228, distance: 185.0
click at [498, 228] on div at bounding box center [551, 196] width 490 height 75
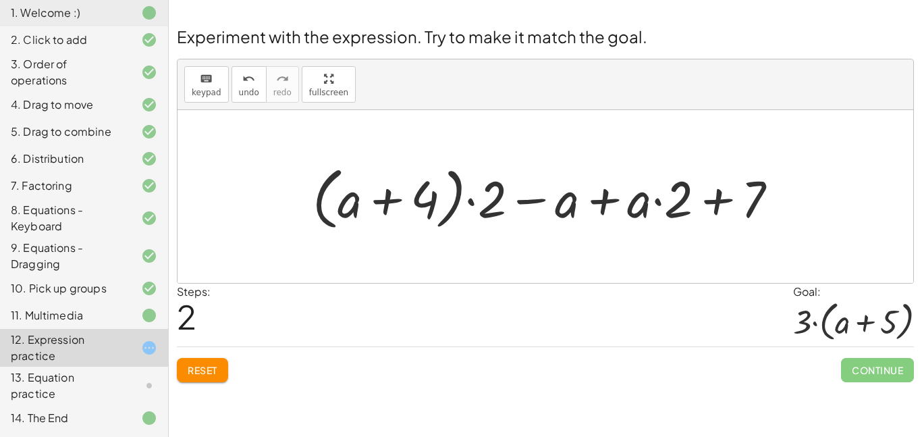
click at [718, 203] on div at bounding box center [551, 196] width 490 height 75
click at [527, 200] on div at bounding box center [551, 196] width 490 height 75
click at [378, 196] on div at bounding box center [551, 196] width 490 height 75
click at [467, 207] on div at bounding box center [551, 196] width 490 height 75
click at [470, 205] on div at bounding box center [551, 196] width 490 height 75
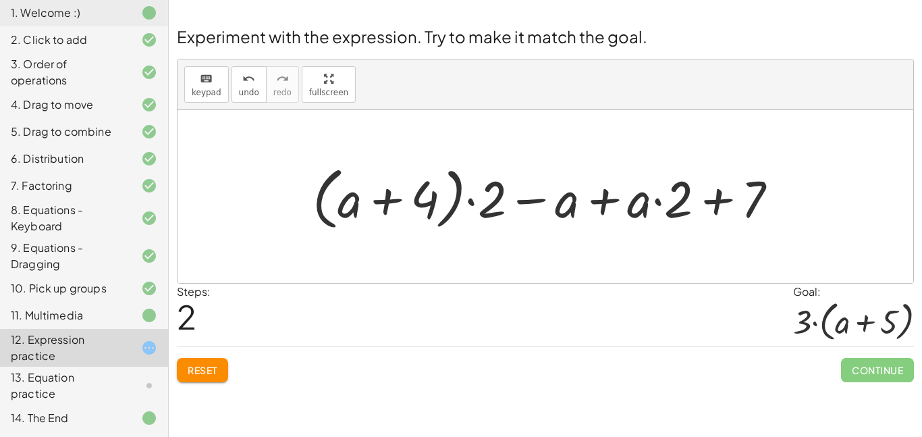
click at [571, 201] on div at bounding box center [551, 196] width 490 height 75
click at [616, 209] on div at bounding box center [551, 196] width 490 height 75
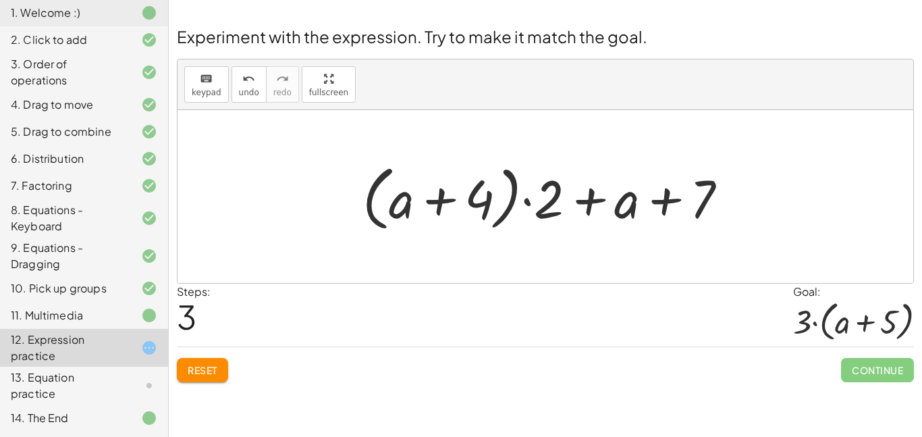
click at [610, 206] on div at bounding box center [551, 197] width 390 height 78
click at [654, 205] on div at bounding box center [551, 197] width 390 height 78
click at [421, 194] on div at bounding box center [551, 197] width 390 height 78
click at [545, 211] on div at bounding box center [551, 197] width 390 height 78
click at [528, 204] on div at bounding box center [551, 197] width 390 height 78
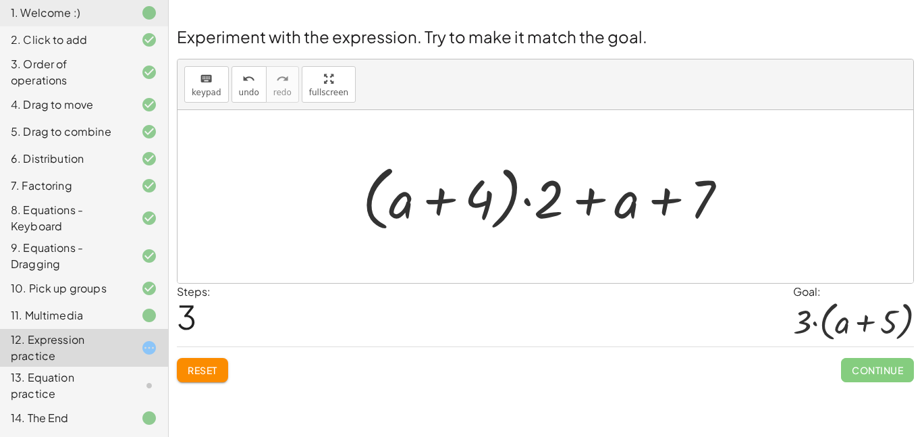
click at [195, 366] on span "Reset" at bounding box center [203, 370] width 30 height 12
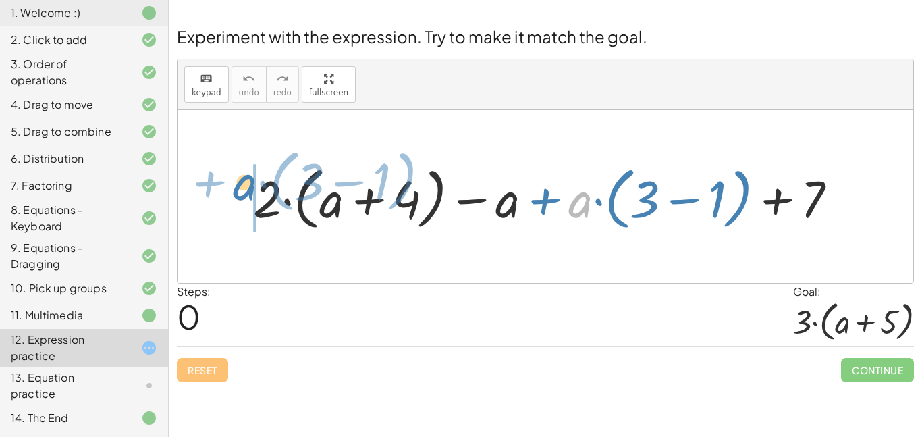
drag, startPoint x: 589, startPoint y: 205, endPoint x: 255, endPoint y: 188, distance: 334.7
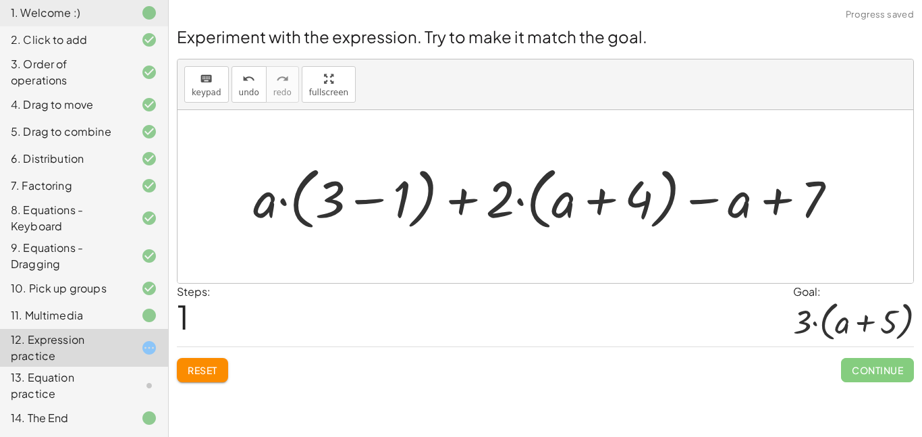
click at [512, 209] on div at bounding box center [550, 196] width 609 height 75
drag, startPoint x: 497, startPoint y: 206, endPoint x: 527, endPoint y: 219, distance: 32.6
click at [527, 219] on div at bounding box center [550, 196] width 609 height 75
click at [595, 203] on div at bounding box center [550, 196] width 609 height 75
click at [598, 203] on div at bounding box center [550, 196] width 609 height 75
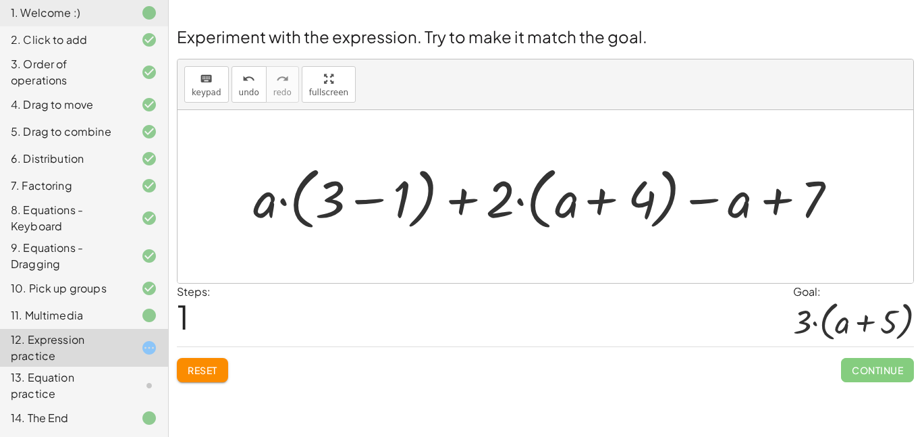
click at [598, 203] on div at bounding box center [550, 196] width 609 height 75
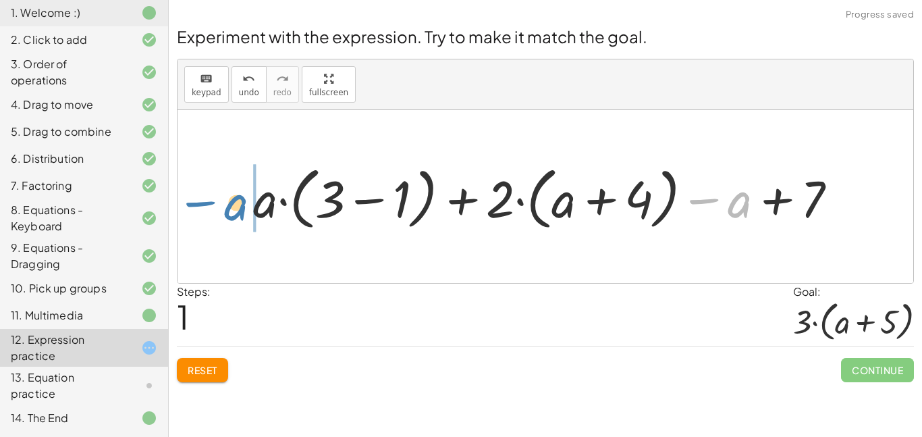
drag, startPoint x: 731, startPoint y: 222, endPoint x: 228, endPoint y: 225, distance: 502.4
click at [228, 225] on div "+ · 2 · ( + a + 4 ) − a + · a · ( + 3 − 1 ) + 7 − a + · 2 · ( + a + 4 ) − a + ·…" at bounding box center [546, 196] width 736 height 173
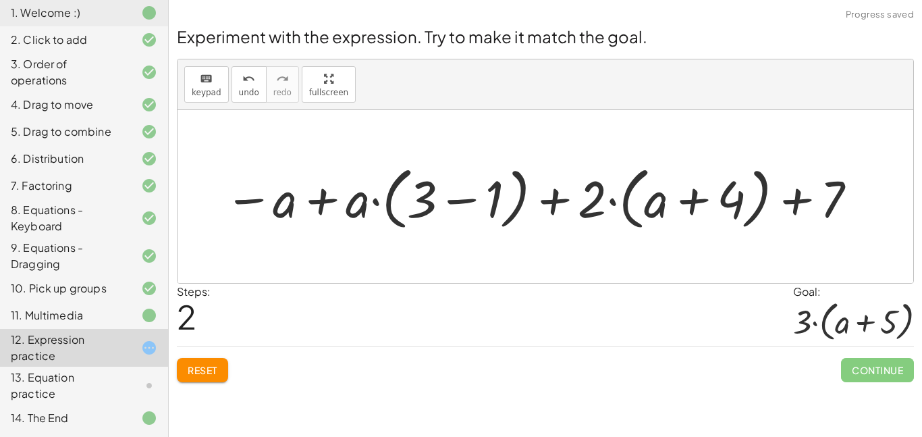
click at [334, 200] on div at bounding box center [541, 196] width 649 height 75
click at [261, 199] on div at bounding box center [541, 196] width 649 height 75
click at [259, 201] on div at bounding box center [541, 196] width 649 height 75
drag, startPoint x: 841, startPoint y: 206, endPoint x: 812, endPoint y: 204, distance: 28.4
click at [812, 204] on div at bounding box center [541, 196] width 649 height 75
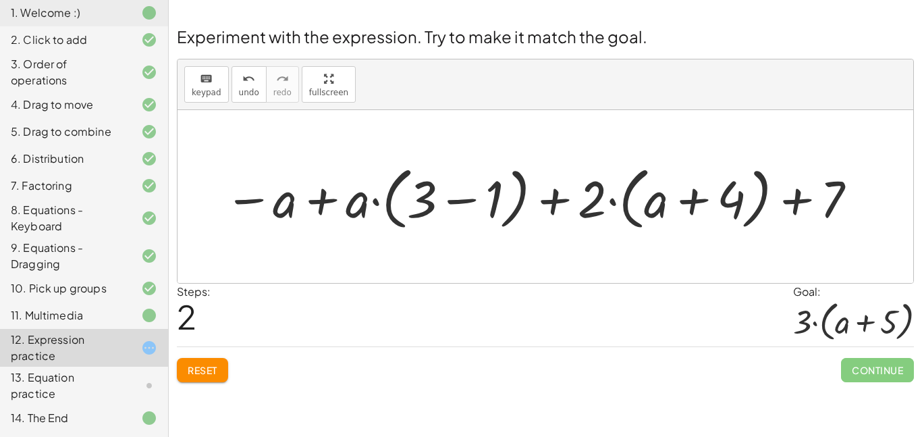
click at [462, 205] on div at bounding box center [541, 196] width 649 height 75
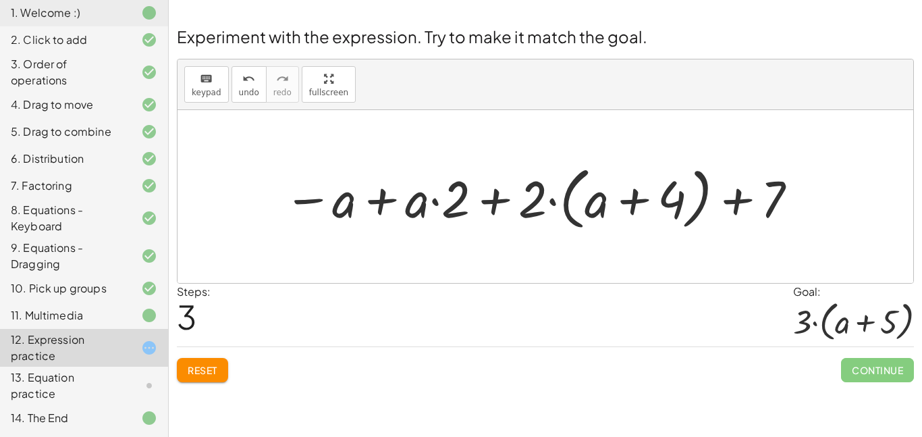
click at [498, 205] on div at bounding box center [541, 196] width 529 height 75
click at [499, 199] on div at bounding box center [541, 196] width 529 height 75
click at [743, 211] on div at bounding box center [541, 196] width 529 height 75
drag, startPoint x: 743, startPoint y: 211, endPoint x: 511, endPoint y: 204, distance: 231.7
click at [511, 204] on div at bounding box center [541, 196] width 529 height 75
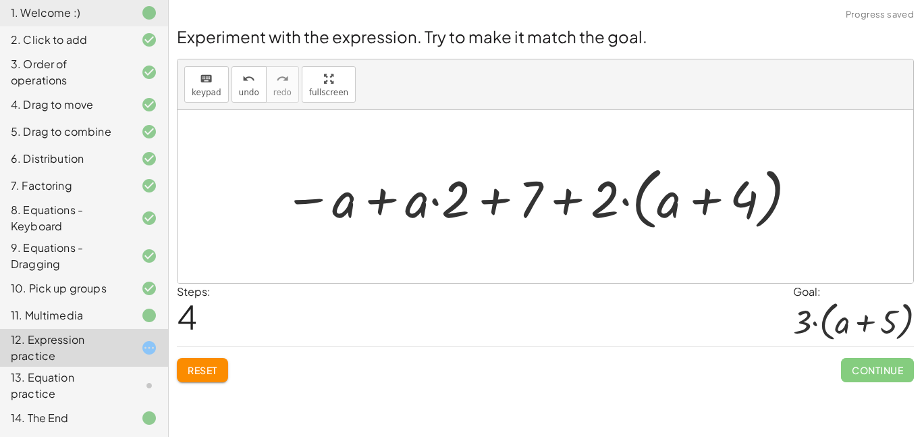
click at [500, 201] on div at bounding box center [541, 196] width 529 height 75
click at [389, 207] on div at bounding box center [541, 196] width 529 height 75
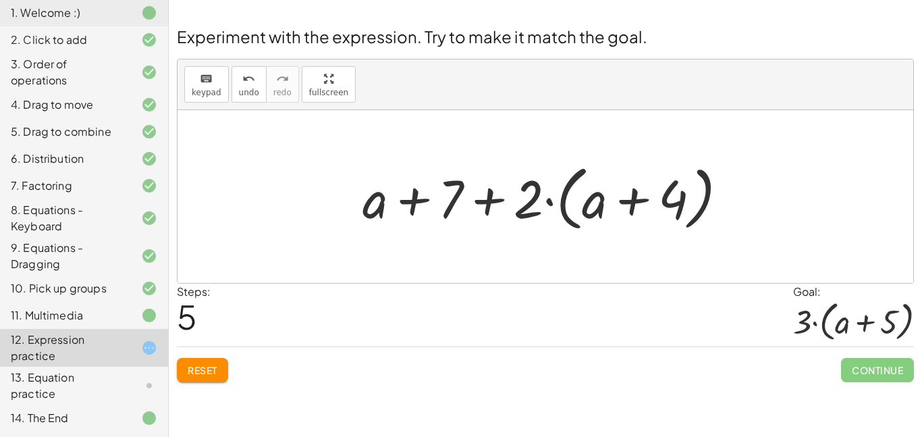
click at [412, 207] on div at bounding box center [551, 197] width 390 height 78
click at [490, 207] on div at bounding box center [551, 197] width 390 height 78
click at [552, 205] on div at bounding box center [551, 197] width 390 height 78
click at [616, 212] on div at bounding box center [551, 197] width 390 height 78
click at [645, 191] on div at bounding box center [551, 197] width 390 height 78
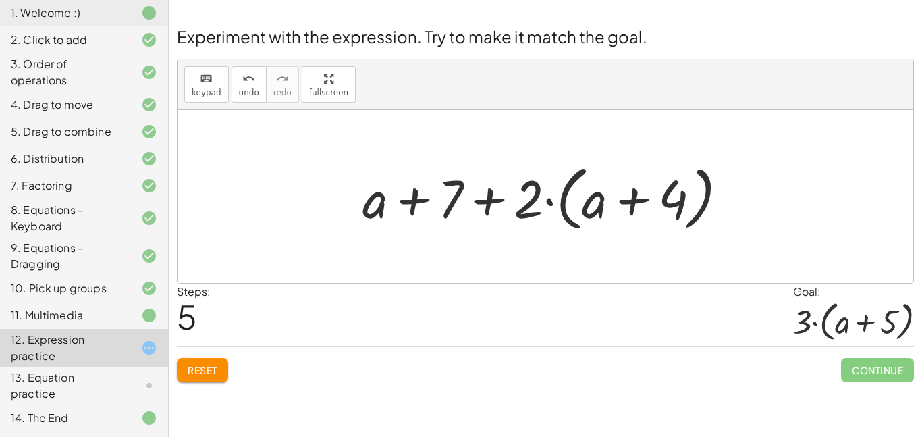
click at [710, 211] on div at bounding box center [551, 197] width 390 height 78
click at [702, 211] on div at bounding box center [551, 197] width 390 height 78
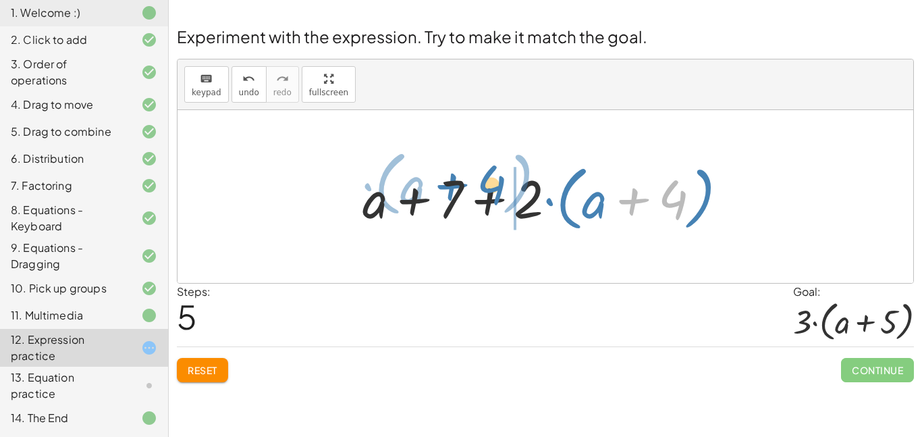
drag, startPoint x: 623, startPoint y: 203, endPoint x: 442, endPoint y: 188, distance: 182.2
click at [442, 188] on div at bounding box center [551, 197] width 390 height 78
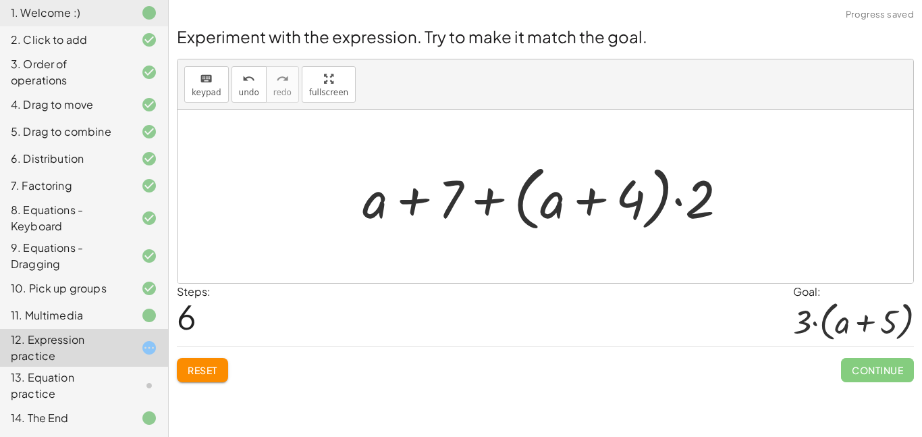
click at [479, 198] on div at bounding box center [551, 197] width 390 height 78
drag, startPoint x: 618, startPoint y: 205, endPoint x: 427, endPoint y: 198, distance: 191.2
click at [427, 198] on div at bounding box center [551, 197] width 390 height 78
click at [546, 203] on div at bounding box center [551, 197] width 390 height 78
click at [203, 361] on button "Reset" at bounding box center [202, 370] width 51 height 24
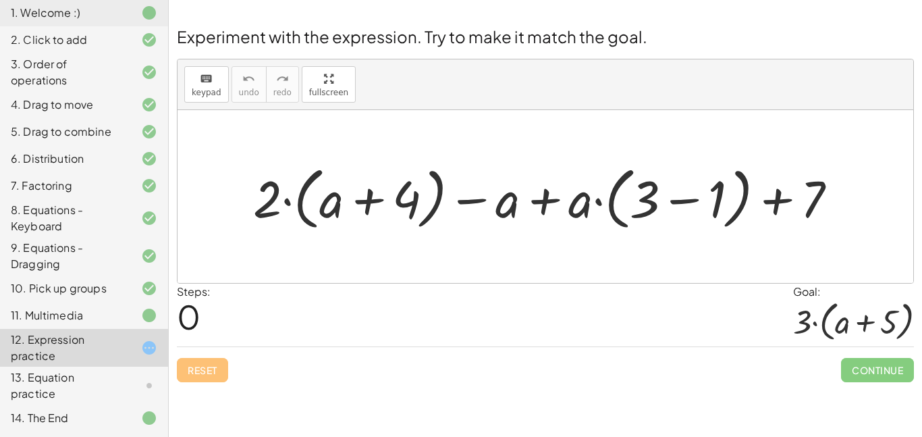
click at [675, 196] on div at bounding box center [550, 196] width 609 height 75
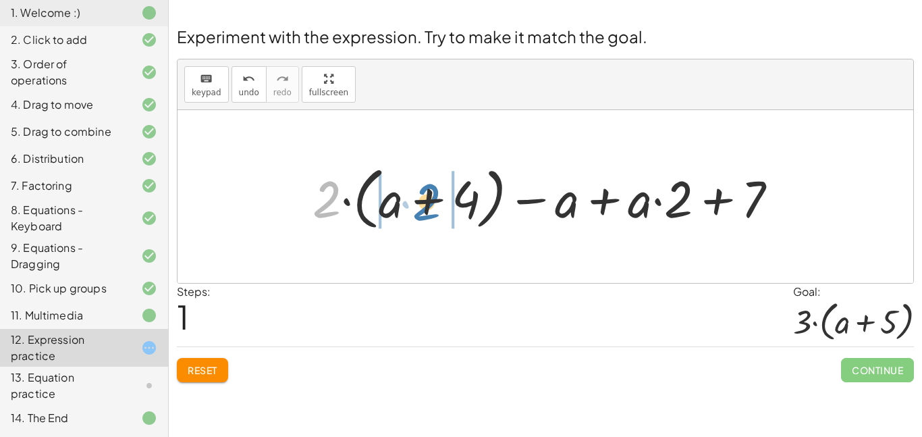
drag, startPoint x: 325, startPoint y: 201, endPoint x: 425, endPoint y: 203, distance: 100.0
click at [425, 203] on div at bounding box center [551, 196] width 490 height 75
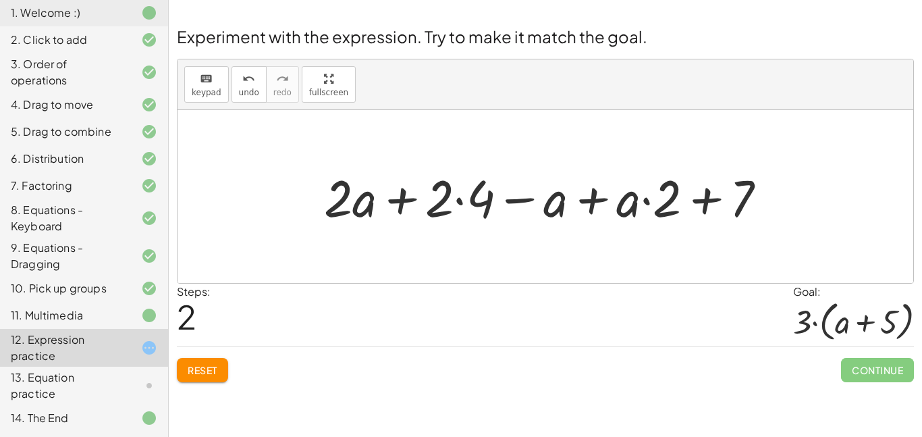
click at [398, 201] on div at bounding box center [550, 196] width 467 height 67
click at [461, 204] on div at bounding box center [550, 196] width 467 height 67
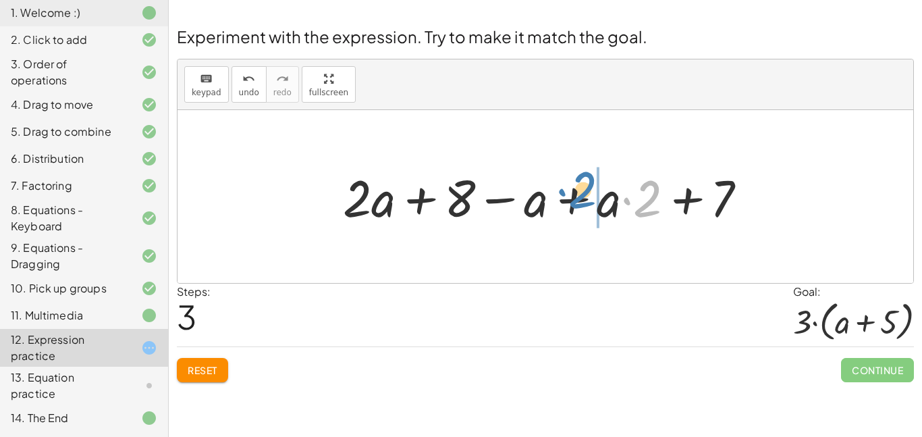
drag, startPoint x: 650, startPoint y: 202, endPoint x: 585, endPoint y: 193, distance: 65.4
click at [585, 193] on div at bounding box center [550, 196] width 429 height 67
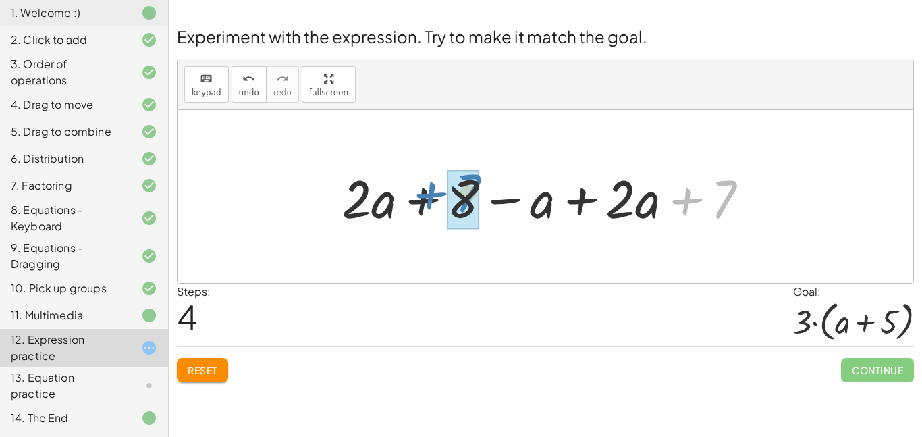
drag, startPoint x: 727, startPoint y: 204, endPoint x: 471, endPoint y: 198, distance: 256.0
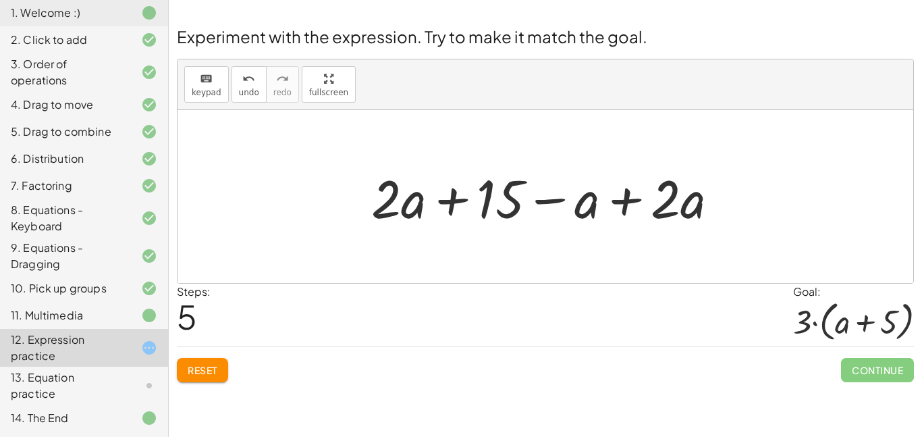
click at [625, 205] on div at bounding box center [550, 197] width 371 height 70
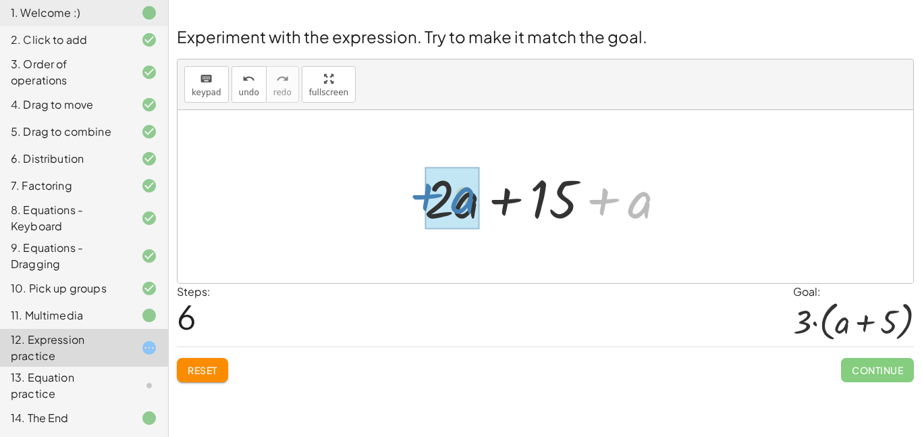
drag, startPoint x: 633, startPoint y: 210, endPoint x: 455, endPoint y: 205, distance: 177.7
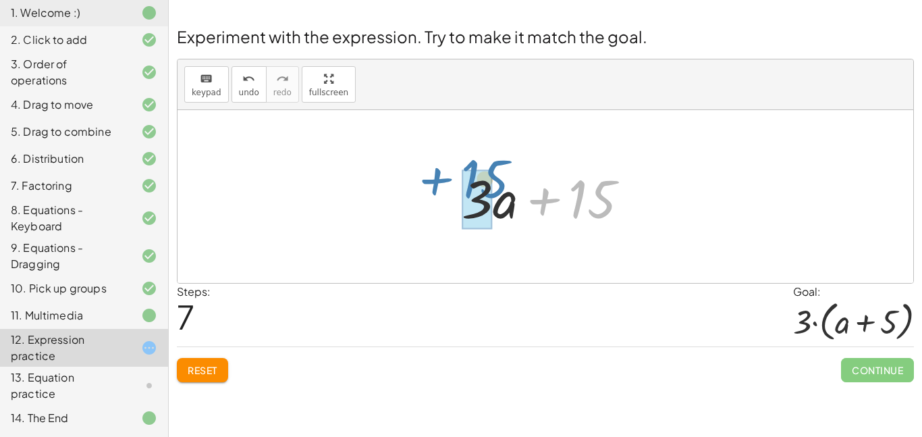
drag, startPoint x: 577, startPoint y: 190, endPoint x: 469, endPoint y: 170, distance: 109.3
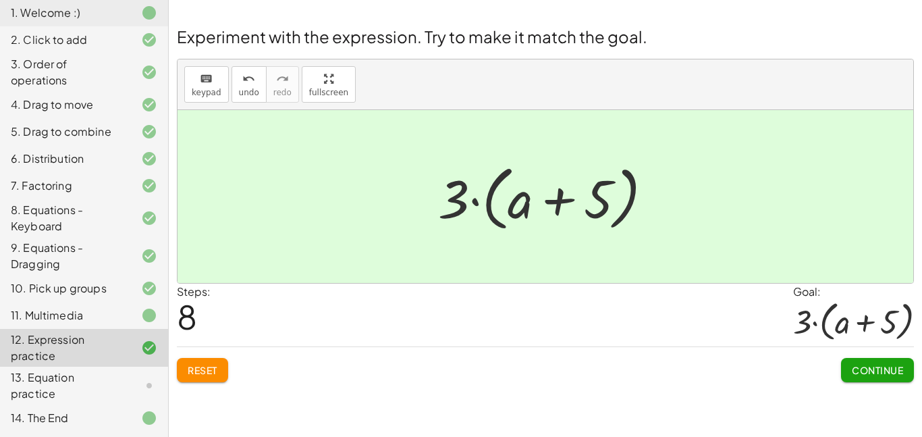
click at [878, 373] on span "Continue" at bounding box center [877, 370] width 51 height 12
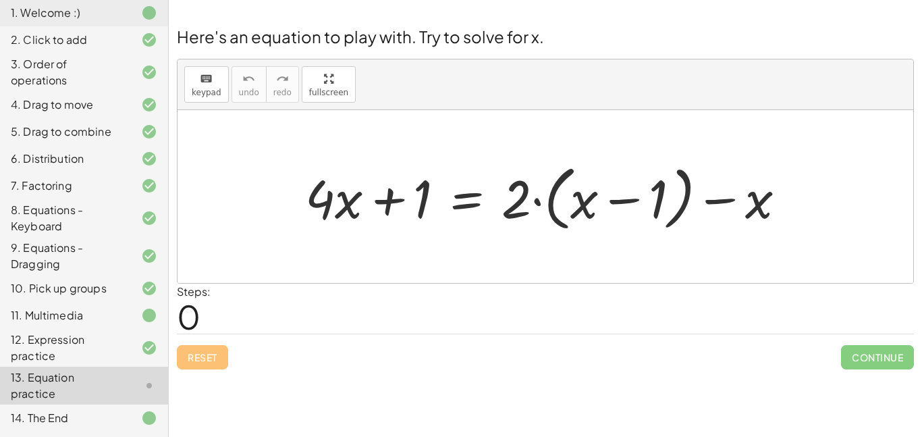
click at [628, 203] on div at bounding box center [550, 197] width 505 height 78
click at [662, 191] on div at bounding box center [550, 197] width 505 height 78
click at [429, 194] on div at bounding box center [550, 197] width 505 height 78
click at [424, 195] on div at bounding box center [550, 197] width 505 height 78
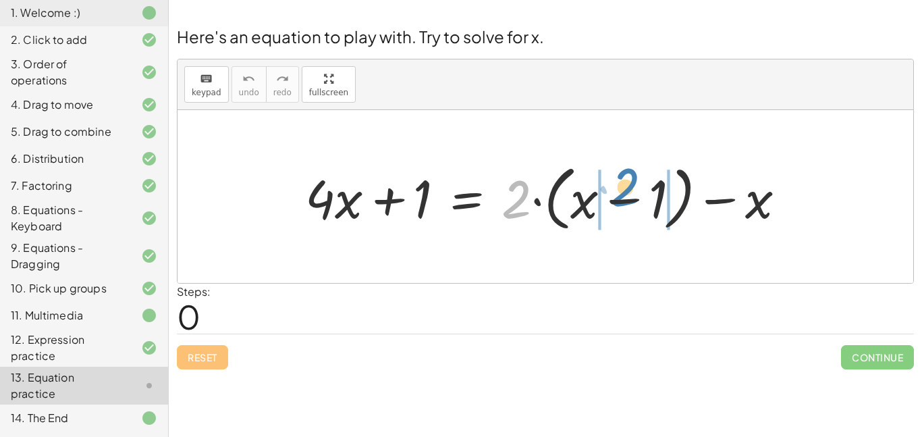
drag, startPoint x: 512, startPoint y: 210, endPoint x: 620, endPoint y: 198, distance: 108.7
click at [620, 198] on div at bounding box center [550, 197] width 505 height 78
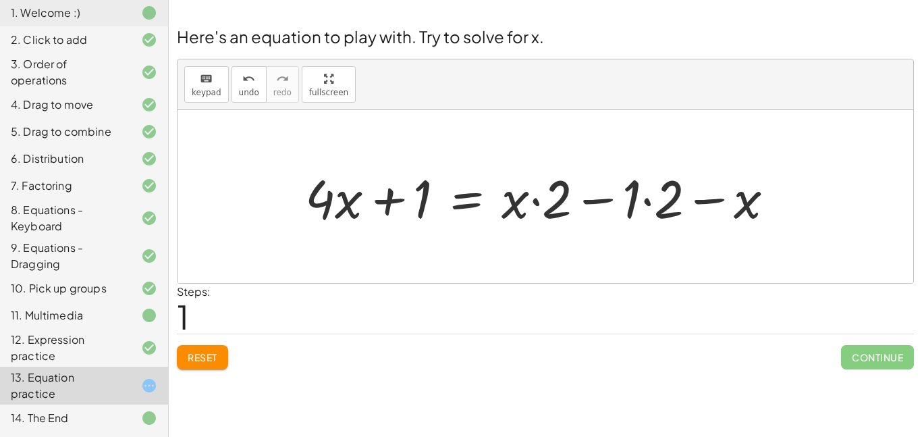
click at [649, 200] on div at bounding box center [545, 197] width 494 height 70
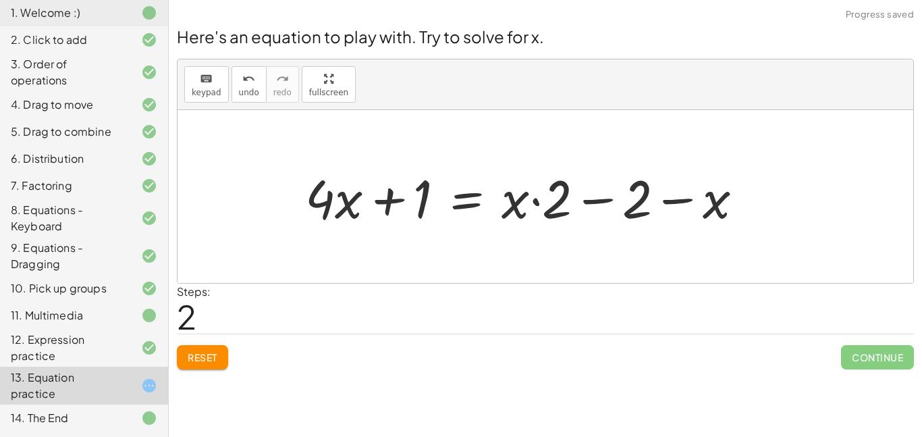
click at [538, 201] on div at bounding box center [529, 197] width 463 height 70
drag, startPoint x: 631, startPoint y: 209, endPoint x: 644, endPoint y: 219, distance: 15.8
click at [644, 219] on div at bounding box center [529, 197] width 463 height 70
drag, startPoint x: 550, startPoint y: 213, endPoint x: 479, endPoint y: 219, distance: 71.8
click at [479, 219] on div at bounding box center [529, 197] width 463 height 70
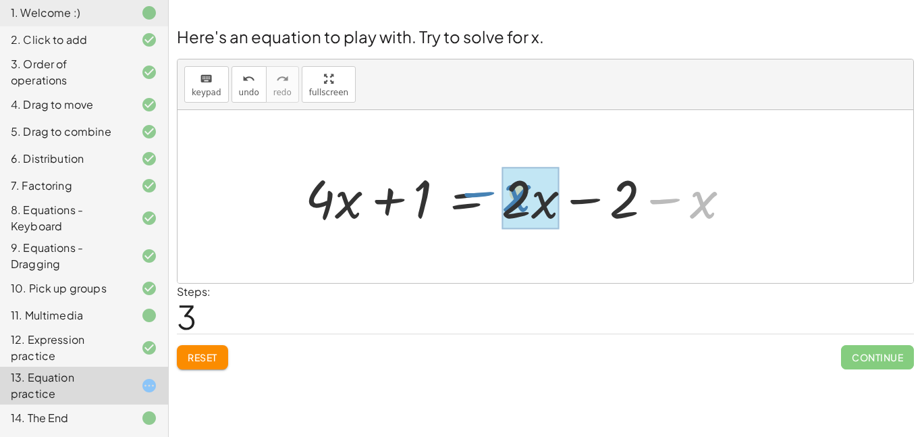
drag, startPoint x: 700, startPoint y: 209, endPoint x: 515, endPoint y: 202, distance: 185.1
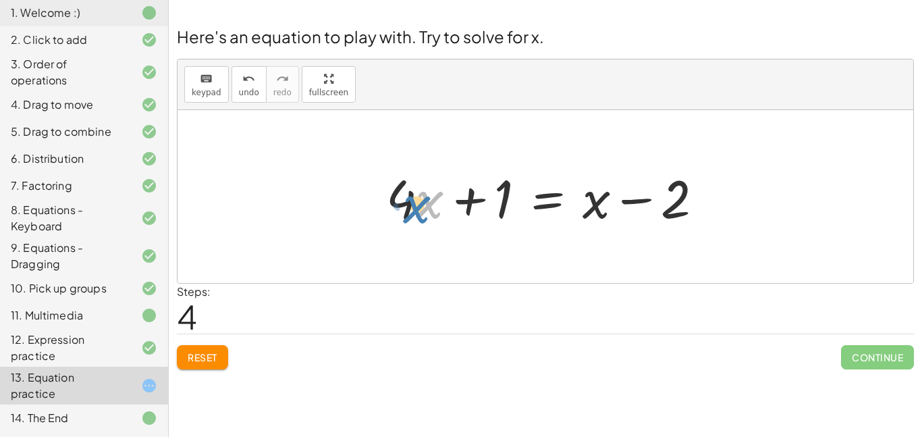
drag, startPoint x: 427, startPoint y: 207, endPoint x: 414, endPoint y: 212, distance: 13.7
click at [414, 212] on div at bounding box center [550, 197] width 342 height 70
drag, startPoint x: 401, startPoint y: 200, endPoint x: 422, endPoint y: 195, distance: 21.5
click at [422, 195] on div at bounding box center [550, 197] width 342 height 70
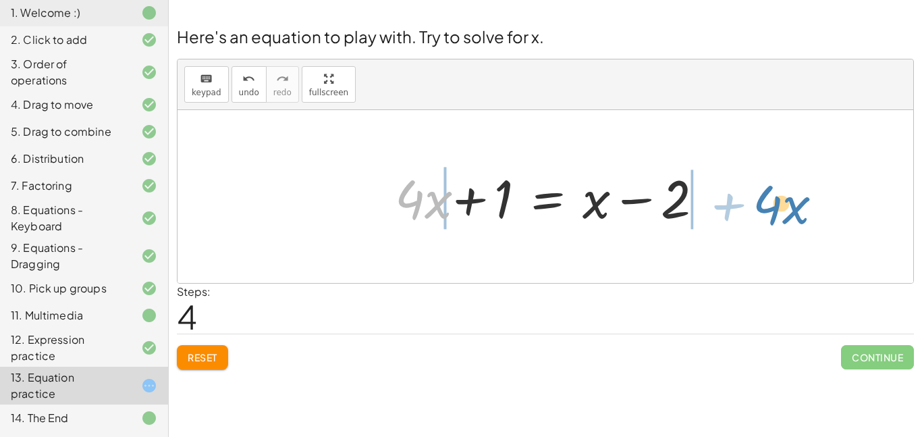
drag, startPoint x: 404, startPoint y: 198, endPoint x: 762, endPoint y: 203, distance: 358.6
click at [762, 203] on div "+ · 4 · x + 1 = + · 2 · ( + x − 1 ) − x + · 4 · x + 1 = + · x · 2 − · 1 · 2 − x…" at bounding box center [546, 196] width 736 height 173
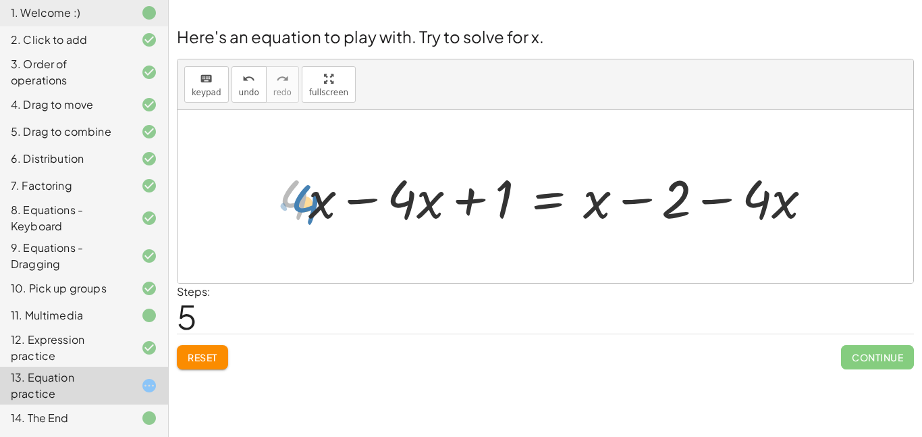
drag, startPoint x: 307, startPoint y: 205, endPoint x: 316, endPoint y: 210, distance: 10.0
click at [316, 210] on div at bounding box center [551, 197] width 558 height 70
click at [361, 201] on div at bounding box center [551, 197] width 558 height 70
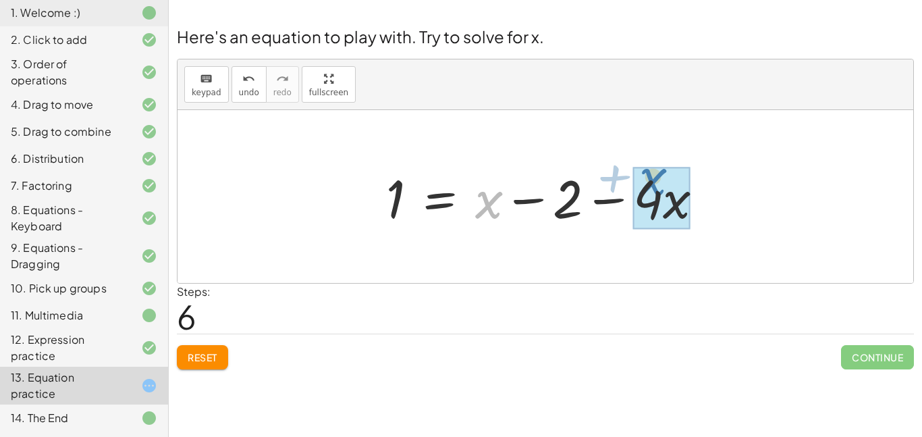
drag, startPoint x: 477, startPoint y: 207, endPoint x: 654, endPoint y: 192, distance: 178.3
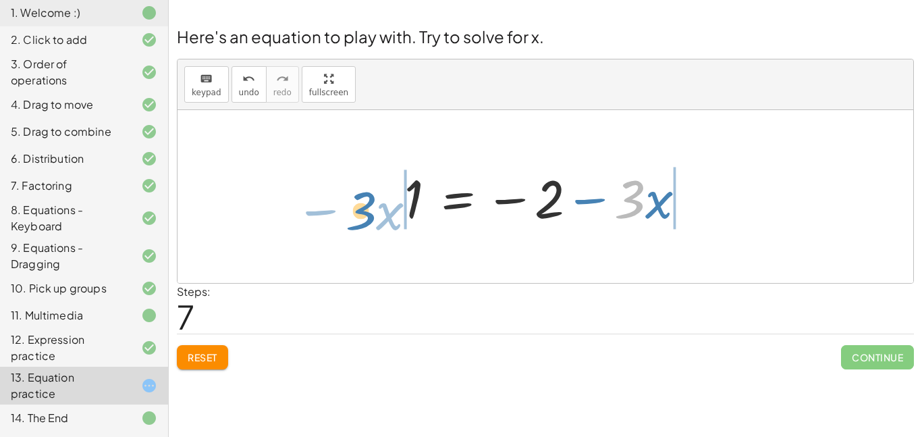
drag, startPoint x: 634, startPoint y: 210, endPoint x: 365, endPoint y: 221, distance: 269.7
click at [365, 221] on div "+ · 4 · x + 1 = + · 2 · ( + x − 1 ) − x + · 4 · x + 1 = + · x · 2 − · 1 · 2 − x…" at bounding box center [546, 196] width 736 height 173
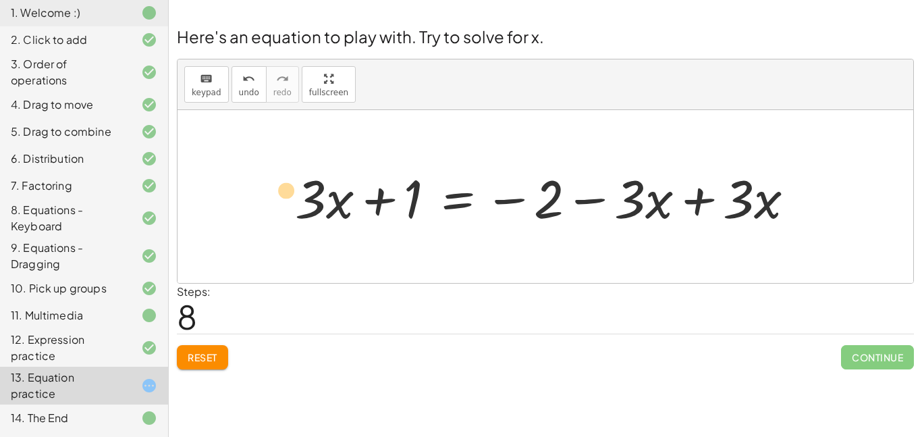
drag, startPoint x: 319, startPoint y: 206, endPoint x: 298, endPoint y: 198, distance: 22.4
click at [298, 198] on div at bounding box center [550, 197] width 524 height 70
click at [253, 77] on div "undo" at bounding box center [249, 78] width 20 height 16
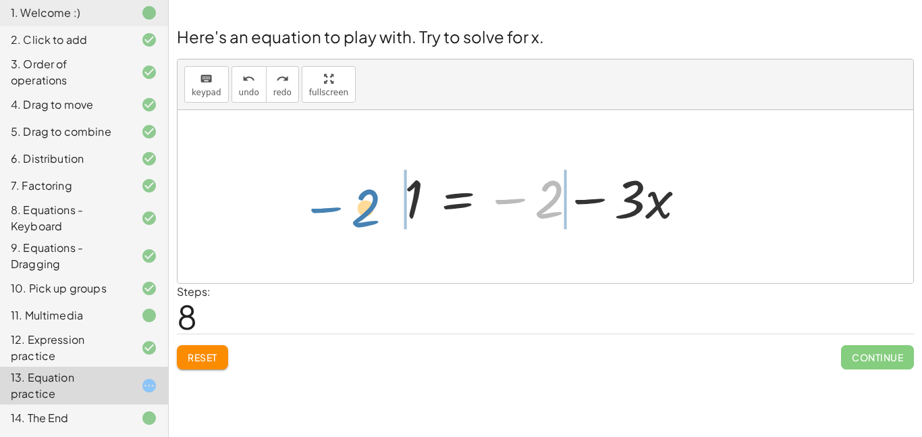
drag, startPoint x: 540, startPoint y: 205, endPoint x: 354, endPoint y: 214, distance: 186.6
click at [354, 214] on div "+ · 4 · x + 1 = + · 2 · ( + x − 1 ) − x + · 4 · x + 1 = + · x · 2 − · 1 · 2 − x…" at bounding box center [546, 196] width 736 height 173
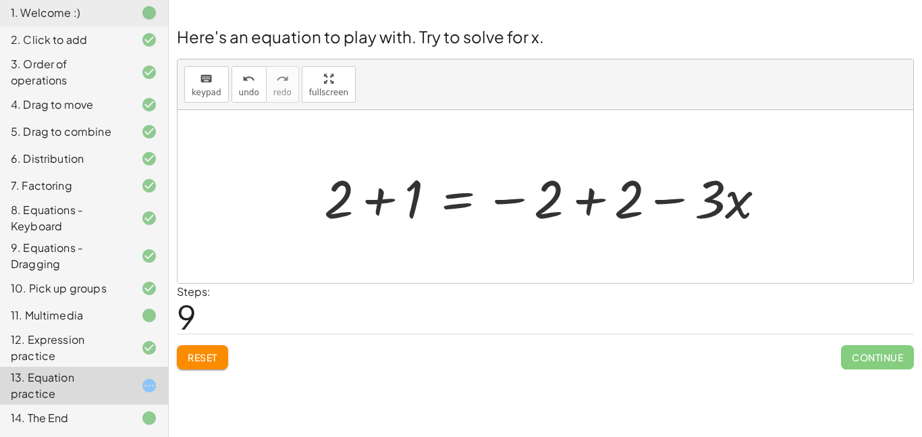
click at [589, 208] on div at bounding box center [550, 197] width 466 height 70
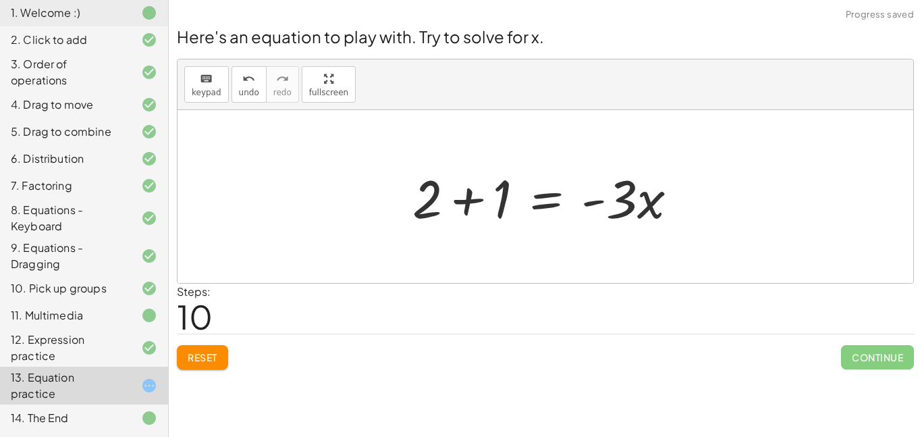
click at [459, 194] on div at bounding box center [551, 197] width 290 height 70
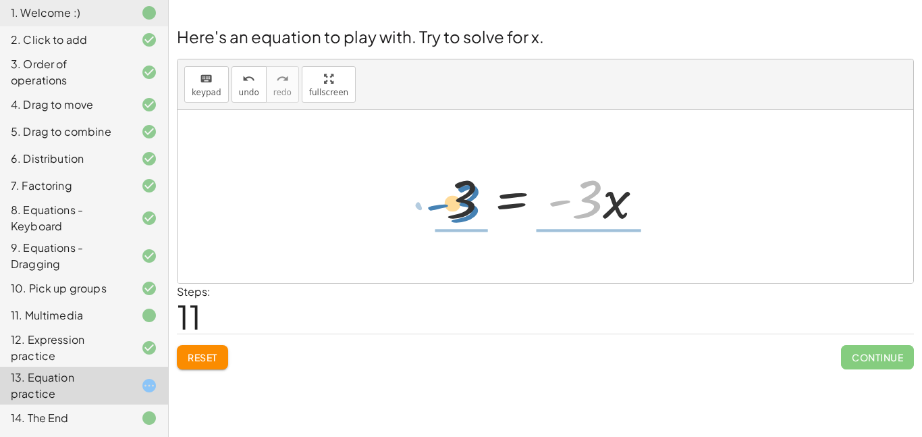
drag, startPoint x: 591, startPoint y: 201, endPoint x: 467, endPoint y: 205, distance: 123.6
click at [467, 205] on div at bounding box center [550, 197] width 221 height 70
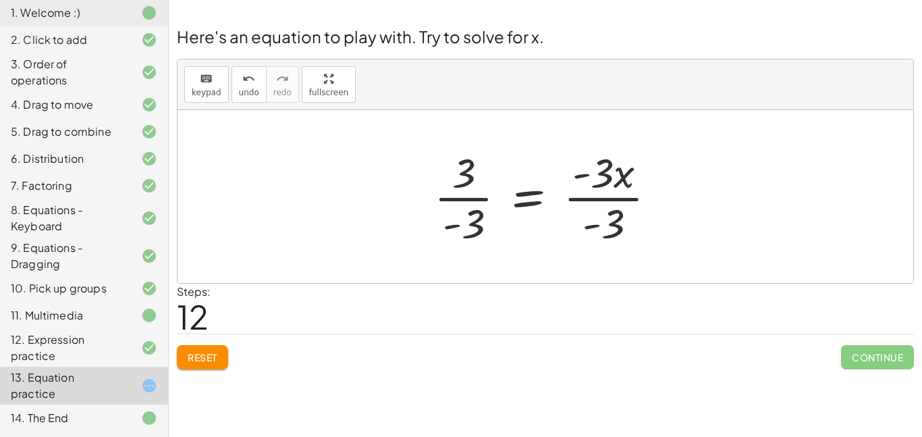
click at [523, 203] on div at bounding box center [550, 197] width 246 height 104
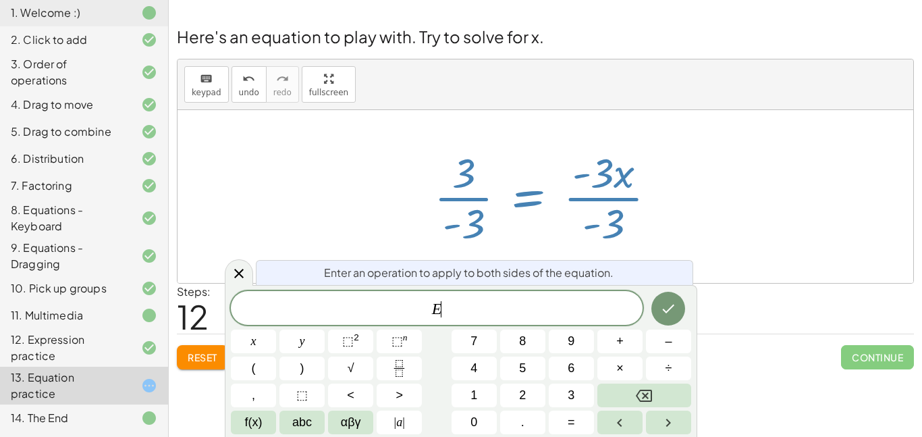
click at [452, 226] on div at bounding box center [550, 197] width 246 height 104
click at [449, 200] on div at bounding box center [550, 197] width 246 height 104
click at [479, 200] on div at bounding box center [550, 197] width 246 height 104
click at [235, 271] on icon at bounding box center [239, 273] width 16 height 16
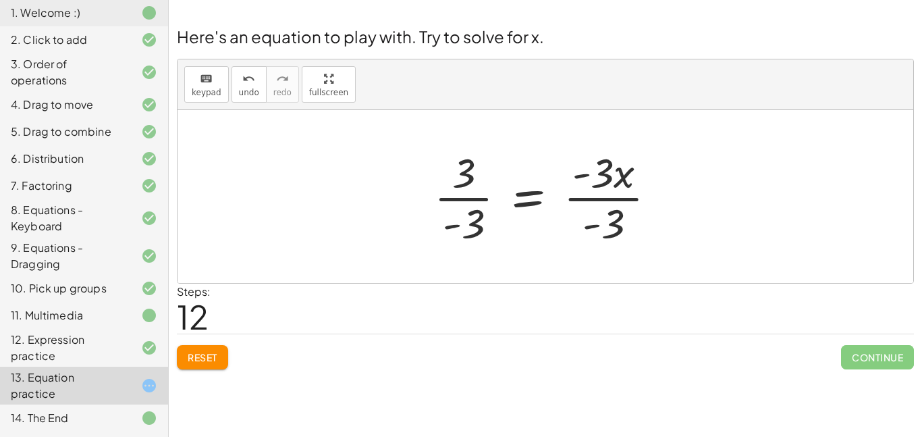
click at [441, 200] on div at bounding box center [550, 197] width 246 height 104
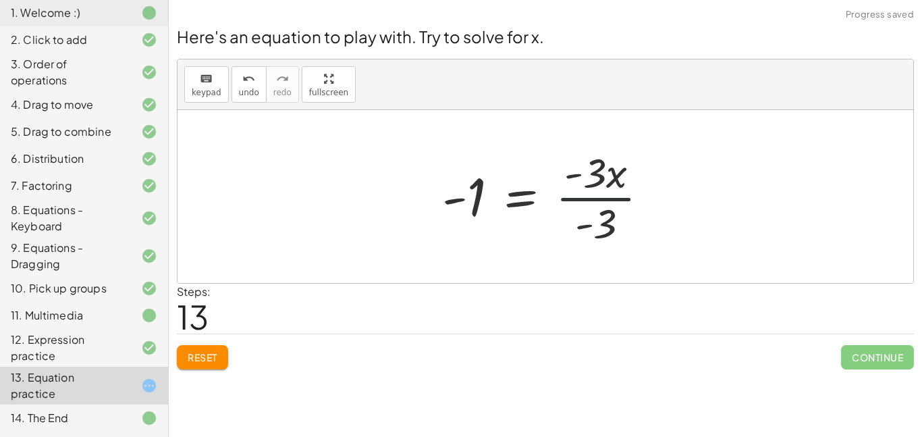
click at [567, 200] on div at bounding box center [551, 197] width 231 height 104
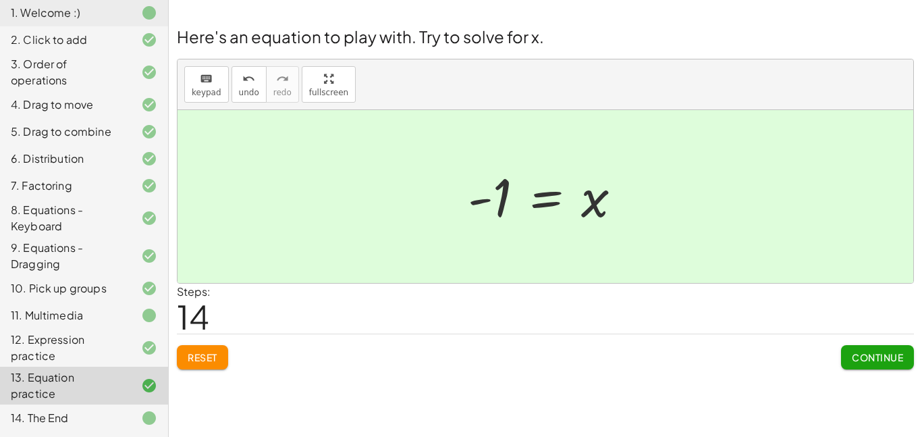
click at [860, 349] on button "Continue" at bounding box center [877, 357] width 73 height 24
